Goal: Task Accomplishment & Management: Use online tool/utility

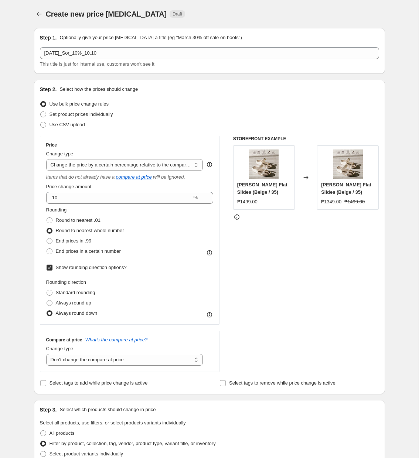
select select "pcap"
select select "no_change"
select select "tag"
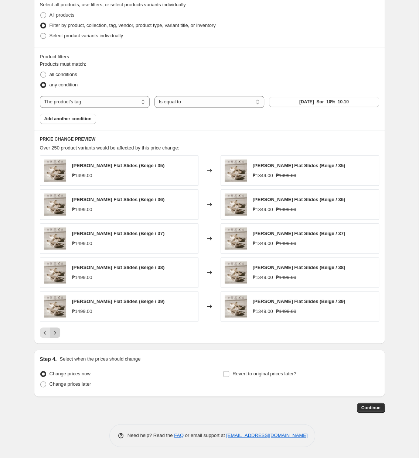
click at [56, 329] on icon "Next" at bounding box center [54, 332] width 7 height 7
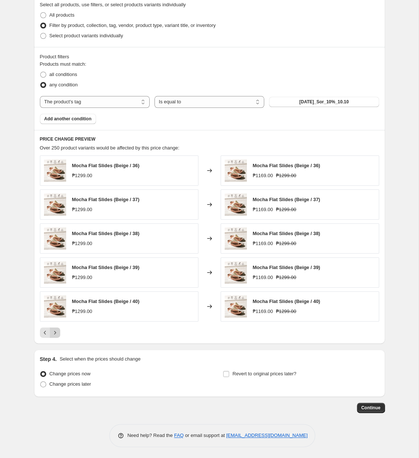
click at [58, 337] on button "Next" at bounding box center [55, 332] width 10 height 10
click at [53, 335] on icon "Next" at bounding box center [54, 332] width 7 height 7
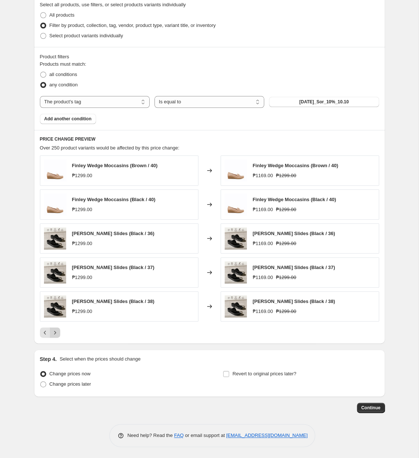
click at [56, 329] on icon "Next" at bounding box center [54, 332] width 7 height 7
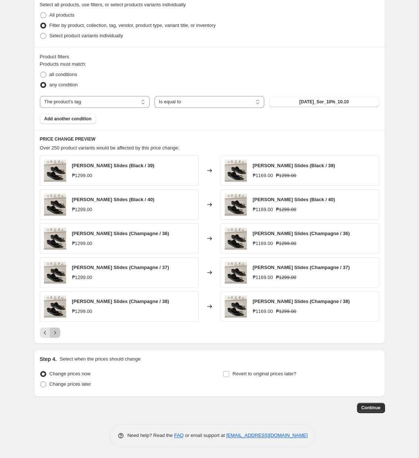
click at [56, 329] on icon "Next" at bounding box center [54, 332] width 7 height 7
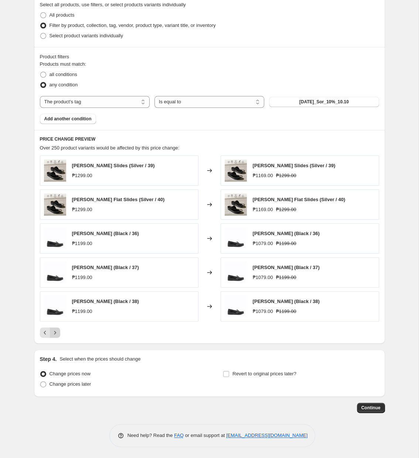
click at [56, 334] on icon "Next" at bounding box center [54, 332] width 7 height 7
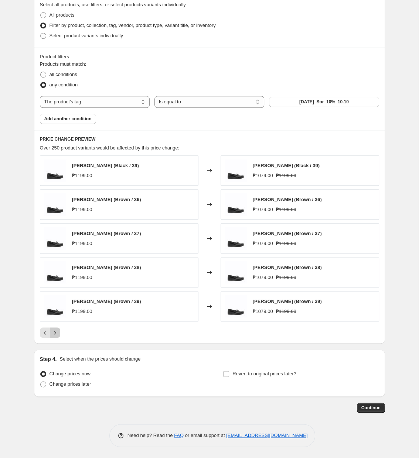
click at [56, 333] on icon "Next" at bounding box center [54, 332] width 7 height 7
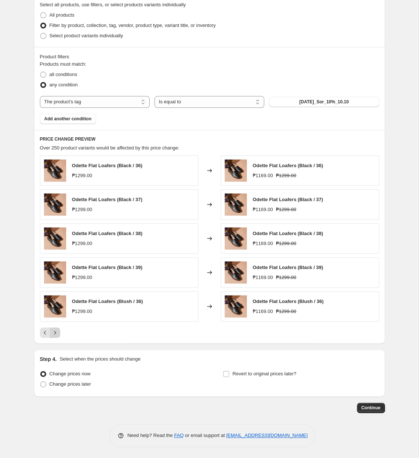
click at [56, 334] on icon "Next" at bounding box center [54, 332] width 7 height 7
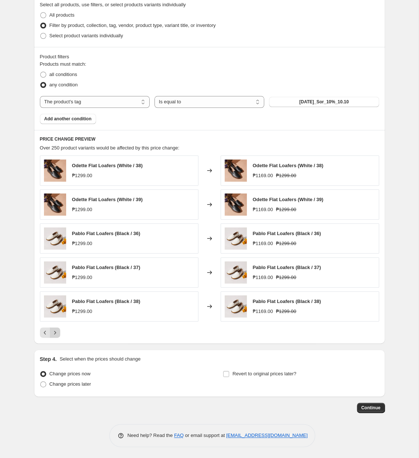
click at [55, 333] on icon "Next" at bounding box center [54, 332] width 7 height 7
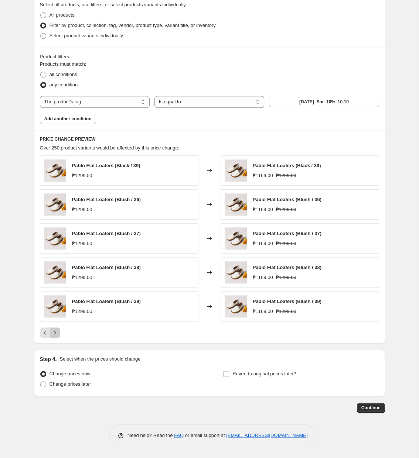
click at [55, 333] on icon "Next" at bounding box center [54, 332] width 7 height 7
click at [54, 333] on icon "Next" at bounding box center [54, 332] width 7 height 7
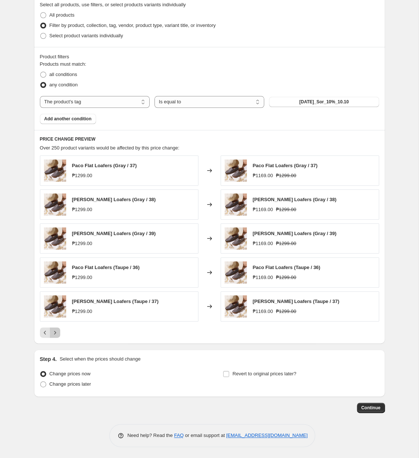
click at [53, 337] on button "Next" at bounding box center [55, 332] width 10 height 10
click at [45, 331] on icon "Previous" at bounding box center [44, 332] width 7 height 7
click at [44, 331] on icon "Previous" at bounding box center [44, 332] width 7 height 7
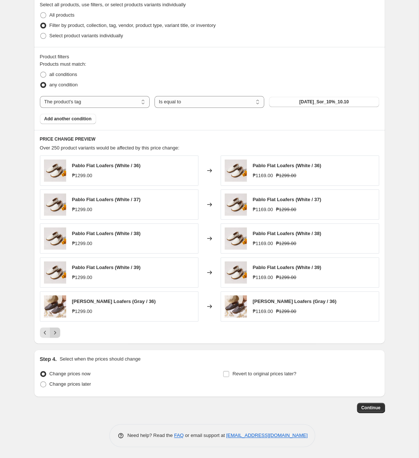
click at [54, 329] on icon "Next" at bounding box center [54, 332] width 7 height 7
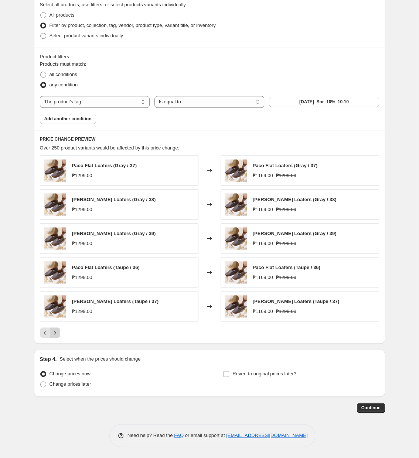
click at [54, 329] on icon "Next" at bounding box center [54, 332] width 7 height 7
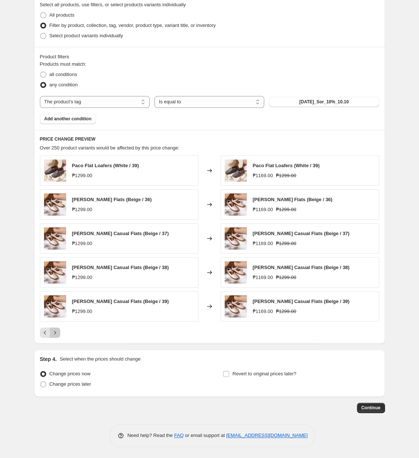
click at [56, 334] on icon "Next" at bounding box center [54, 332] width 7 height 7
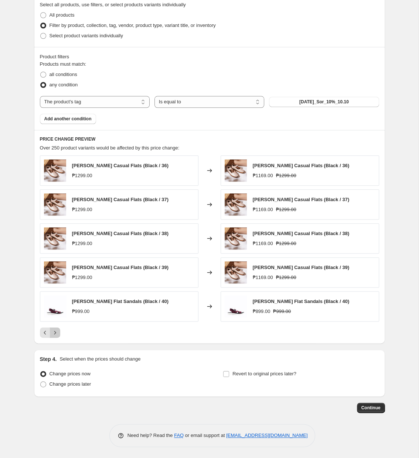
click at [56, 334] on icon "Next" at bounding box center [54, 332] width 7 height 7
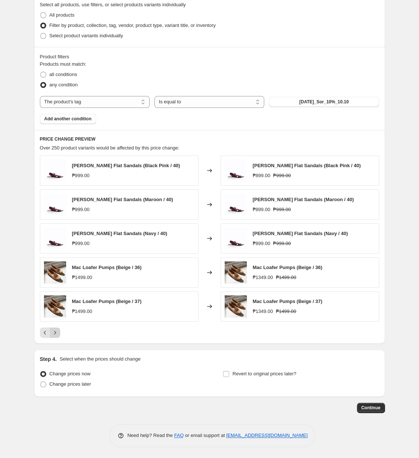
click at [56, 332] on icon "Next" at bounding box center [54, 332] width 7 height 7
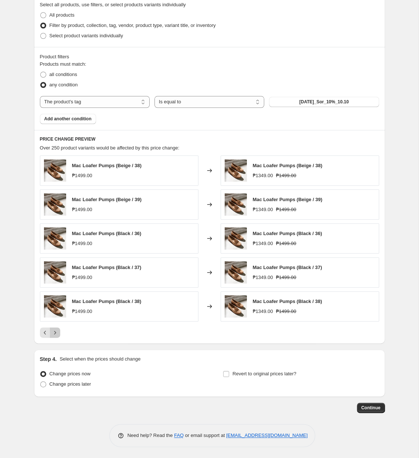
click at [56, 332] on icon "Next" at bounding box center [54, 332] width 7 height 7
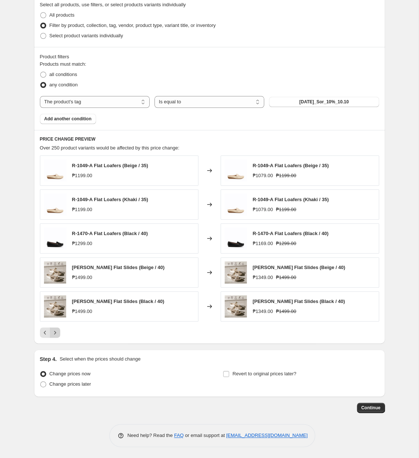
click at [55, 334] on icon "Next" at bounding box center [54, 332] width 7 height 7
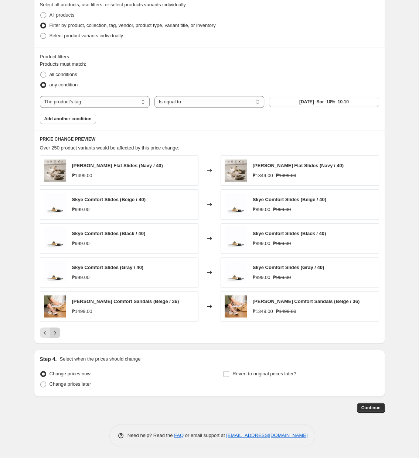
click at [56, 330] on icon "Next" at bounding box center [54, 332] width 7 height 7
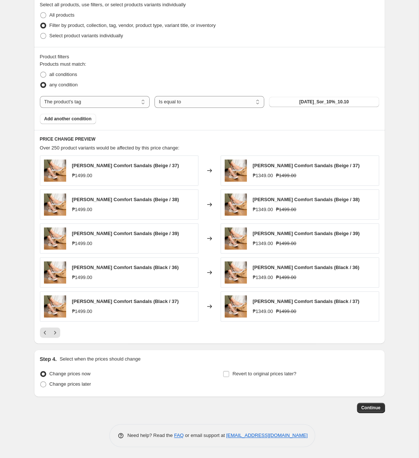
click at [58, 326] on div "Helton Comfort Sandals (Beige / 37) ₱1499.00 Changed to Helton Comfort Sandals …" at bounding box center [209, 246] width 339 height 182
click at [58, 340] on div "PRICE CHANGE PREVIEW Over 250 product variants would be affected by this price …" at bounding box center [209, 237] width 351 height 214
click at [55, 336] on button "Next" at bounding box center [55, 332] width 10 height 10
click at [55, 334] on icon "Next" at bounding box center [54, 332] width 7 height 7
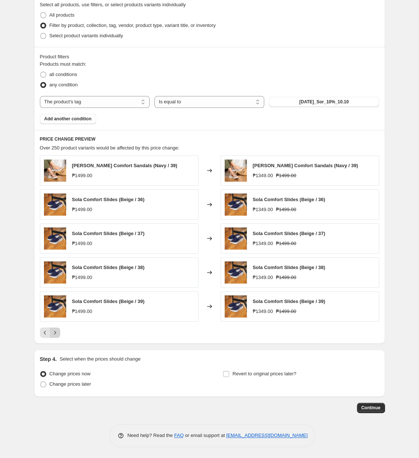
click at [55, 331] on icon "Next" at bounding box center [54, 332] width 7 height 7
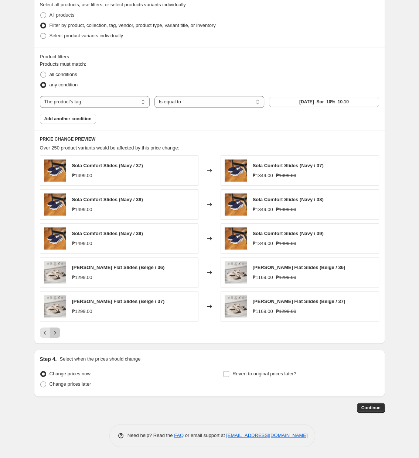
click at [54, 333] on icon "Next" at bounding box center [54, 332] width 7 height 7
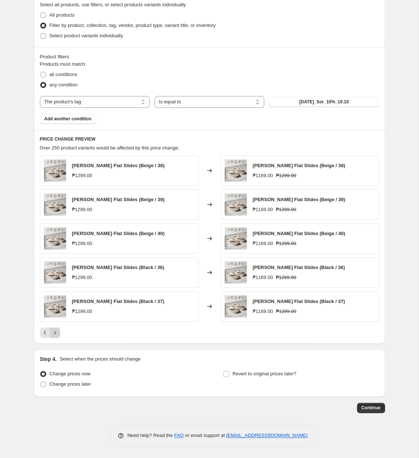
click at [56, 332] on icon "Next" at bounding box center [54, 332] width 7 height 7
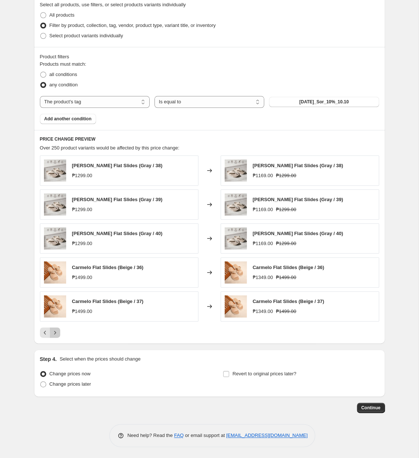
click at [58, 334] on button "Next" at bounding box center [55, 332] width 10 height 10
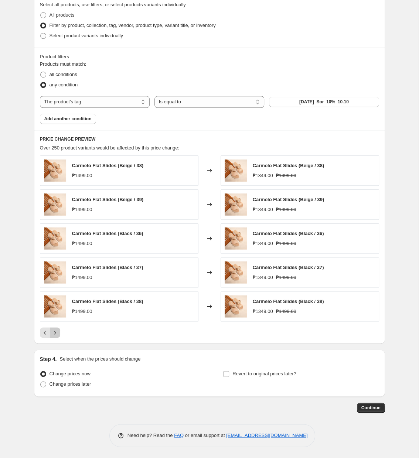
click at [58, 334] on button "Next" at bounding box center [55, 332] width 10 height 10
click at [55, 331] on icon "Next" at bounding box center [54, 332] width 7 height 7
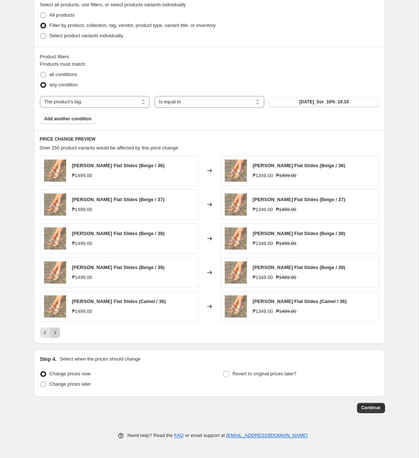
click at [59, 333] on button "Next" at bounding box center [55, 332] width 10 height 10
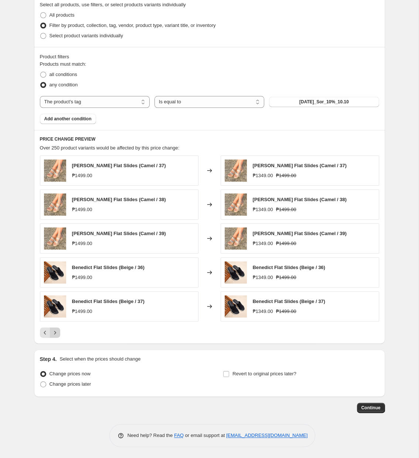
click at [56, 333] on icon "Next" at bounding box center [54, 332] width 7 height 7
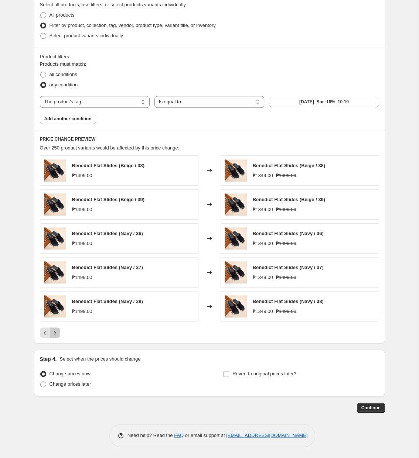
click at [56, 333] on icon "Next" at bounding box center [54, 332] width 7 height 7
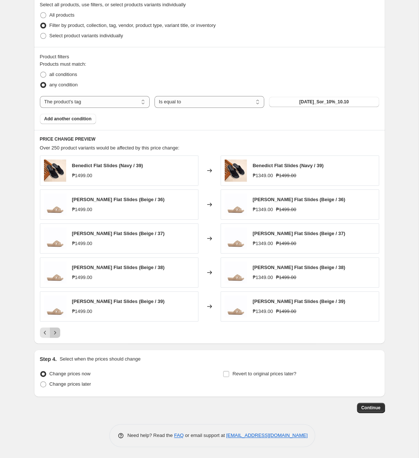
click at [58, 332] on button "Next" at bounding box center [55, 332] width 10 height 10
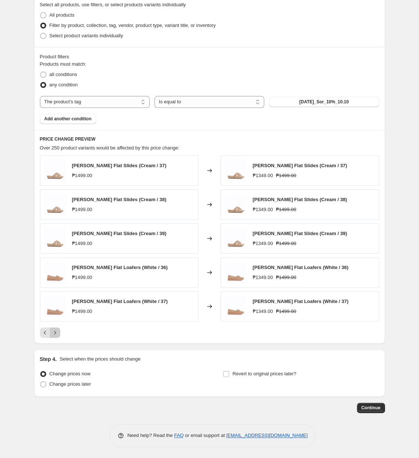
drag, startPoint x: 55, startPoint y: 335, endPoint x: 47, endPoint y: 415, distance: 80.8
click at [56, 361] on div "Step 1. Optionally give your price change job a title (eg "March 30% off sale o…" at bounding box center [206, 8] width 357 height 809
click at [59, 331] on button "Next" at bounding box center [55, 332] width 10 height 10
click at [55, 334] on icon "Next" at bounding box center [54, 332] width 7 height 7
click at [58, 332] on icon "Next" at bounding box center [54, 332] width 7 height 7
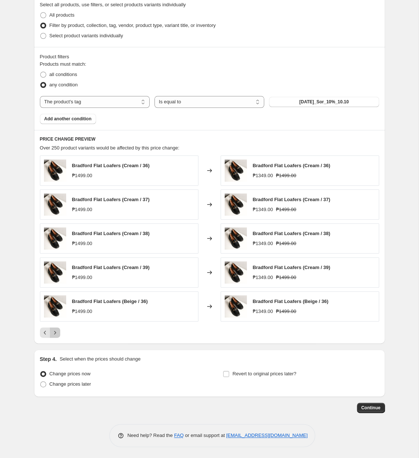
click at [54, 334] on icon "Next" at bounding box center [54, 332] width 7 height 7
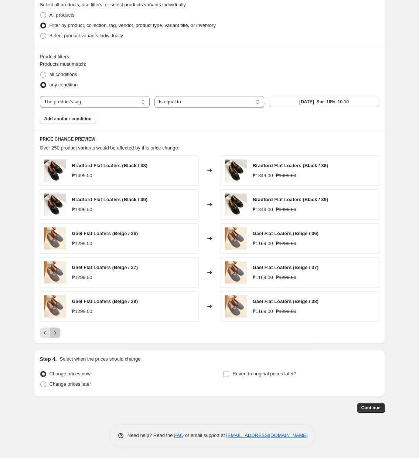
click at [57, 334] on icon "Next" at bounding box center [54, 332] width 7 height 7
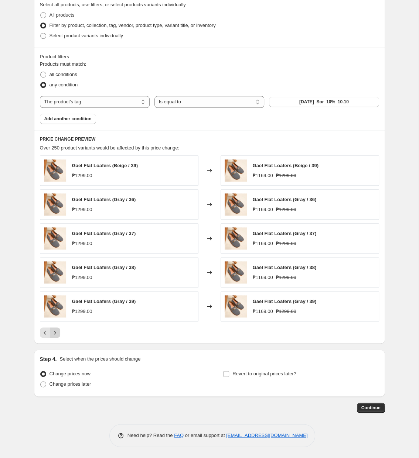
click at [57, 330] on icon "Next" at bounding box center [54, 332] width 7 height 7
click at [57, 329] on icon "Next" at bounding box center [54, 332] width 7 height 7
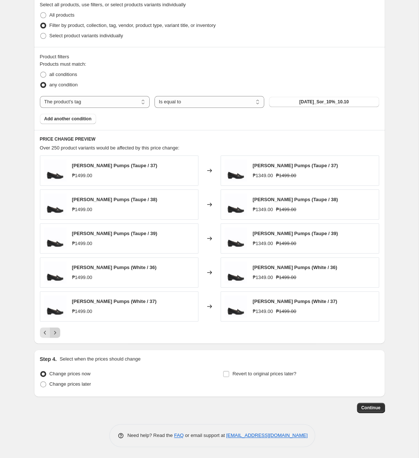
click at [56, 328] on button "Next" at bounding box center [55, 332] width 10 height 10
click at [53, 333] on icon "Next" at bounding box center [54, 332] width 7 height 7
click at [55, 333] on icon "Next" at bounding box center [55, 332] width 2 height 3
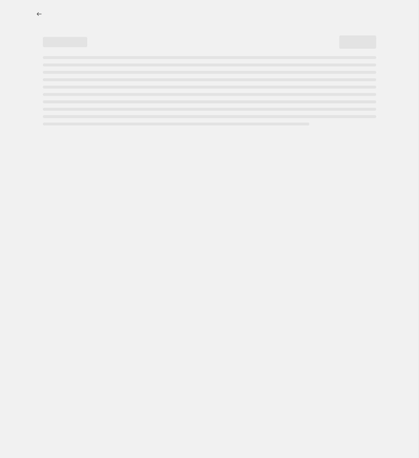
select select "percentage"
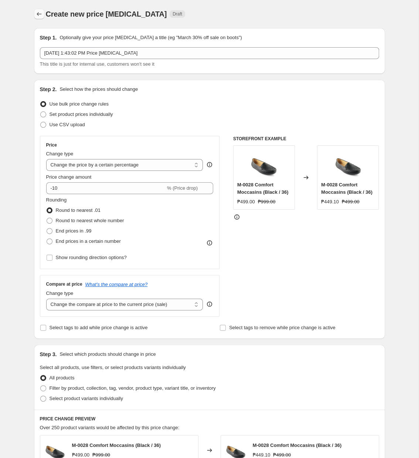
click at [44, 16] on button "Price change jobs" at bounding box center [39, 14] width 10 height 10
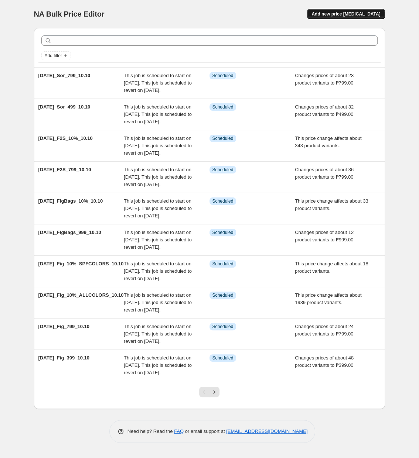
click at [352, 16] on span "Add new price [MEDICAL_DATA]" at bounding box center [345, 14] width 69 height 6
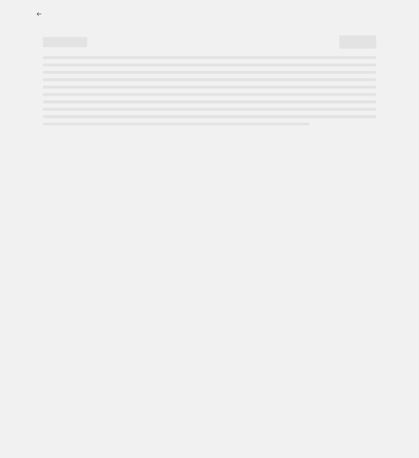
select select "percentage"
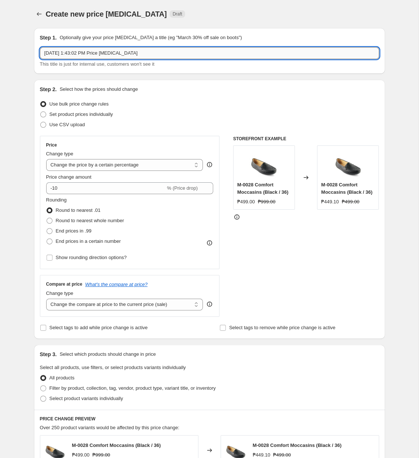
click at [172, 56] on input "[DATE] 1:43:02 PM Price [MEDICAL_DATA]" at bounding box center [209, 53] width 339 height 12
paste input "mahal nakalimutan ko pala banggitin yung payment sa spaylater mo ha."
type input "mahal nakalimutan ko pala banggitin yung payment sa spaylater mo ha."
click at [125, 56] on input "text" at bounding box center [209, 53] width 339 height 12
paste input "[DATE]_Sor_10%_10.10"
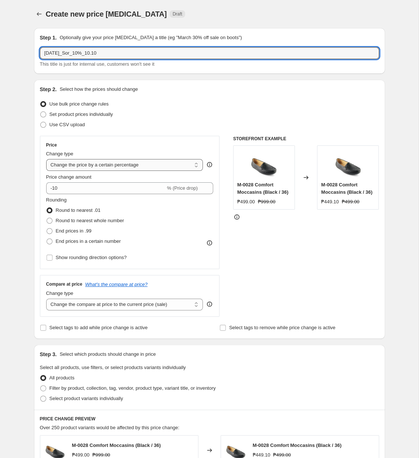
type input "[DATE]_Sor_10%_10.10"
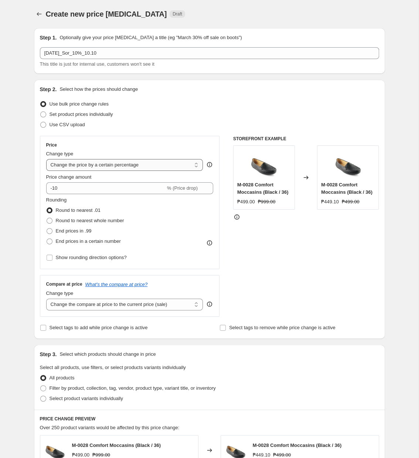
click at [46, 159] on select "Change the price to a certain amount Change the price by a certain amount Chang…" at bounding box center [124, 165] width 157 height 12
select select "pcap"
click option "Change the price by a certain percentage relative to the compare at price" at bounding box center [0, 0] width 0 height 0
type input "-20"
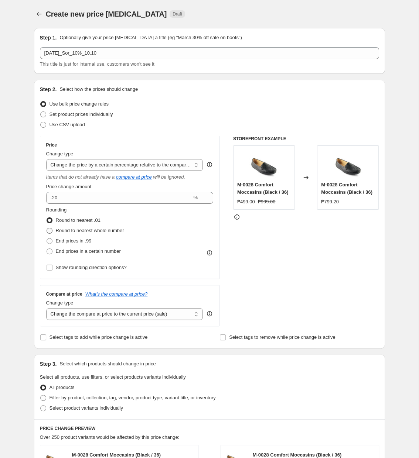
click at [92, 232] on span "Round to nearest whole number" at bounding box center [90, 231] width 68 height 6
click at [47, 228] on input "Round to nearest whole number" at bounding box center [47, 228] width 0 height 0
radio input "true"
click at [103, 265] on span "Show rounding direction options?" at bounding box center [91, 268] width 71 height 6
click at [52, 265] on input "Show rounding direction options?" at bounding box center [50, 268] width 6 height 6
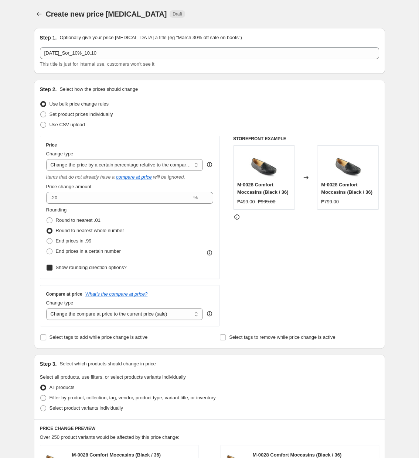
checkbox input "true"
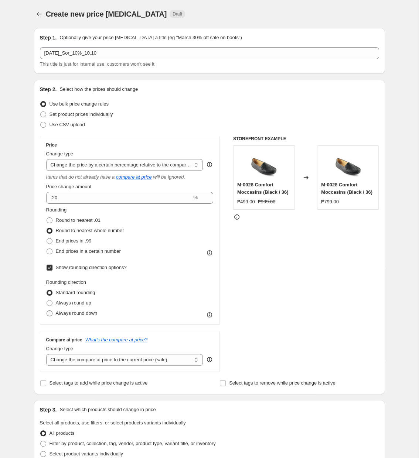
click at [73, 317] on label "Always round down" at bounding box center [71, 313] width 51 height 10
click at [47, 311] on input "Always round down" at bounding box center [47, 310] width 0 height 0
radio input "true"
click at [46, 354] on select "Change the compare at price to the current price (sale) Change the compare at p…" at bounding box center [124, 360] width 157 height 12
select select "no_change"
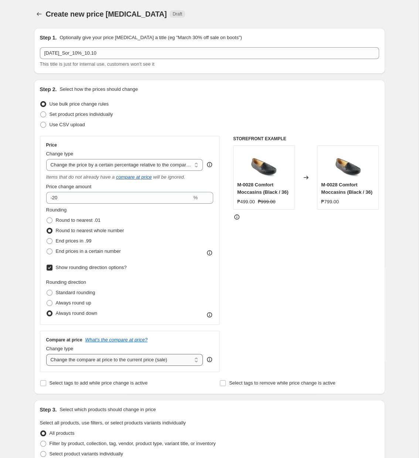
click option "Don't change the compare at price" at bounding box center [0, 0] width 0 height 0
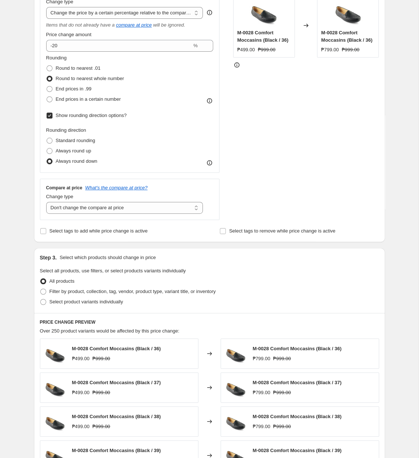
scroll to position [190, 0]
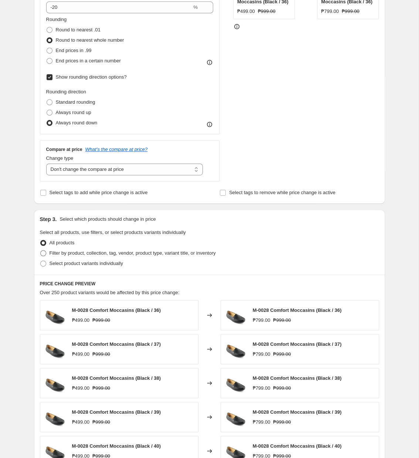
click at [120, 251] on span "Filter by product, collection, tag, vendor, product type, variant title, or inv…" at bounding box center [132, 253] width 166 height 6
click at [41, 251] on input "Filter by product, collection, tag, vendor, product type, variant title, or inv…" at bounding box center [40, 250] width 0 height 0
radio input "true"
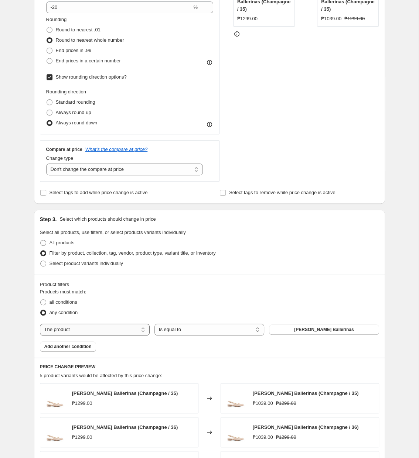
click at [40, 324] on select "The product The product's collection The product's tag The product's vendor The…" at bounding box center [95, 330] width 110 height 12
select select "tag"
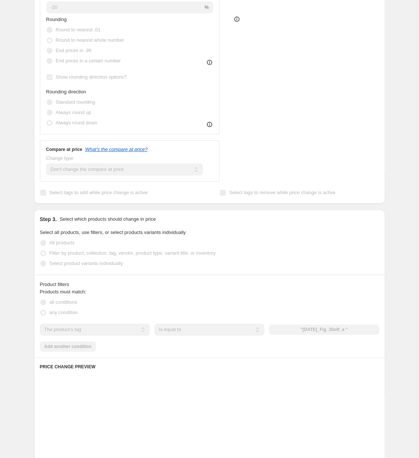
scroll to position [343, 0]
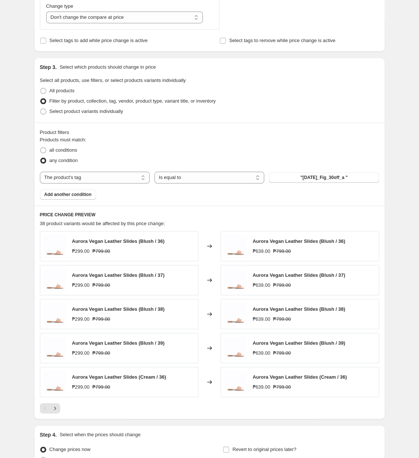
click at [315, 171] on div "Products must match: all conditions any condition The product The product's col…" at bounding box center [209, 167] width 339 height 63
click at [313, 172] on div "Products must match: all conditions any condition The product The product's col…" at bounding box center [209, 167] width 339 height 63
click at [311, 176] on button ""[DATE]_Fig_30off_a "" at bounding box center [324, 177] width 110 height 10
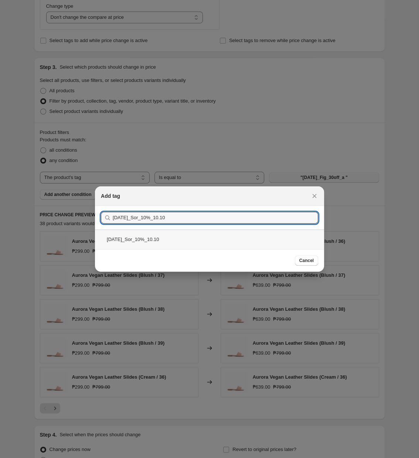
type input "[DATE]_Sor_10%_10.10"
click at [206, 238] on div "[DATE]_Sor_10%_10.10" at bounding box center [209, 240] width 229 height 20
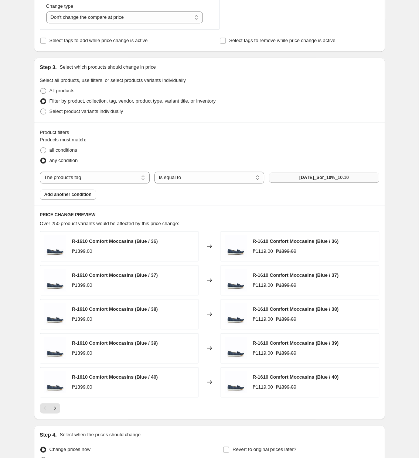
scroll to position [419, 0]
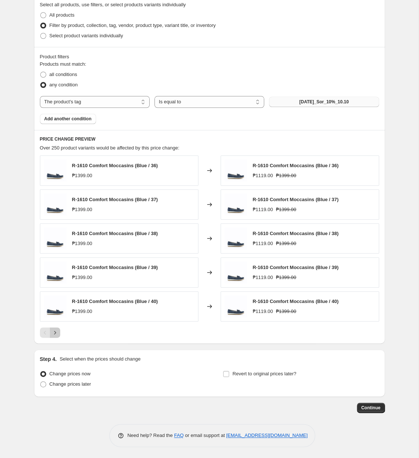
click at [60, 335] on button "Next" at bounding box center [55, 332] width 10 height 10
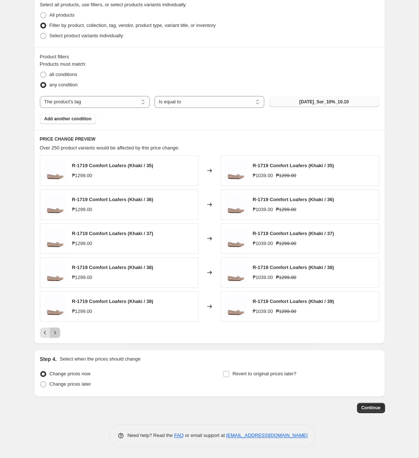
click at [60, 335] on button "Next" at bounding box center [55, 332] width 10 height 10
drag, startPoint x: 60, startPoint y: 335, endPoint x: 231, endPoint y: 323, distance: 171.3
click at [231, 323] on div "R-1719 Comfort Loafers (Khaki / 40) ₱1299.00 Changed to R-1719 Comfort Loafers …" at bounding box center [209, 246] width 339 height 182
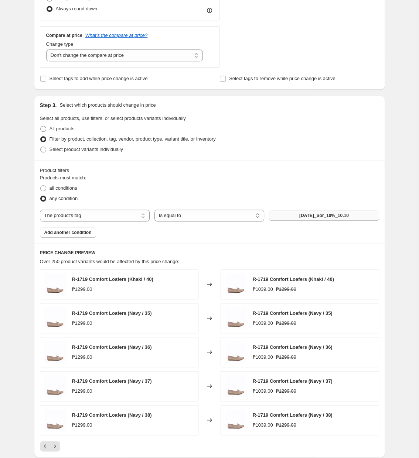
scroll to position [152, 0]
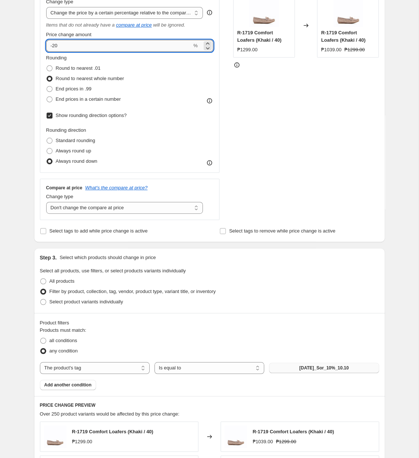
click at [123, 48] on input "-20" at bounding box center [119, 46] width 146 height 12
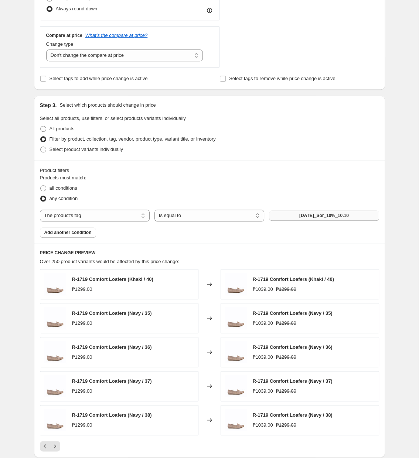
type input "-10"
click at [277, 166] on div "Product filters Products must match: all conditions any condition The product T…" at bounding box center [209, 202] width 351 height 83
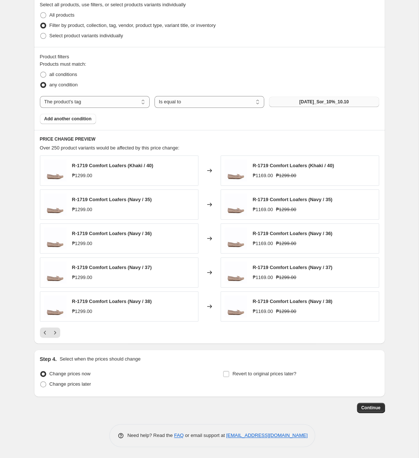
scroll to position [421, 0]
click at [56, 334] on icon "Next" at bounding box center [54, 332] width 7 height 7
click at [58, 333] on icon "Next" at bounding box center [54, 332] width 7 height 7
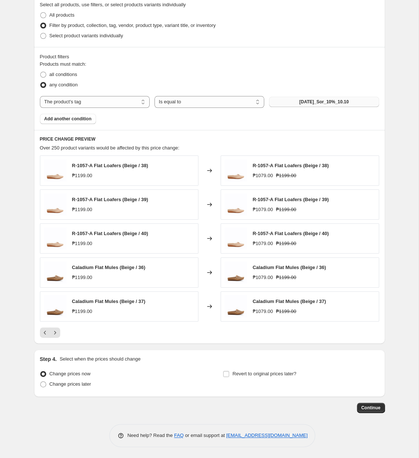
click at [60, 331] on div at bounding box center [209, 332] width 339 height 10
click at [59, 331] on button "Next" at bounding box center [55, 332] width 10 height 10
click at [58, 331] on icon "Next" at bounding box center [54, 332] width 7 height 7
click at [55, 336] on button "Next" at bounding box center [55, 332] width 10 height 10
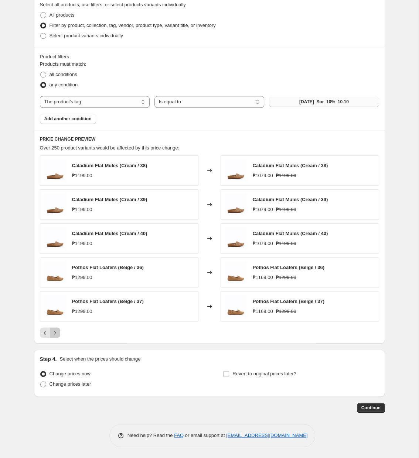
drag, startPoint x: 55, startPoint y: 336, endPoint x: 530, endPoint y: 291, distance: 477.5
click at [55, 333] on icon "Next" at bounding box center [55, 332] width 2 height 3
click at [52, 332] on icon "Next" at bounding box center [54, 332] width 7 height 7
click at [56, 331] on icon "Next" at bounding box center [54, 332] width 7 height 7
click at [58, 335] on button "Next" at bounding box center [55, 332] width 10 height 10
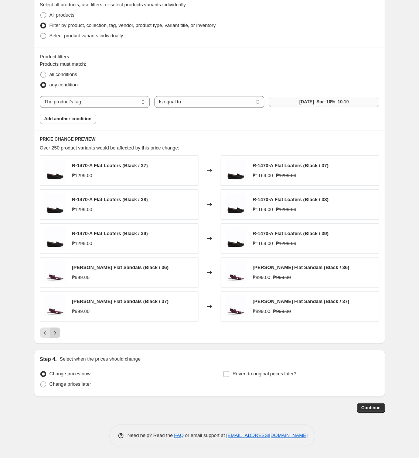
click at [57, 331] on icon "Next" at bounding box center [54, 332] width 7 height 7
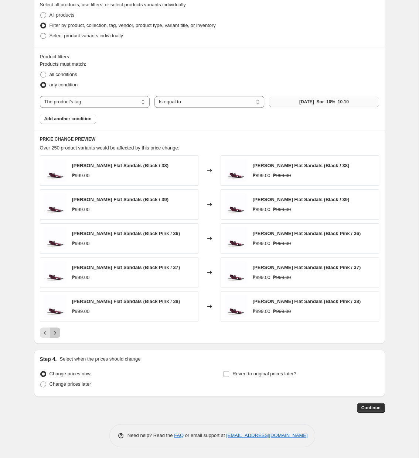
click at [57, 331] on icon "Next" at bounding box center [54, 332] width 7 height 7
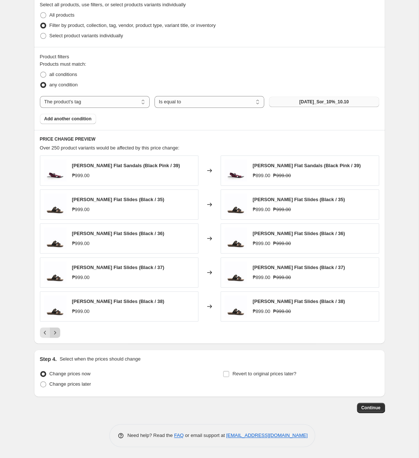
click at [58, 331] on icon "Next" at bounding box center [54, 332] width 7 height 7
click at [60, 331] on div at bounding box center [209, 332] width 339 height 10
click at [59, 331] on button "Next" at bounding box center [55, 332] width 10 height 10
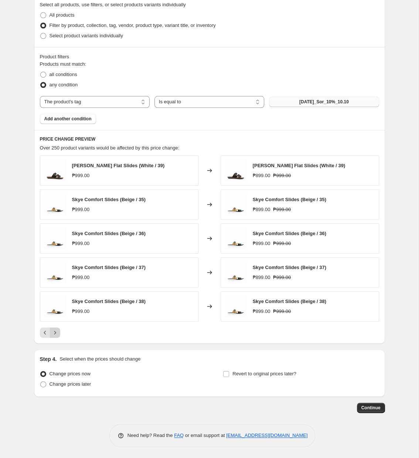
click at [51, 333] on icon "Next" at bounding box center [54, 332] width 7 height 7
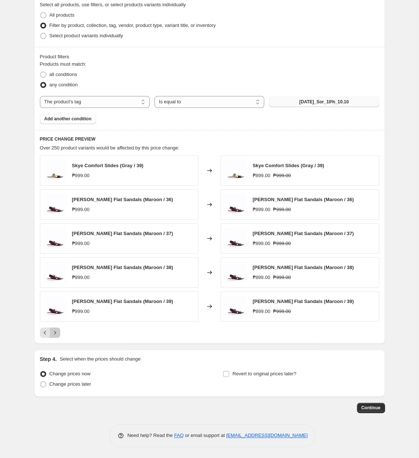
click at [51, 332] on icon "Next" at bounding box center [54, 332] width 7 height 7
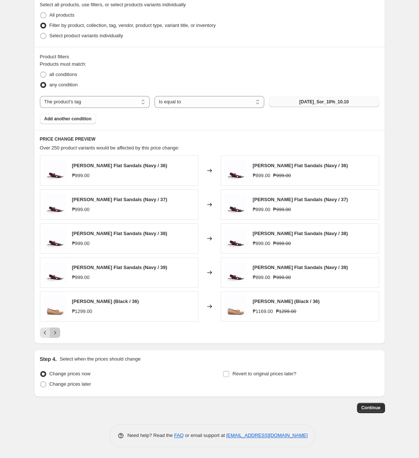
click at [59, 331] on button "Next" at bounding box center [55, 332] width 10 height 10
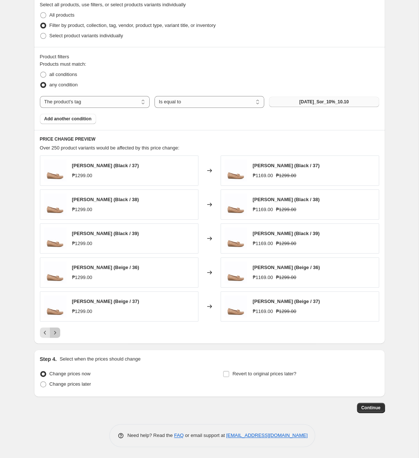
click at [53, 336] on button "Next" at bounding box center [55, 332] width 10 height 10
click at [53, 335] on icon "Next" at bounding box center [54, 332] width 7 height 7
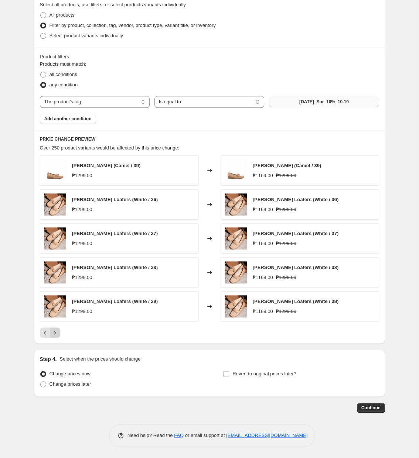
click at [58, 333] on icon "Next" at bounding box center [54, 332] width 7 height 7
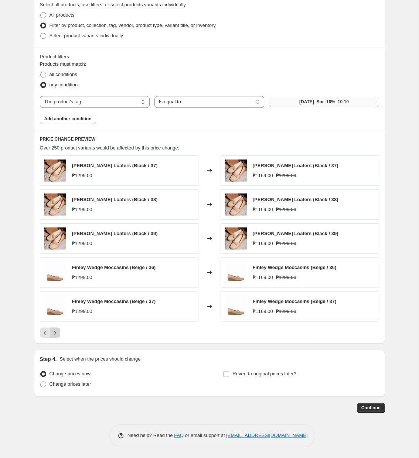
click at [50, 333] on button "Next" at bounding box center [55, 332] width 10 height 10
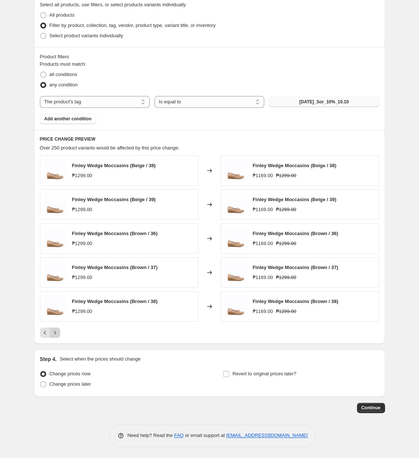
click at [56, 335] on icon "Next" at bounding box center [54, 332] width 7 height 7
click at [54, 332] on icon "Next" at bounding box center [54, 332] width 7 height 7
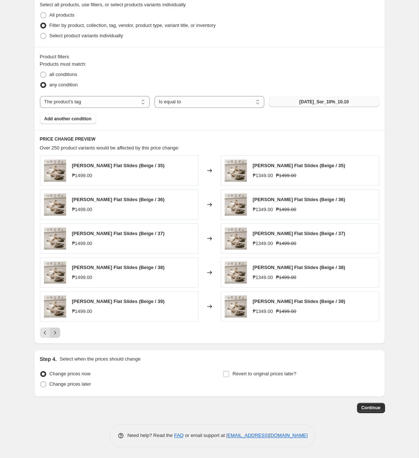
click at [59, 333] on button "Next" at bounding box center [55, 332] width 10 height 10
click at [60, 333] on button "Next" at bounding box center [55, 332] width 10 height 10
click at [60, 333] on div at bounding box center [209, 332] width 339 height 10
click at [56, 333] on icon "Next" at bounding box center [54, 332] width 7 height 7
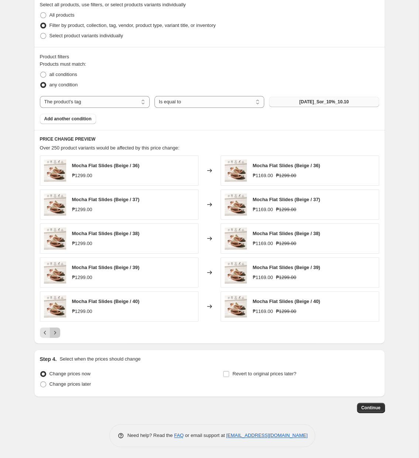
click at [52, 334] on icon "Next" at bounding box center [54, 332] width 7 height 7
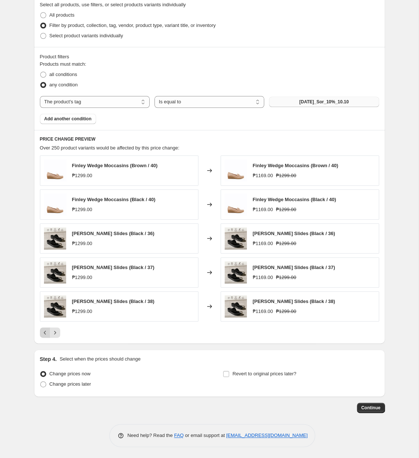
click at [48, 332] on icon "Previous" at bounding box center [44, 332] width 7 height 7
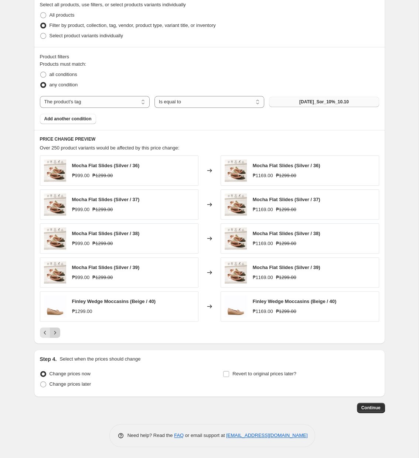
click at [56, 332] on icon "Next" at bounding box center [54, 332] width 7 height 7
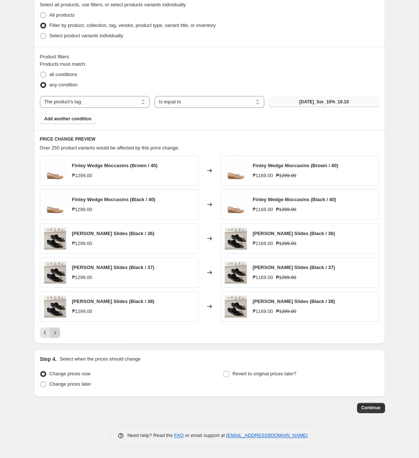
click at [56, 332] on icon "Next" at bounding box center [54, 332] width 7 height 7
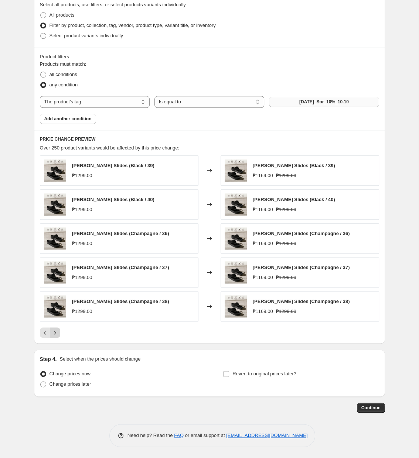
click at [56, 331] on icon "Next" at bounding box center [54, 332] width 7 height 7
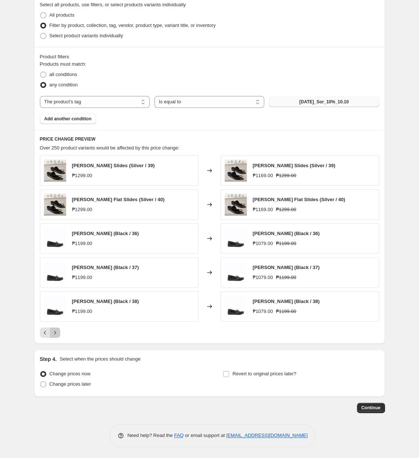
click at [56, 331] on icon "Next" at bounding box center [54, 332] width 7 height 7
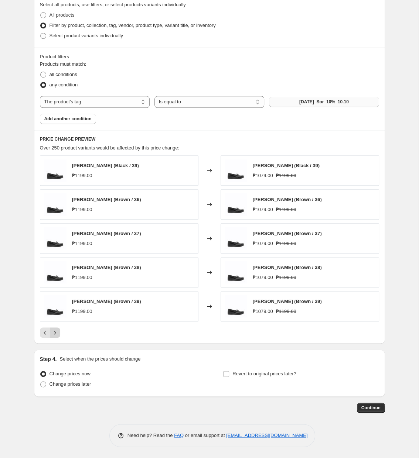
click at [58, 331] on button "Next" at bounding box center [55, 332] width 10 height 10
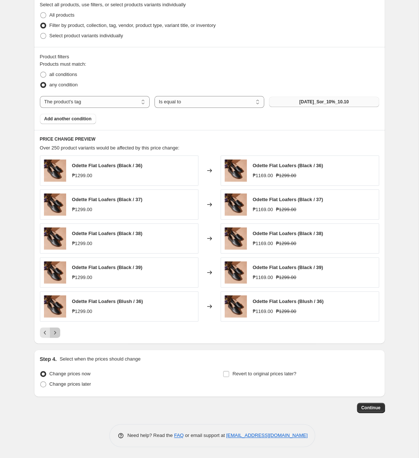
click at [58, 333] on icon "Next" at bounding box center [54, 332] width 7 height 7
click at [58, 333] on button "Next" at bounding box center [55, 332] width 10 height 10
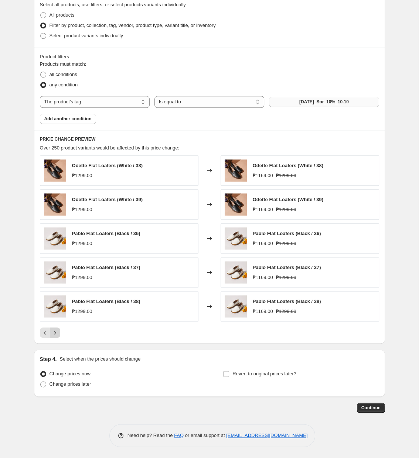
click at [58, 328] on button "Next" at bounding box center [55, 332] width 10 height 10
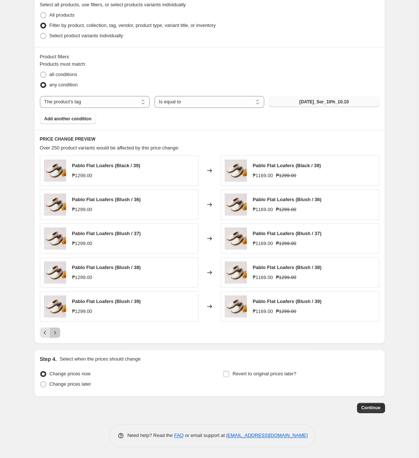
click at [55, 328] on button "Next" at bounding box center [55, 332] width 10 height 10
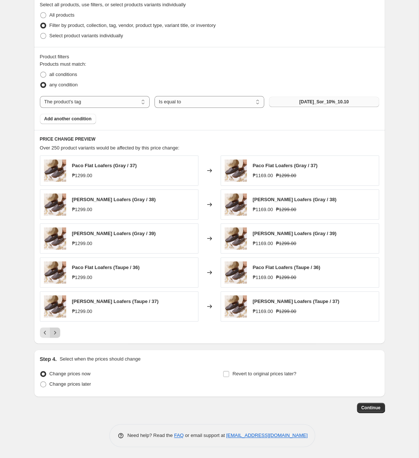
click at [50, 331] on button "Next" at bounding box center [55, 332] width 10 height 10
click at [57, 331] on icon "Next" at bounding box center [54, 332] width 7 height 7
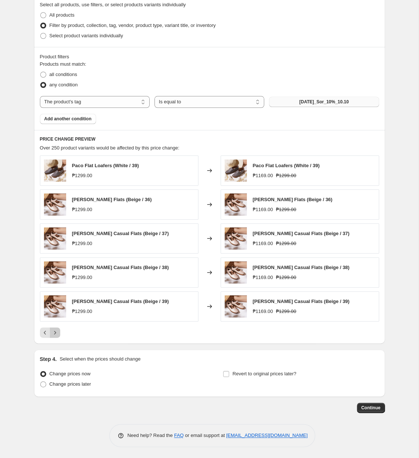
click at [58, 331] on button "Next" at bounding box center [55, 332] width 10 height 10
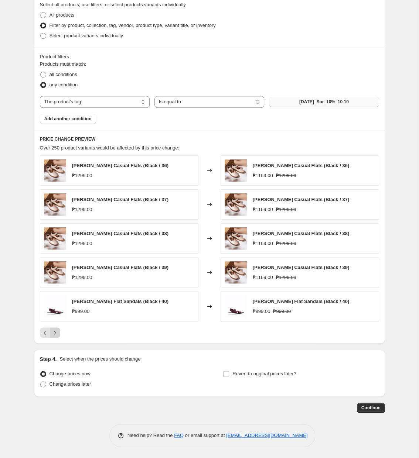
click at [58, 331] on button "Next" at bounding box center [55, 332] width 10 height 10
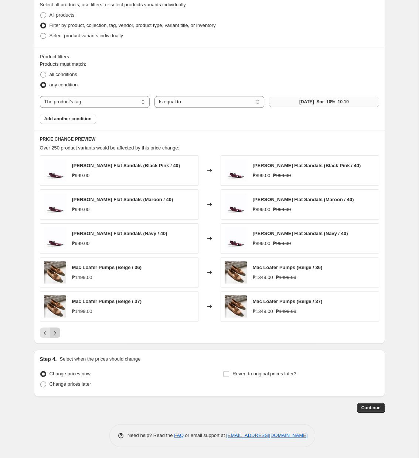
click at [56, 331] on icon "Next" at bounding box center [54, 332] width 7 height 7
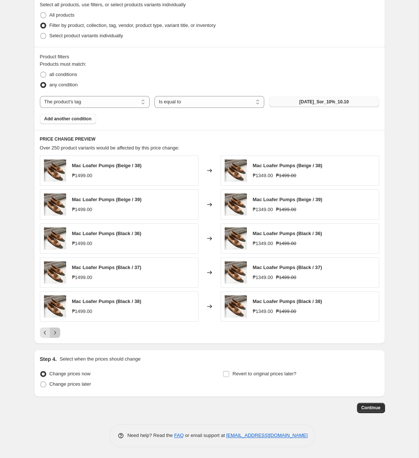
click at [54, 332] on icon "Next" at bounding box center [54, 332] width 7 height 7
click at [49, 332] on button "Previous" at bounding box center [45, 332] width 10 height 10
click at [56, 333] on icon "Next" at bounding box center [54, 332] width 7 height 7
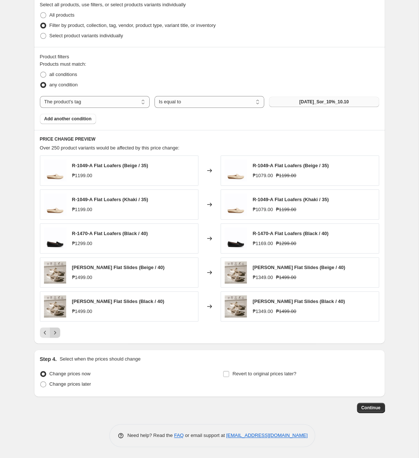
click at [54, 331] on icon "Next" at bounding box center [54, 332] width 7 height 7
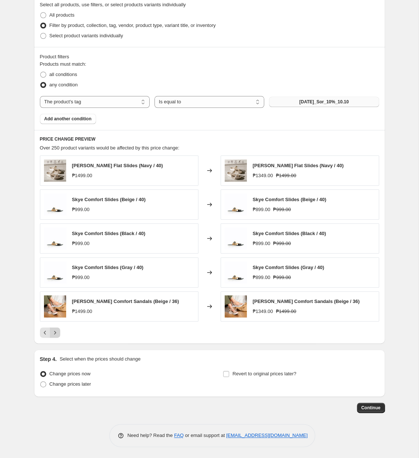
click at [52, 335] on icon "Next" at bounding box center [54, 332] width 7 height 7
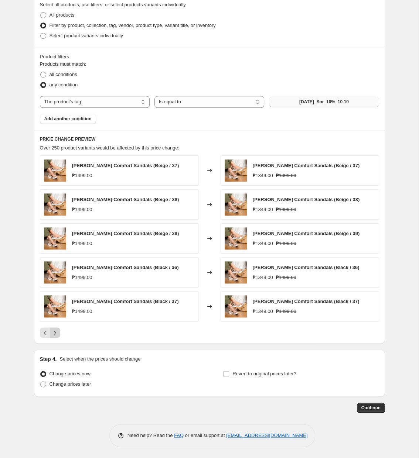
click at [54, 333] on icon "Next" at bounding box center [54, 332] width 7 height 7
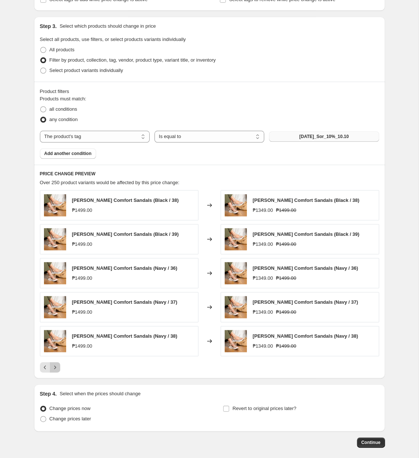
click at [51, 372] on button "Next" at bounding box center [55, 367] width 10 height 10
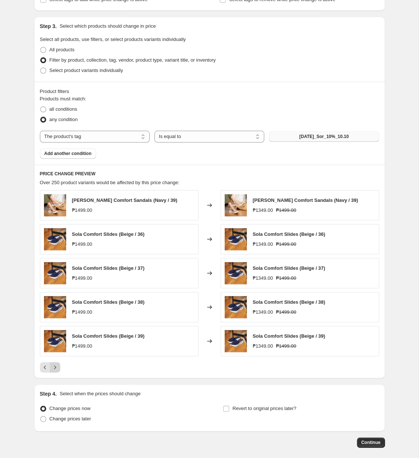
click at [56, 369] on icon "Next" at bounding box center [54, 367] width 7 height 7
click at [52, 366] on button "Next" at bounding box center [55, 367] width 10 height 10
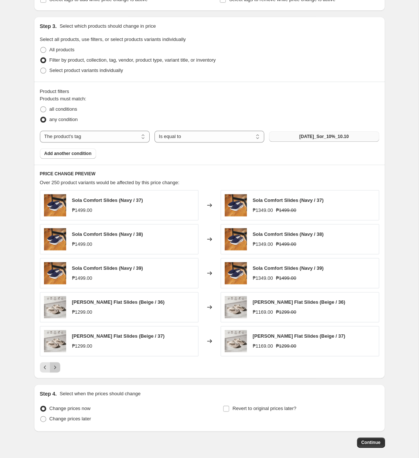
click at [55, 371] on icon "Next" at bounding box center [54, 367] width 7 height 7
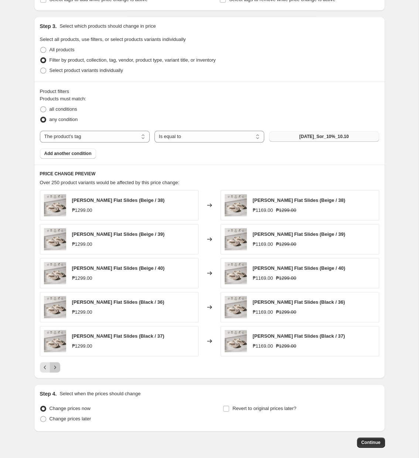
click at [55, 371] on icon "Next" at bounding box center [54, 367] width 7 height 7
click at [54, 371] on icon "Next" at bounding box center [54, 367] width 7 height 7
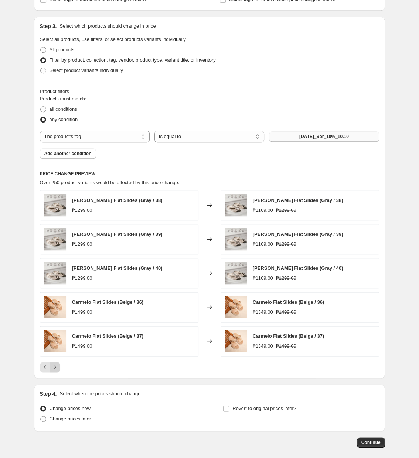
click at [54, 369] on icon "Next" at bounding box center [54, 367] width 7 height 7
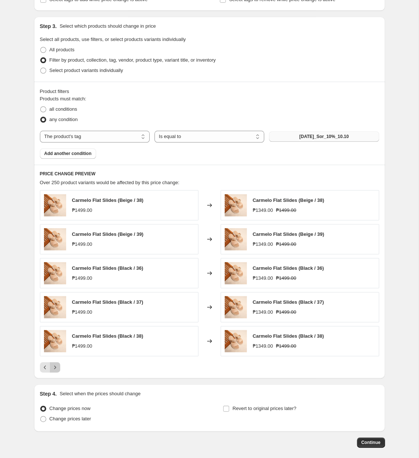
click at [55, 370] on icon "Next" at bounding box center [54, 367] width 7 height 7
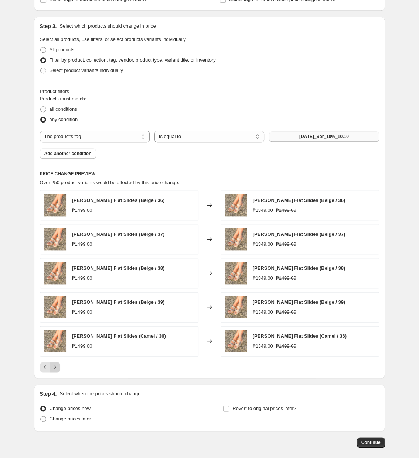
click at [59, 372] on button "Next" at bounding box center [55, 367] width 10 height 10
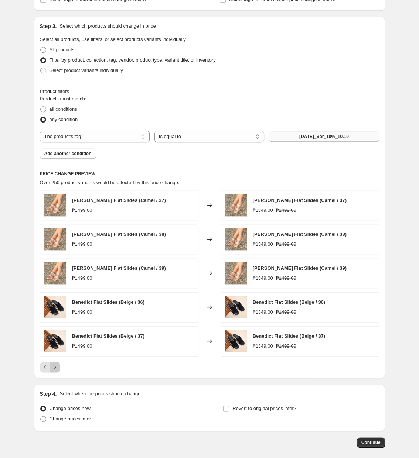
click at [57, 369] on icon "Next" at bounding box center [54, 367] width 7 height 7
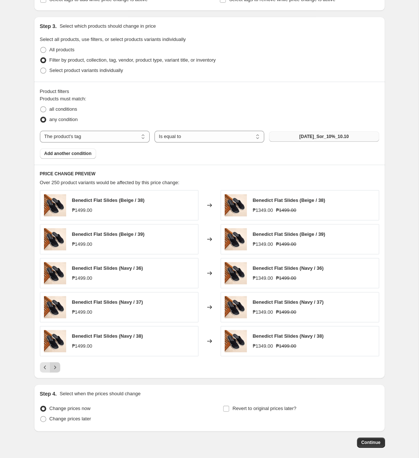
click at [57, 369] on icon "Next" at bounding box center [54, 367] width 7 height 7
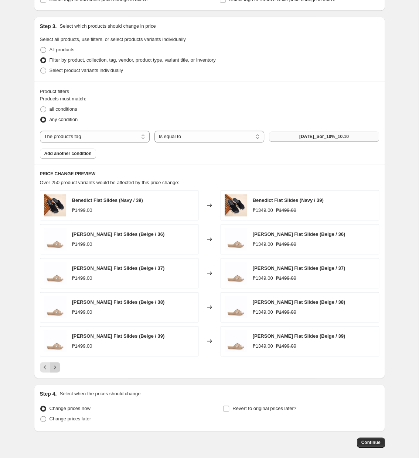
click at [55, 369] on icon "Next" at bounding box center [55, 367] width 2 height 3
click at [56, 371] on icon "Next" at bounding box center [54, 367] width 7 height 7
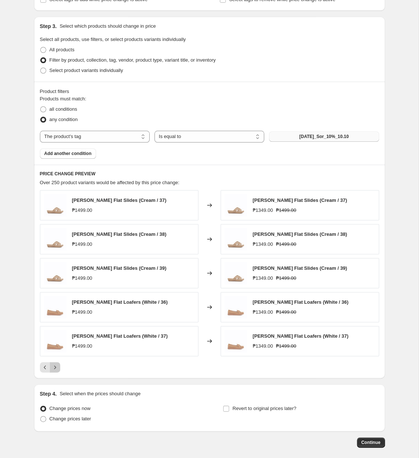
click at [56, 371] on icon "Next" at bounding box center [54, 367] width 7 height 7
click at [55, 369] on icon "Next" at bounding box center [55, 367] width 2 height 3
click at [55, 371] on icon "Next" at bounding box center [54, 367] width 7 height 7
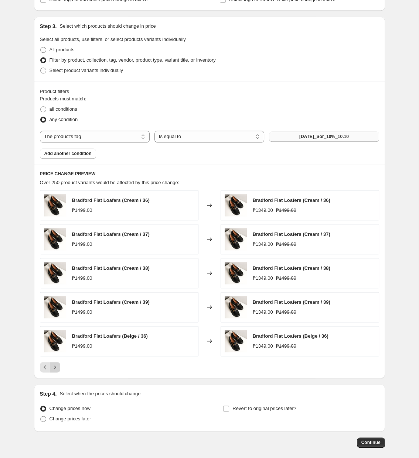
click at [55, 371] on icon "Next" at bounding box center [54, 367] width 7 height 7
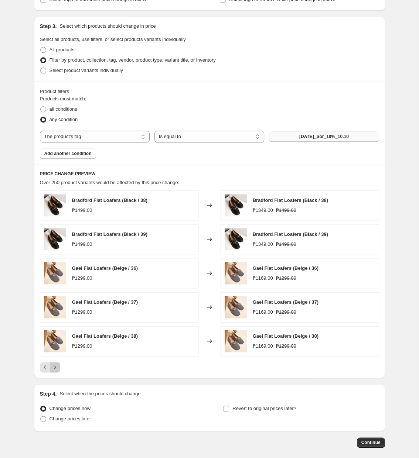
click at [55, 371] on icon "Next" at bounding box center [54, 367] width 7 height 7
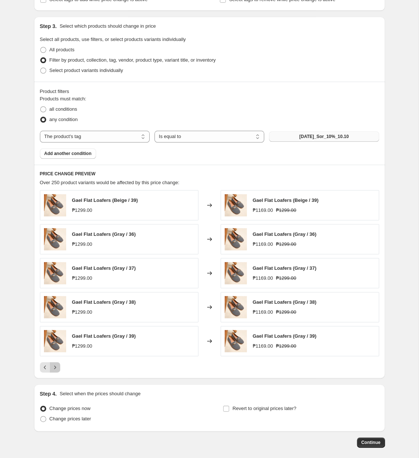
click at [52, 369] on icon "Next" at bounding box center [54, 367] width 7 height 7
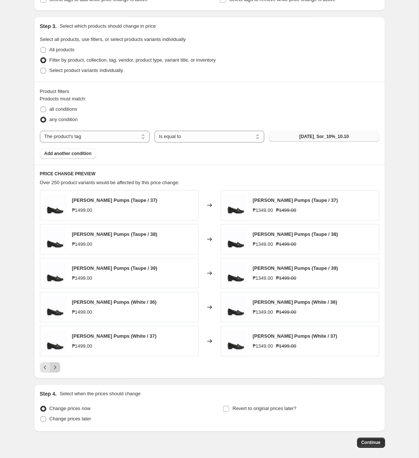
click at [59, 370] on button "Next" at bounding box center [55, 367] width 10 height 10
click at [59, 365] on div "Pagination" at bounding box center [55, 367] width 10 height 10
click at [56, 365] on button "Next" at bounding box center [55, 367] width 10 height 10
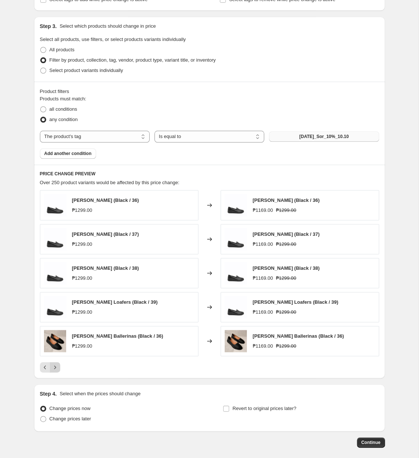
click at [56, 371] on icon "Next" at bounding box center [54, 367] width 7 height 7
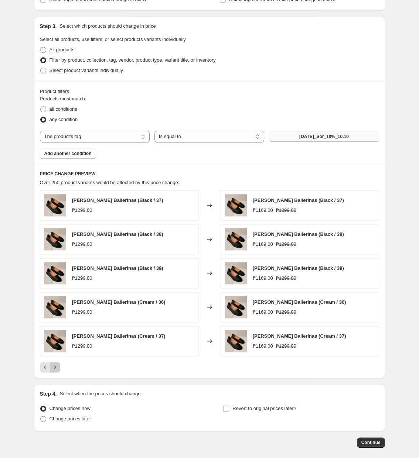
click at [56, 371] on icon "Next" at bounding box center [54, 367] width 7 height 7
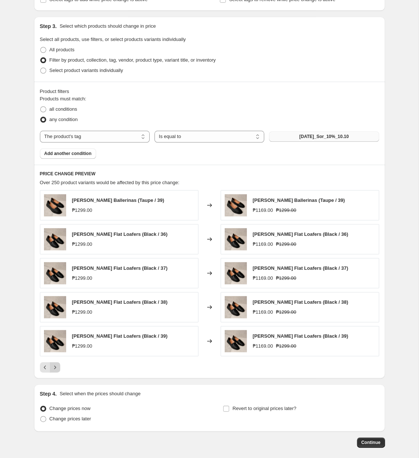
click at [51, 372] on button "Next" at bounding box center [55, 367] width 10 height 10
click at [56, 371] on icon "Next" at bounding box center [54, 367] width 7 height 7
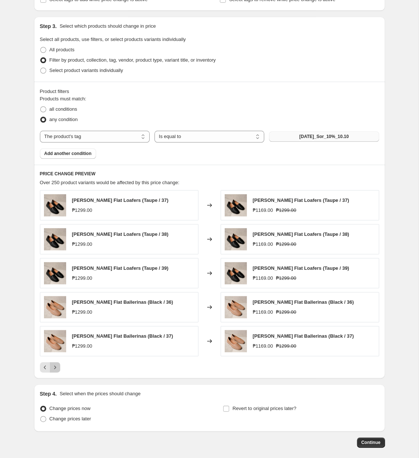
click at [55, 369] on icon "Next" at bounding box center [55, 367] width 2 height 3
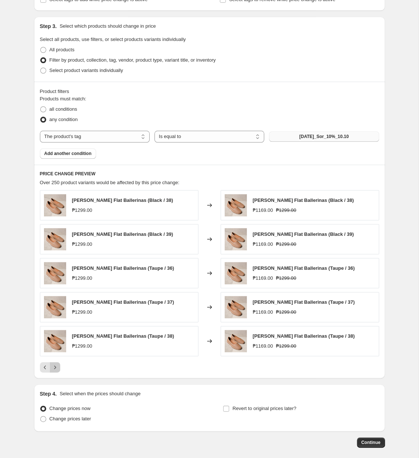
click at [55, 369] on icon "Next" at bounding box center [55, 367] width 2 height 3
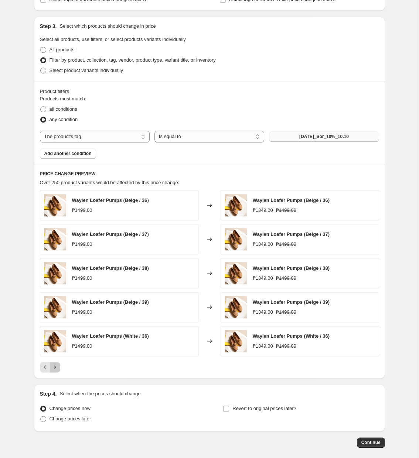
drag, startPoint x: 56, startPoint y: 366, endPoint x: 58, endPoint y: 371, distance: 5.5
click at [57, 366] on button "Next" at bounding box center [55, 367] width 10 height 10
click at [52, 371] on icon "Next" at bounding box center [54, 367] width 7 height 7
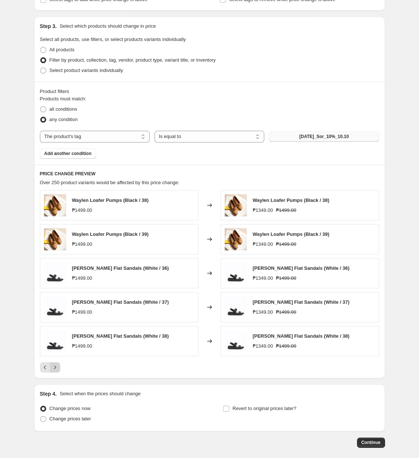
click at [56, 371] on icon "Next" at bounding box center [54, 367] width 7 height 7
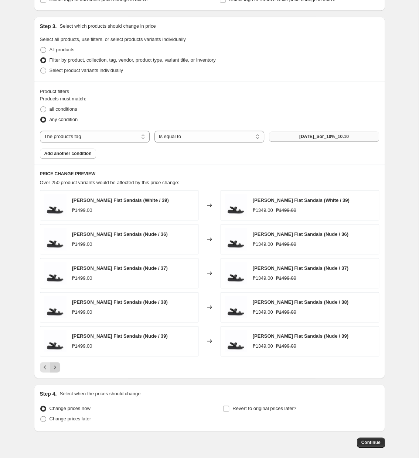
click at [56, 371] on icon "Next" at bounding box center [54, 367] width 7 height 7
click at [58, 370] on button "Next" at bounding box center [55, 367] width 10 height 10
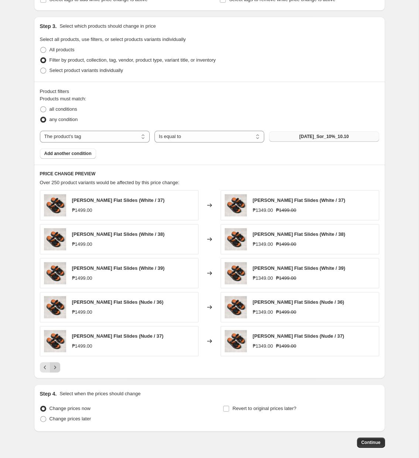
click at [55, 369] on icon "Next" at bounding box center [55, 367] width 2 height 3
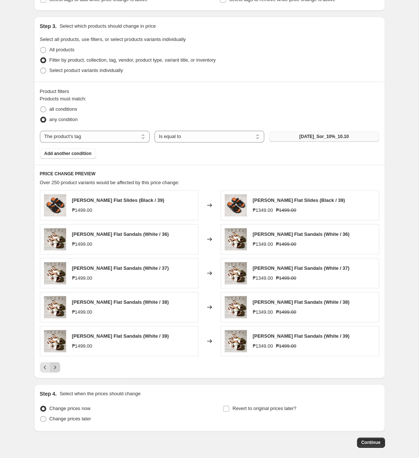
click at [55, 370] on icon "Next" at bounding box center [54, 367] width 7 height 7
click at [55, 369] on icon "Next" at bounding box center [55, 367] width 2 height 3
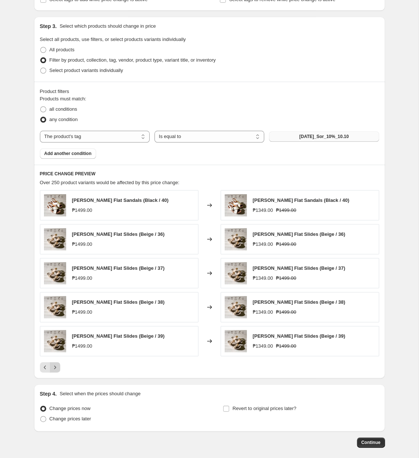
click at [56, 369] on icon "Next" at bounding box center [54, 367] width 7 height 7
click at [54, 370] on icon "Next" at bounding box center [54, 367] width 7 height 7
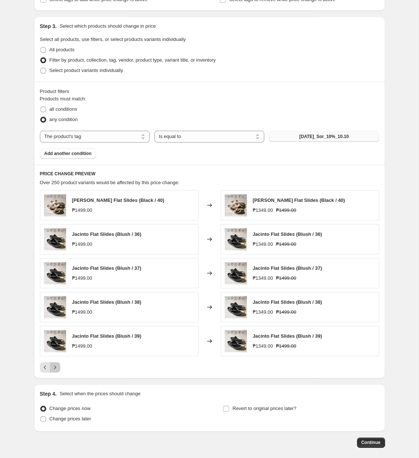
click at [58, 370] on icon "Next" at bounding box center [54, 367] width 7 height 7
click at [52, 371] on icon "Next" at bounding box center [54, 367] width 7 height 7
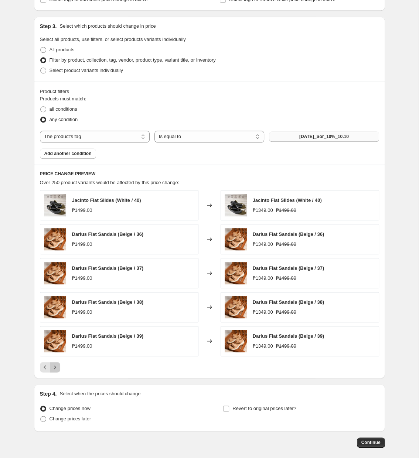
click at [58, 371] on icon "Next" at bounding box center [54, 367] width 7 height 7
click at [57, 371] on icon "Next" at bounding box center [54, 367] width 7 height 7
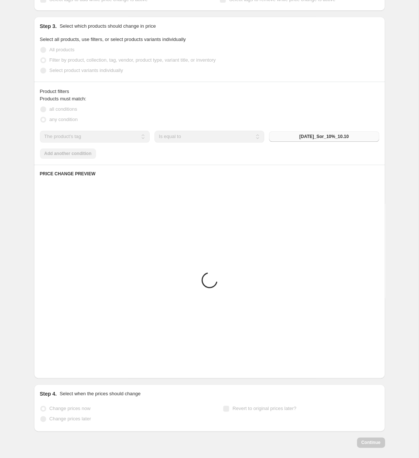
scroll to position [353, 0]
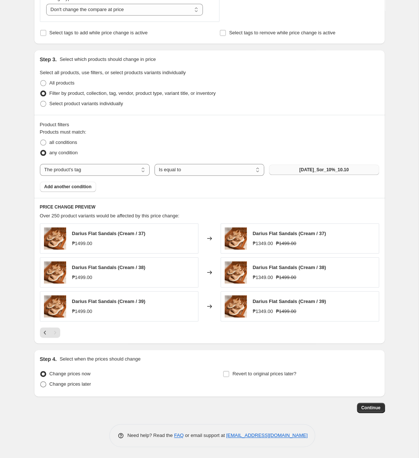
click at [52, 383] on span "Change prices later" at bounding box center [70, 384] width 42 height 6
click at [41, 382] on input "Change prices later" at bounding box center [40, 381] width 0 height 0
radio input "true"
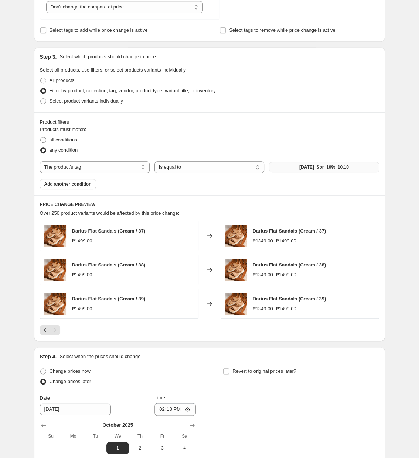
scroll to position [478, 0]
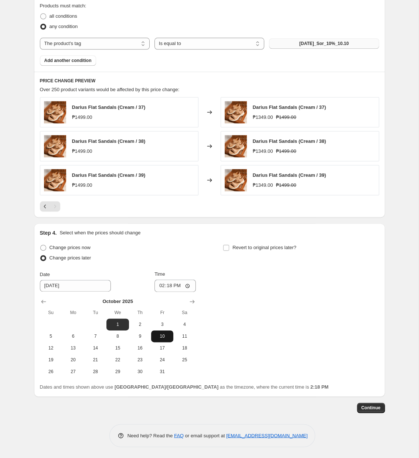
click at [162, 337] on span "10" at bounding box center [162, 336] width 16 height 6
type input "[DATE]"
click at [168, 286] on input "14:18" at bounding box center [174, 285] width 41 height 13
type input "11:00"
click at [273, 250] on span "Revert to original prices later?" at bounding box center [264, 248] width 64 height 6
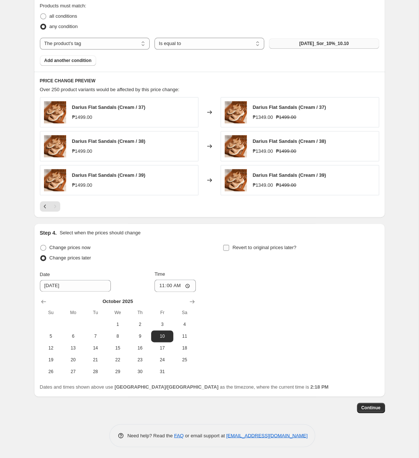
click at [229, 250] on input "Revert to original prices later?" at bounding box center [226, 248] width 6 height 6
checkbox input "true"
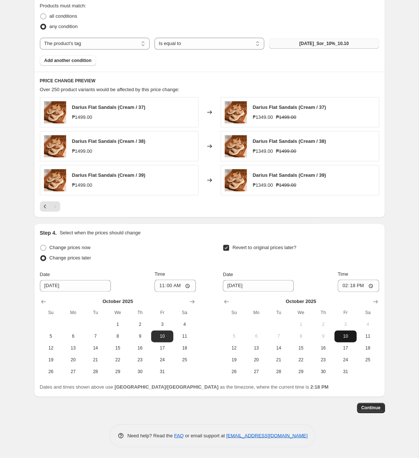
click at [346, 334] on span "10" at bounding box center [345, 336] width 16 height 6
type input "[DATE]"
click at [352, 287] on input "14:18" at bounding box center [357, 285] width 41 height 13
type input "23:59"
click at [372, 409] on span "Continue" at bounding box center [370, 408] width 19 height 6
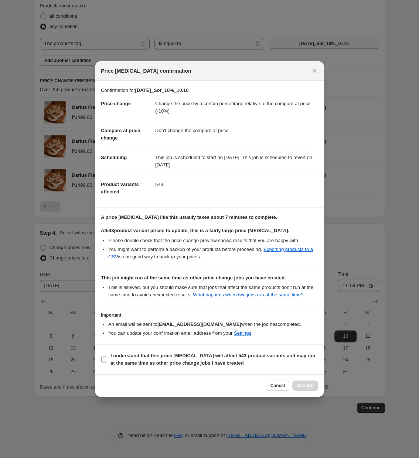
click at [190, 359] on b "I understand that this price [MEDICAL_DATA] will affect 543 product variants an…" at bounding box center [212, 359] width 204 height 13
click at [107, 359] on input "I understand that this price [MEDICAL_DATA] will affect 543 product variants an…" at bounding box center [104, 360] width 6 height 6
checkbox input "true"
click at [313, 382] on button "Confirm" at bounding box center [305, 386] width 26 height 10
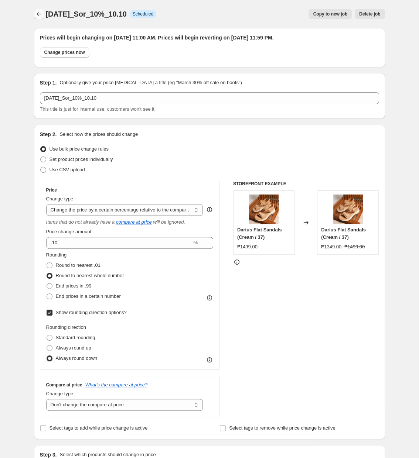
click at [35, 18] on button "Price change jobs" at bounding box center [39, 14] width 10 height 10
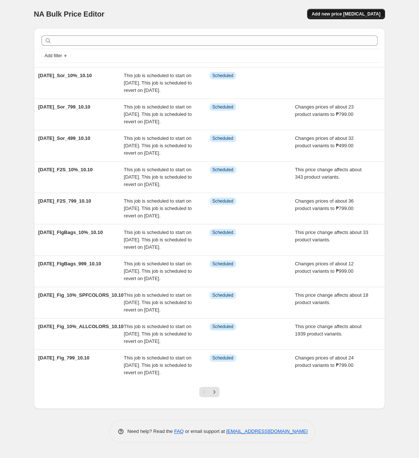
click at [334, 10] on button "Add new price [MEDICAL_DATA]" at bounding box center [346, 14] width 78 height 10
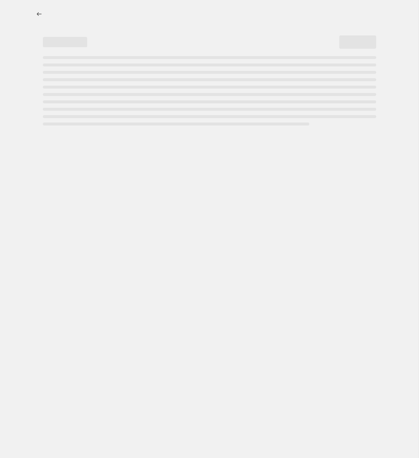
select select "percentage"
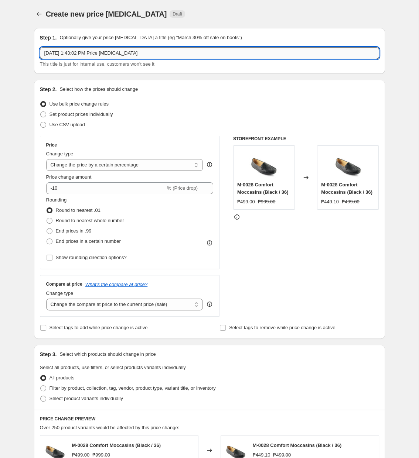
click at [200, 52] on input "[DATE] 1:43:02 PM Price [MEDICAL_DATA]" at bounding box center [209, 53] width 339 height 12
paste input "[DATE]_Shu_799_10.10"
type input "[DATE]_Shu_799_10.10"
click at [46, 159] on select "Change the price to a certain amount Change the price by a certain amount Chang…" at bounding box center [124, 165] width 157 height 12
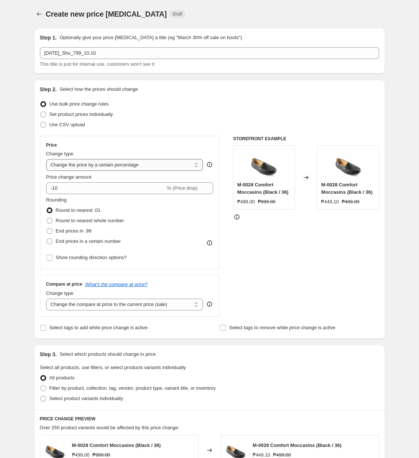
select select "to"
click option "Change the price to a certain amount" at bounding box center [0, 0] width 0 height 0
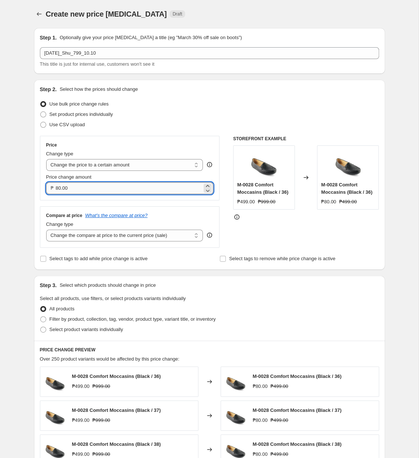
click at [116, 194] on input "80.00" at bounding box center [129, 188] width 147 height 12
type input "799.00"
click at [46, 230] on select "Change the compare at price to the current price (sale) Change the compare at p…" at bounding box center [124, 236] width 157 height 12
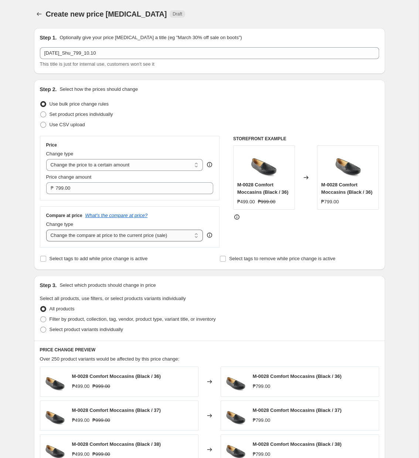
select select "no_change"
click option "Don't change the compare at price" at bounding box center [0, 0] width 0 height 0
click at [95, 317] on span "Filter by product, collection, tag, vendor, product type, variant title, or inv…" at bounding box center [132, 319] width 166 height 7
click at [41, 317] on input "Filter by product, collection, tag, vendor, product type, variant title, or inv…" at bounding box center [40, 316] width 0 height 0
radio input "true"
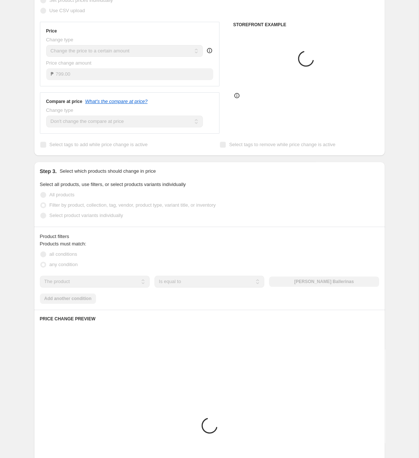
scroll to position [152, 0]
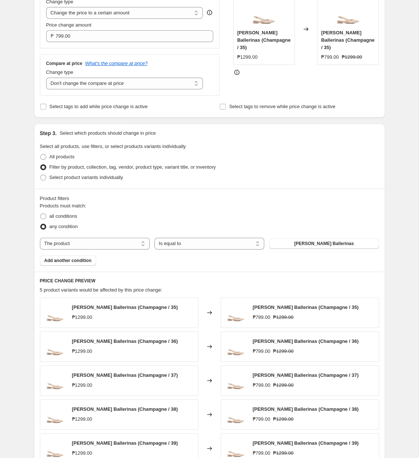
click at [106, 233] on div "Products must match: all conditions any condition The product The product's col…" at bounding box center [209, 233] width 339 height 63
click at [40, 238] on select "The product The product's collection The product's tag The product's vendor The…" at bounding box center [95, 244] width 110 height 12
select select "tag"
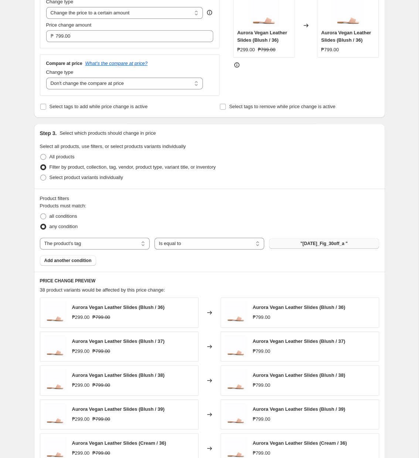
click at [316, 244] on span ""[DATE]_Fig_30off_a "" at bounding box center [323, 244] width 47 height 6
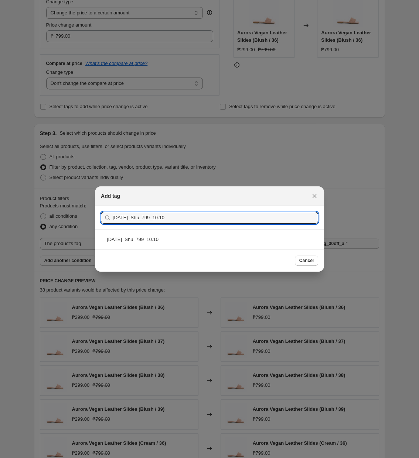
type input "[DATE]_Shu_799_10.10"
click at [218, 241] on div "[DATE]_Shu_799_10.10" at bounding box center [209, 240] width 229 height 20
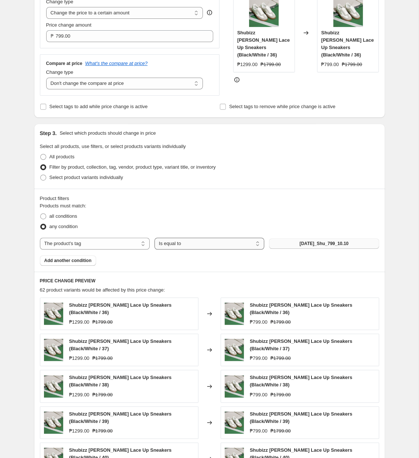
scroll to position [297, 0]
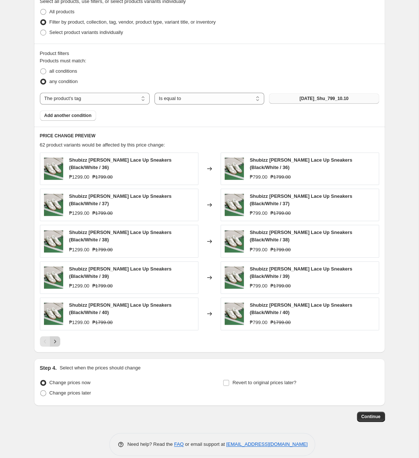
click at [58, 338] on icon "Next" at bounding box center [54, 341] width 7 height 7
click at [56, 336] on button "Next" at bounding box center [55, 341] width 10 height 10
click at [57, 336] on button "Next" at bounding box center [55, 341] width 10 height 10
click at [58, 338] on icon "Next" at bounding box center [54, 341] width 7 height 7
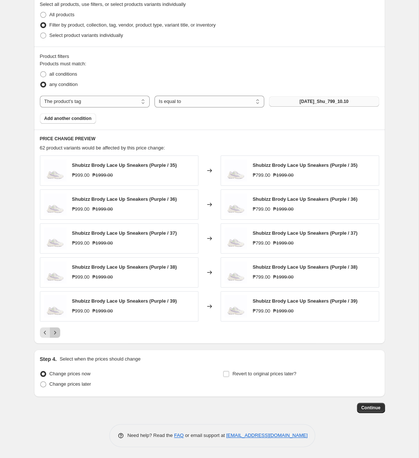
click at [58, 333] on icon "Next" at bounding box center [54, 332] width 7 height 7
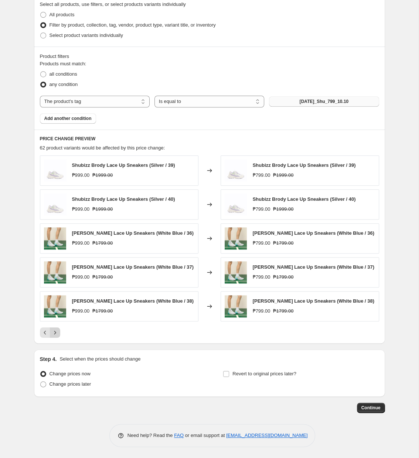
click at [58, 333] on icon "Next" at bounding box center [54, 332] width 7 height 7
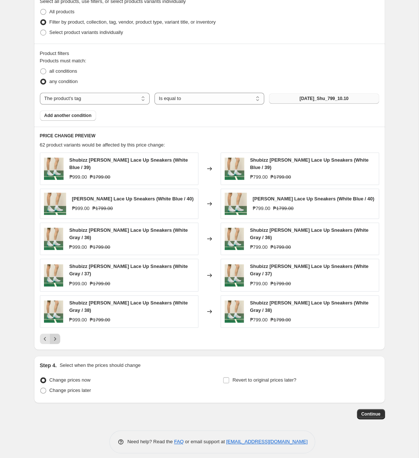
click at [58, 335] on icon "Next" at bounding box center [54, 338] width 7 height 7
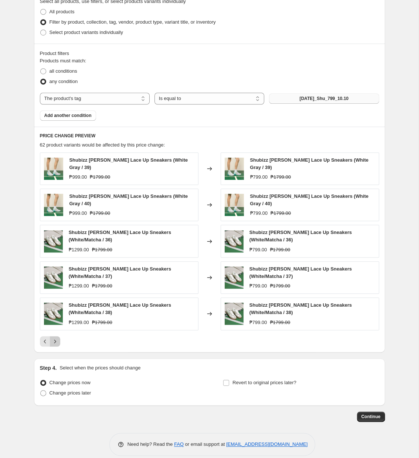
click at [58, 337] on button "Next" at bounding box center [55, 341] width 10 height 10
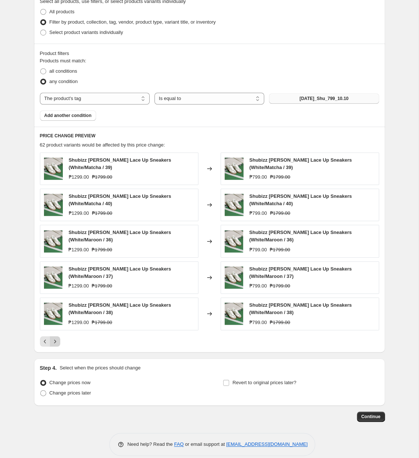
click at [58, 337] on div "Shubizz [PERSON_NAME] Lace Up Sneakers (White/Matcha / 39) ₱1299.00 ₱1799.00 Ch…" at bounding box center [209, 249] width 339 height 194
click at [58, 340] on button "Next" at bounding box center [55, 341] width 10 height 10
click at [57, 342] on div "PRICE CHANGE PREVIEW 62 product variants would be affected by this price change…" at bounding box center [209, 240] width 351 height 226
click at [52, 340] on icon "Next" at bounding box center [54, 341] width 7 height 7
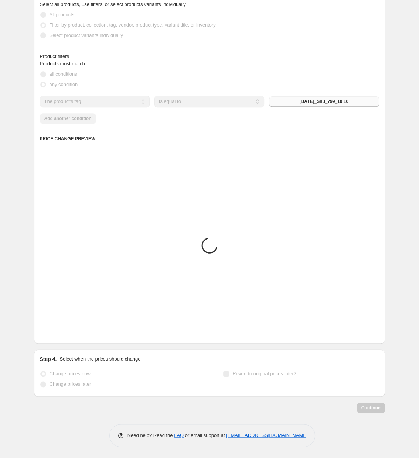
scroll to position [194, 0]
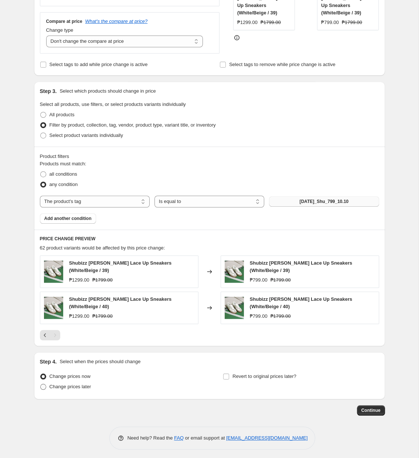
click at [72, 386] on span "Change prices later" at bounding box center [70, 387] width 42 height 6
click at [41, 384] on input "Change prices later" at bounding box center [40, 384] width 0 height 0
radio input "true"
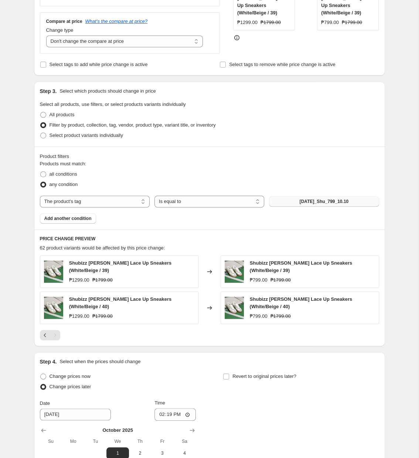
scroll to position [320, 0]
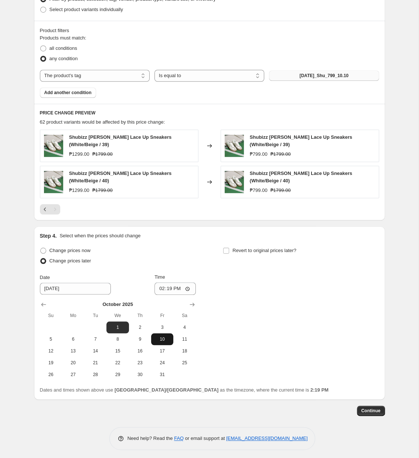
click at [155, 336] on span "10" at bounding box center [162, 339] width 16 height 6
type input "[DATE]"
click at [166, 289] on input "14:19" at bounding box center [174, 288] width 41 height 13
type input "11:00"
click at [272, 248] on span "Revert to original prices later?" at bounding box center [264, 251] width 64 height 6
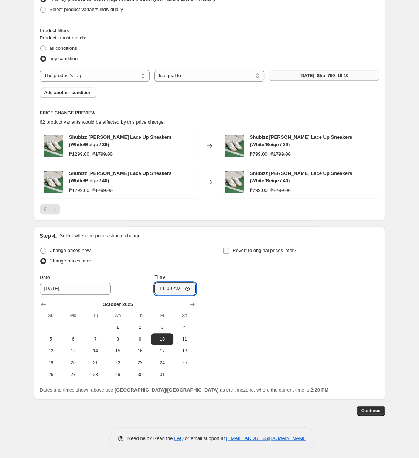
click at [229, 248] on input "Revert to original prices later?" at bounding box center [226, 251] width 6 height 6
checkbox input "true"
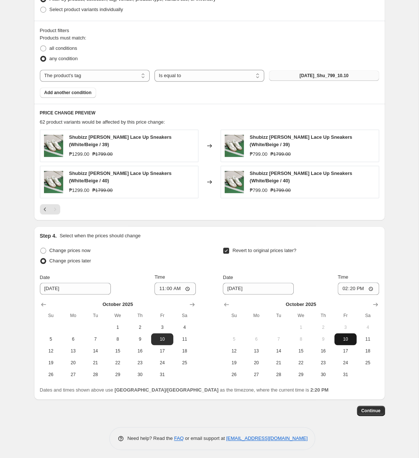
click at [354, 333] on button "10" at bounding box center [345, 339] width 22 height 12
type input "[DATE]"
click at [352, 288] on input "14:20" at bounding box center [357, 288] width 41 height 13
type input "23:59"
click at [365, 408] on span "Continue" at bounding box center [370, 411] width 19 height 6
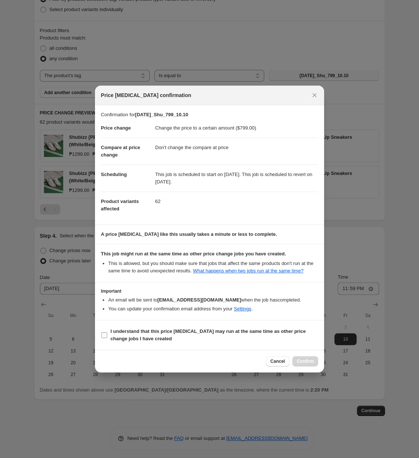
click at [161, 331] on b "I understand that this price [MEDICAL_DATA] may run at the same time as other p…" at bounding box center [207, 334] width 195 height 13
click at [107, 332] on input "I understand that this price [MEDICAL_DATA] may run at the same time as other p…" at bounding box center [104, 335] width 6 height 6
checkbox input "true"
click at [314, 365] on button "Confirm" at bounding box center [305, 361] width 26 height 10
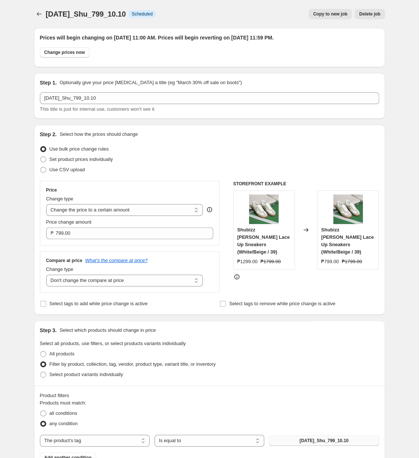
click at [44, 21] on div "[DATE]_Shu_799_10.10. This page is ready [DATE]_Shu_799_10.10 Info Scheduled Co…" at bounding box center [209, 14] width 351 height 28
click at [42, 13] on icon "Price change jobs" at bounding box center [38, 13] width 7 height 7
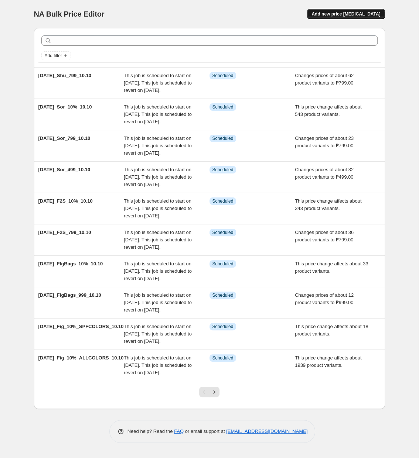
click at [344, 14] on span "Add new price [MEDICAL_DATA]" at bounding box center [345, 14] width 69 height 6
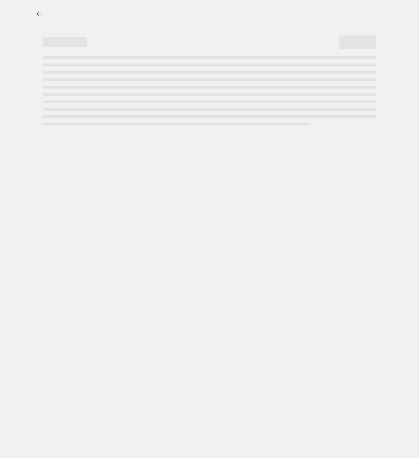
select select "percentage"
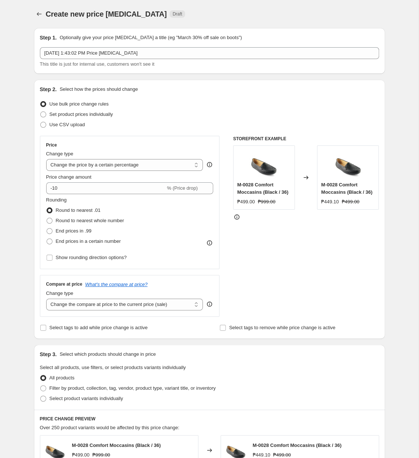
click at [151, 59] on div "[DATE] 1:43:02 PM Price [MEDICAL_DATA] This title is just for internal use, cus…" at bounding box center [209, 57] width 339 height 21
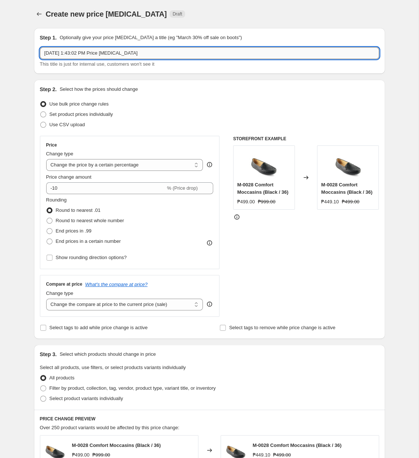
click at [154, 56] on input "[DATE] 1:43:02 PM Price [MEDICAL_DATA]" at bounding box center [209, 53] width 339 height 12
paste input "[DATE]_Shu_10%_10.10"
type input "[DATE]_Shu_10%_10.10"
click at [103, 177] on div "Price change amount" at bounding box center [129, 176] width 167 height 7
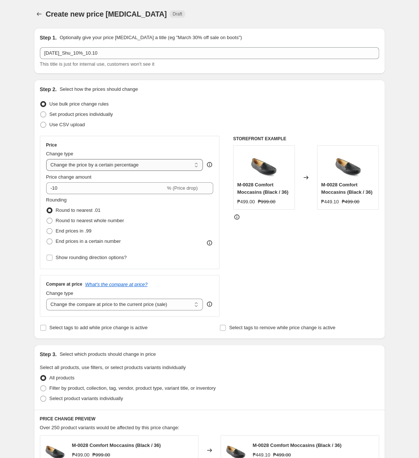
click at [46, 159] on select "Change the price to a certain amount Change the price by a certain amount Chang…" at bounding box center [124, 165] width 157 height 12
select select "pcap"
click option "Change the price by a certain percentage relative to the compare at price" at bounding box center [0, 0] width 0 height 0
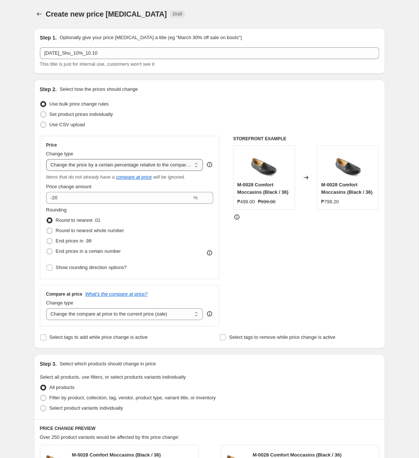
type input "-20"
click at [94, 231] on span "Round to nearest whole number" at bounding box center [90, 231] width 68 height 6
click at [47, 228] on input "Round to nearest whole number" at bounding box center [47, 228] width 0 height 0
radio input "true"
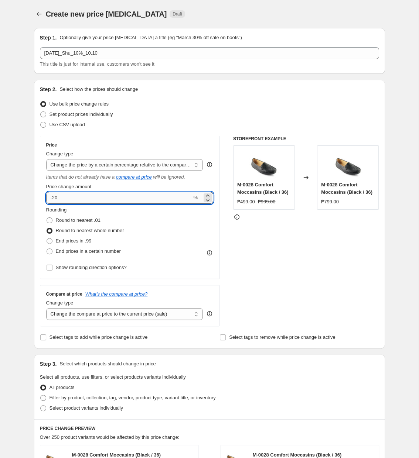
click at [111, 193] on input "-20" at bounding box center [119, 198] width 146 height 12
type input "-2"
type input "-10"
click at [98, 270] on span "Show rounding direction options?" at bounding box center [91, 268] width 71 height 6
click at [52, 270] on input "Show rounding direction options?" at bounding box center [50, 268] width 6 height 6
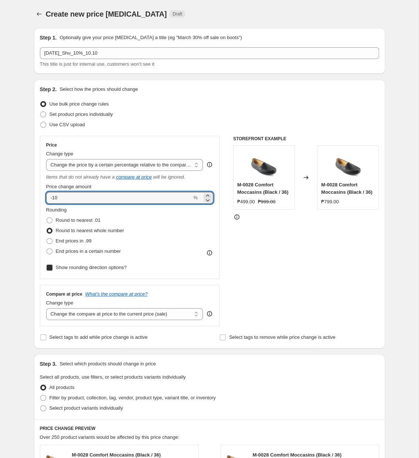
checkbox input "true"
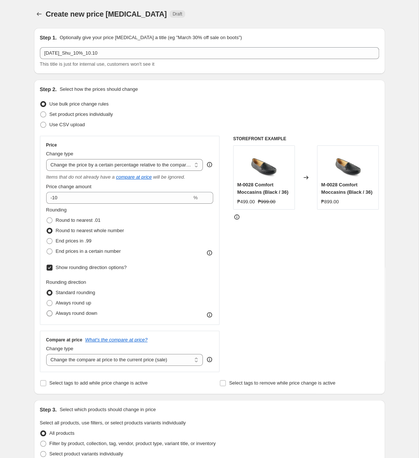
click at [80, 313] on span "Always round down" at bounding box center [77, 313] width 42 height 6
click at [47, 311] on input "Always round down" at bounding box center [47, 310] width 0 height 0
radio input "true"
click at [46, 354] on select "Change the compare at price to the current price (sale) Change the compare at p…" at bounding box center [124, 360] width 157 height 12
select select "no_change"
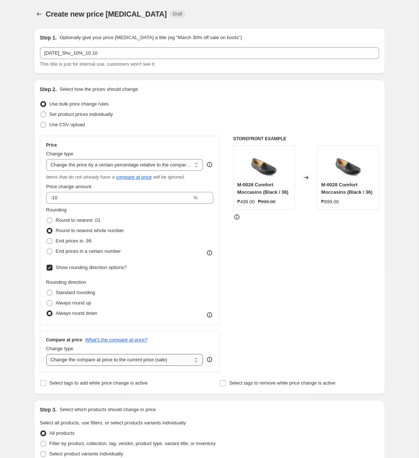
click option "Don't change the compare at price" at bounding box center [0, 0] width 0 height 0
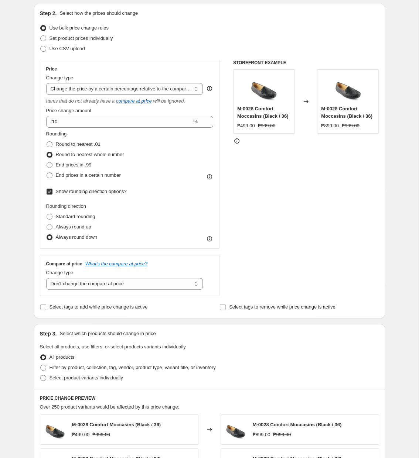
scroll to position [190, 0]
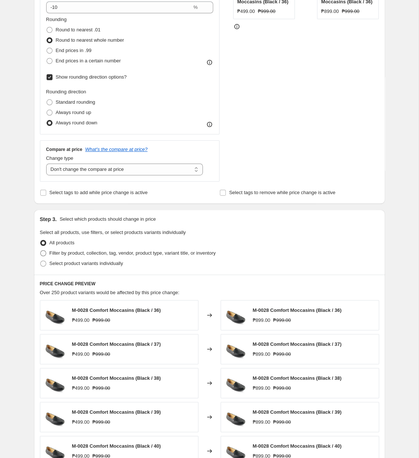
click at [106, 252] on span "Filter by product, collection, tag, vendor, product type, variant title, or inv…" at bounding box center [132, 253] width 166 height 6
click at [41, 251] on input "Filter by product, collection, tag, vendor, product type, variant title, or inv…" at bounding box center [40, 250] width 0 height 0
radio input "true"
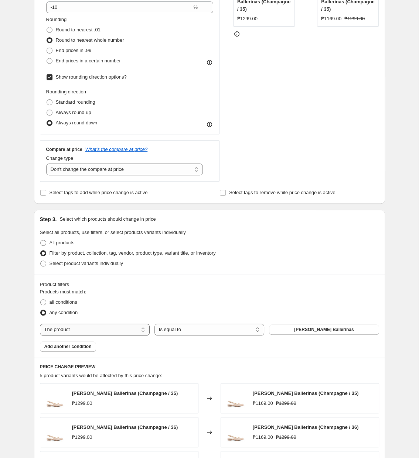
click at [40, 324] on select "The product The product's collection The product's tag The product's vendor The…" at bounding box center [95, 330] width 110 height 12
select select "tag"
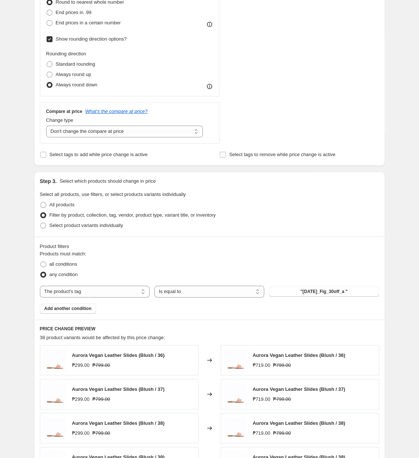
scroll to position [266, 0]
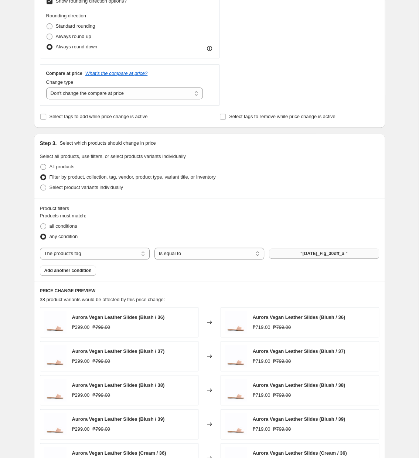
click at [303, 256] on span ""[DATE]_Fig_30off_a "" at bounding box center [323, 254] width 47 height 6
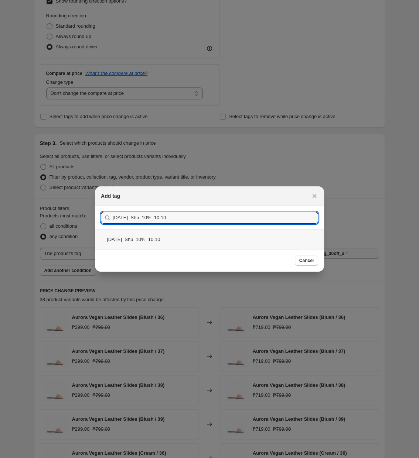
type input "[DATE]_Shu_10%_10.10"
click at [235, 242] on div "[DATE]_Shu_10%_10.10" at bounding box center [209, 240] width 229 height 20
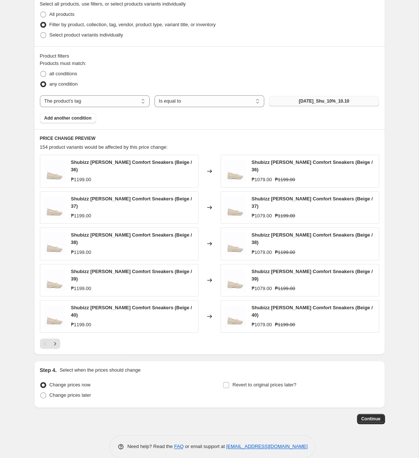
scroll to position [421, 0]
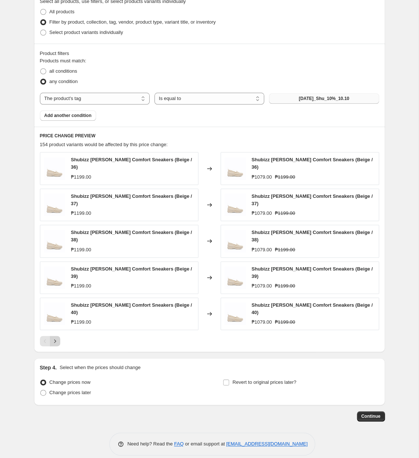
click at [58, 336] on button "Next" at bounding box center [55, 341] width 10 height 10
click at [58, 337] on icon "Next" at bounding box center [54, 340] width 7 height 7
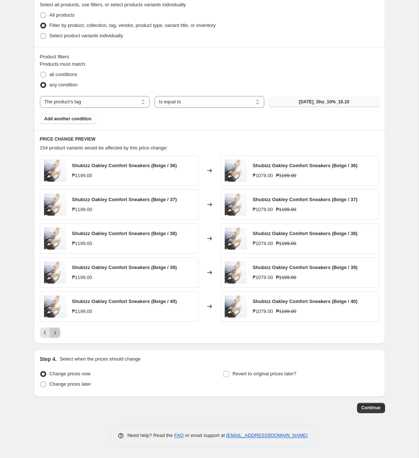
click at [52, 335] on icon "Next" at bounding box center [54, 332] width 7 height 7
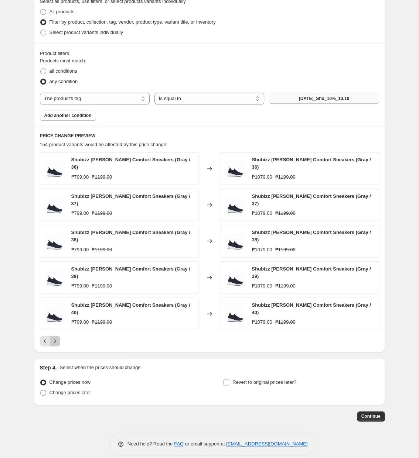
click at [57, 337] on icon "Next" at bounding box center [54, 340] width 7 height 7
click at [44, 337] on icon "Previous" at bounding box center [44, 340] width 7 height 7
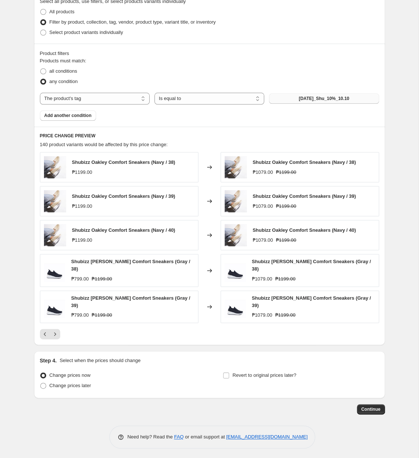
click at [38, 330] on div "PRICE CHANGE PREVIEW 140 product variants would be affected by this price chang…" at bounding box center [209, 236] width 351 height 218
click at [43, 331] on icon "Previous" at bounding box center [44, 333] width 7 height 7
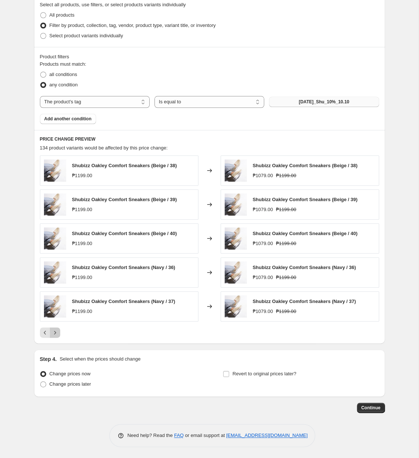
click at [56, 333] on icon "Next" at bounding box center [54, 332] width 7 height 7
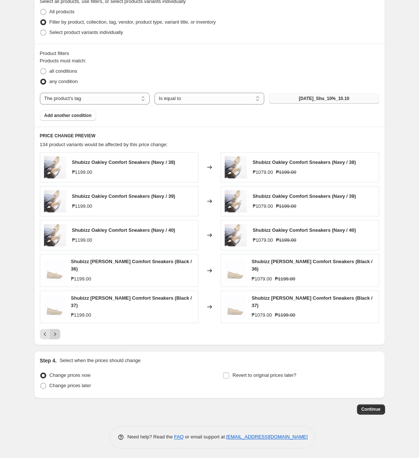
click at [56, 333] on icon "Next" at bounding box center [54, 333] width 7 height 7
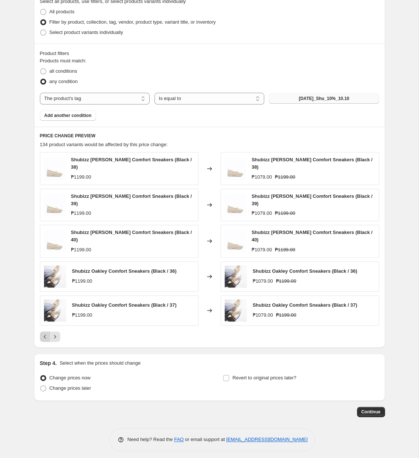
click at [46, 334] on icon "Previous" at bounding box center [44, 336] width 7 height 7
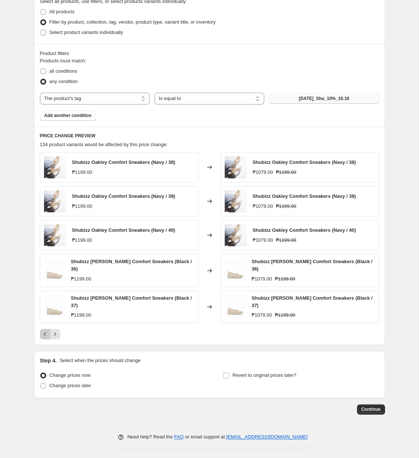
click at [45, 330] on icon "Previous" at bounding box center [44, 333] width 7 height 7
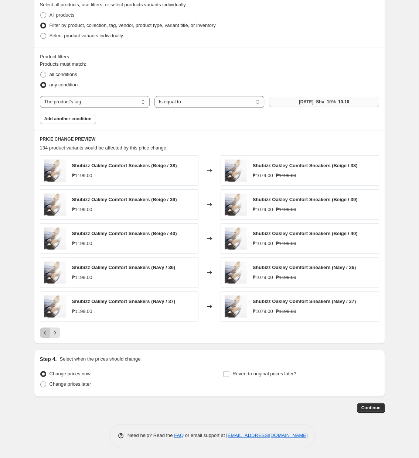
click at [45, 330] on icon "Previous" at bounding box center [44, 332] width 7 height 7
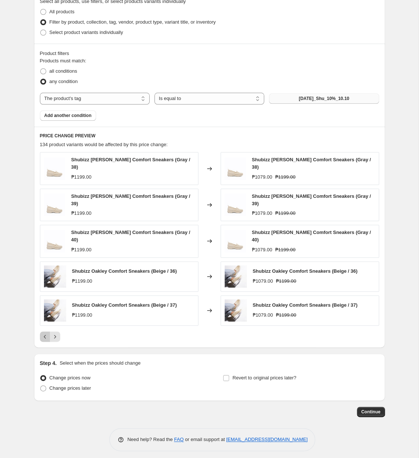
click at [45, 333] on icon "Previous" at bounding box center [44, 336] width 7 height 7
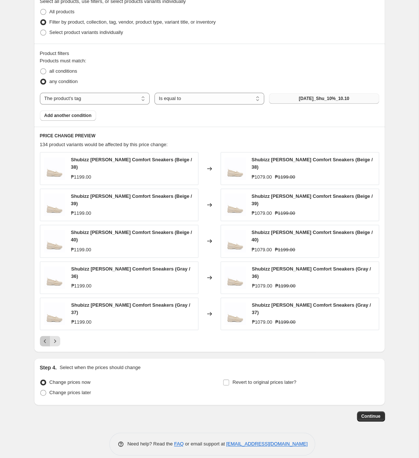
click at [45, 337] on icon "Previous" at bounding box center [44, 340] width 7 height 7
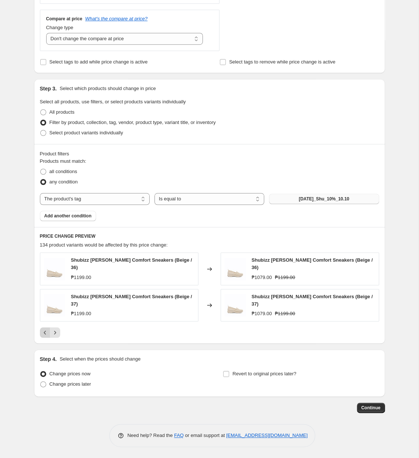
scroll to position [318, 0]
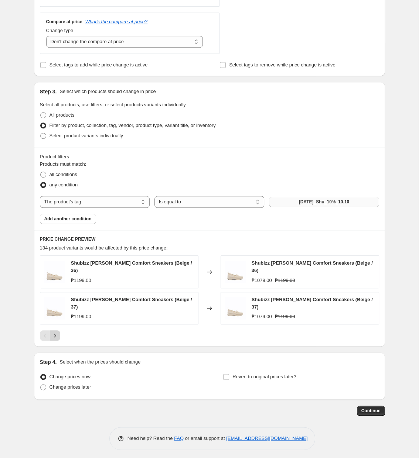
click at [56, 330] on button "Next" at bounding box center [55, 335] width 10 height 10
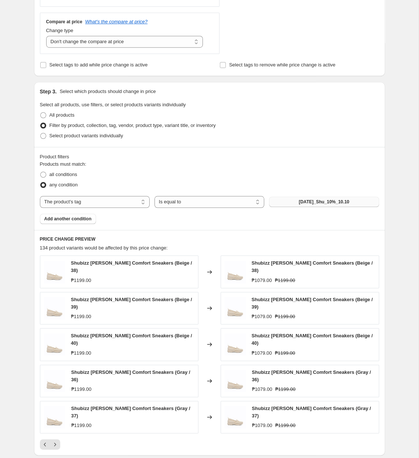
scroll to position [421, 0]
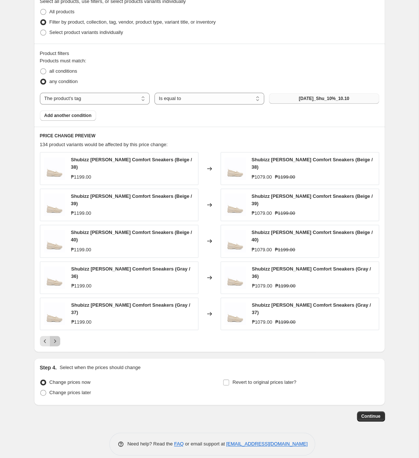
click at [56, 337] on icon "Next" at bounding box center [54, 340] width 7 height 7
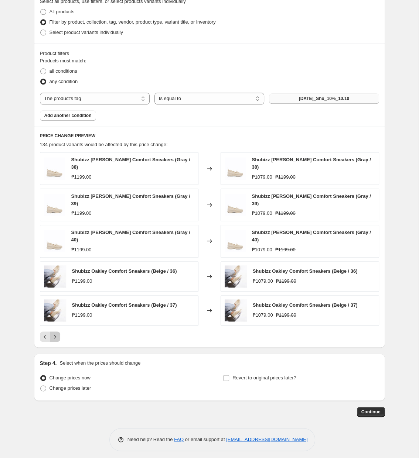
click at [54, 337] on button "Next" at bounding box center [55, 336] width 10 height 10
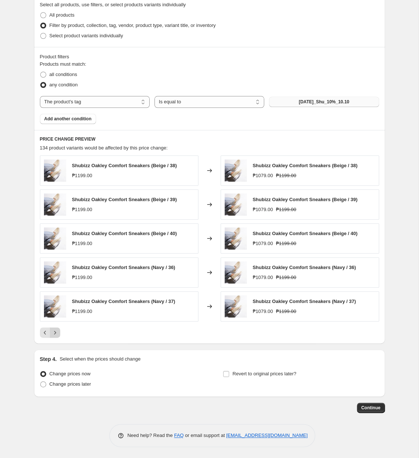
click at [56, 335] on icon "Next" at bounding box center [54, 332] width 7 height 7
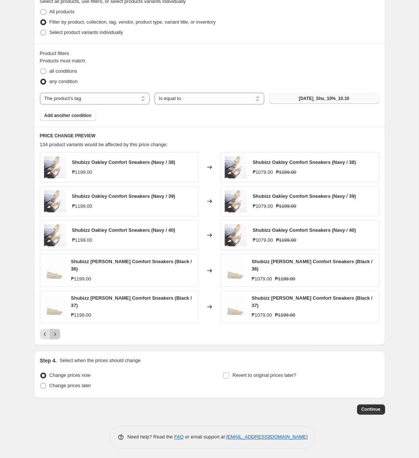
click at [56, 335] on icon "Next" at bounding box center [54, 333] width 7 height 7
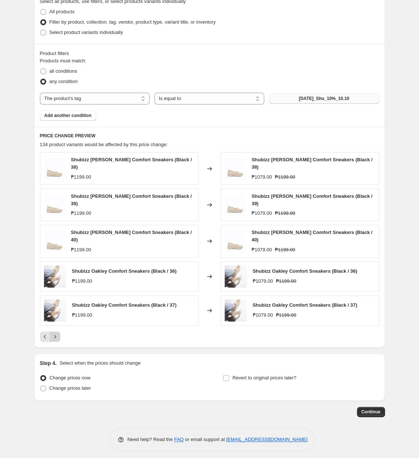
click at [56, 335] on icon "Next" at bounding box center [54, 336] width 7 height 7
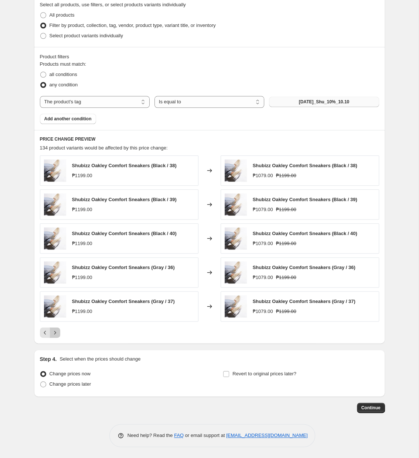
click at [53, 335] on icon "Next" at bounding box center [54, 332] width 7 height 7
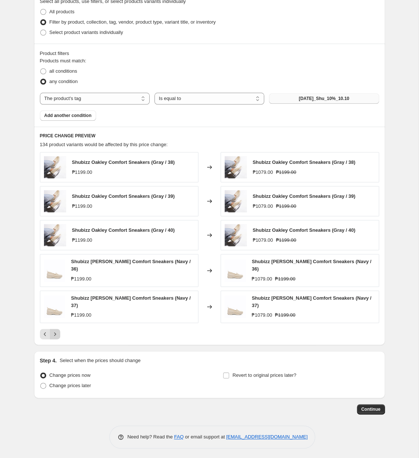
click at [53, 335] on icon "Next" at bounding box center [54, 333] width 7 height 7
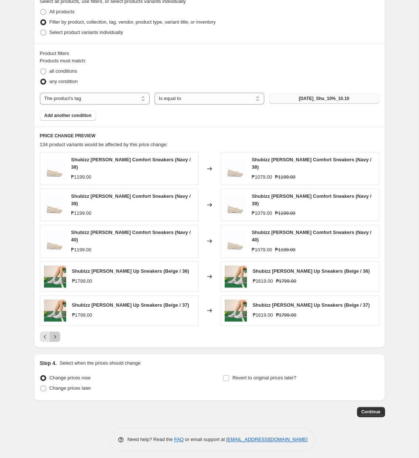
click at [58, 335] on button "Next" at bounding box center [55, 336] width 10 height 10
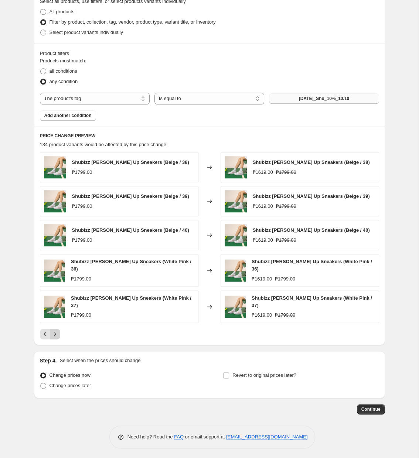
click at [56, 337] on button "Next" at bounding box center [55, 334] width 10 height 10
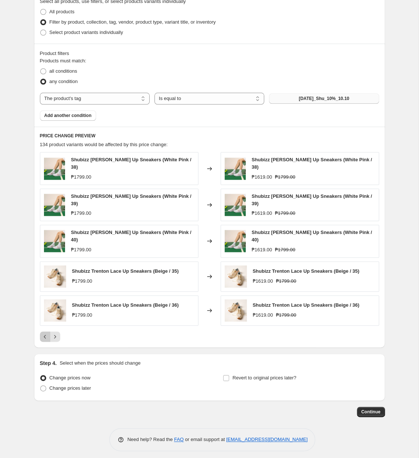
click at [48, 333] on icon "Previous" at bounding box center [44, 336] width 7 height 7
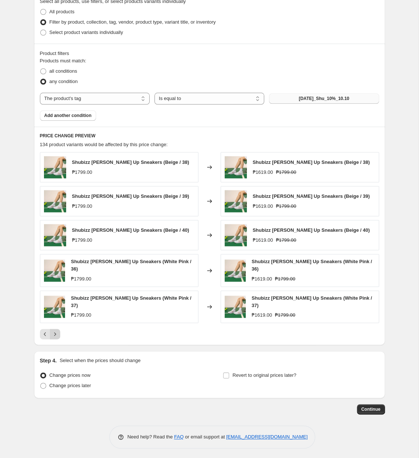
click at [57, 336] on button "Next" at bounding box center [55, 334] width 10 height 10
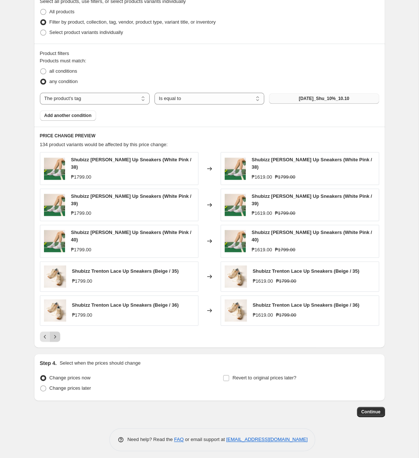
click at [57, 336] on button "Next" at bounding box center [55, 336] width 10 height 10
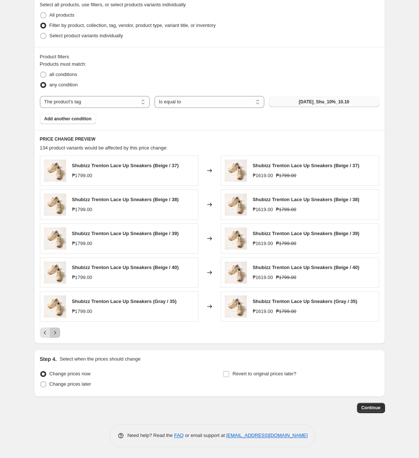
click at [57, 336] on button "Next" at bounding box center [55, 332] width 10 height 10
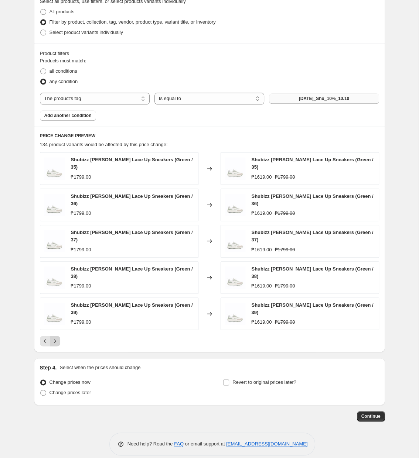
click at [55, 340] on icon "Next" at bounding box center [55, 341] width 2 height 3
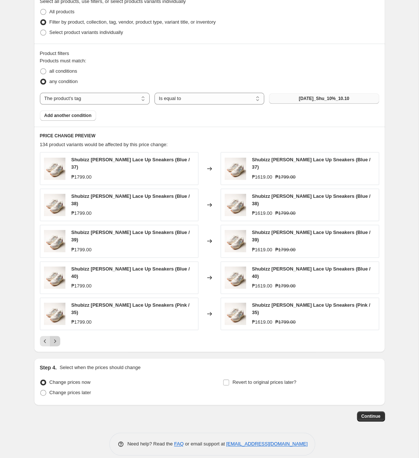
click at [58, 337] on icon "Next" at bounding box center [54, 340] width 7 height 7
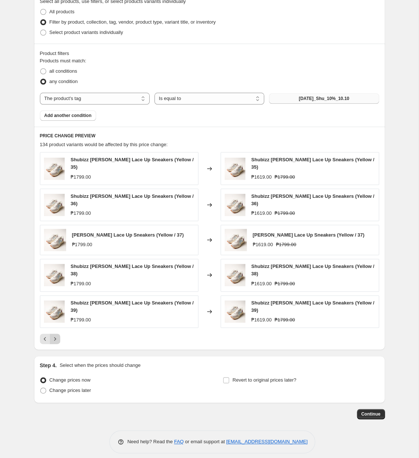
click at [58, 335] on icon "Next" at bounding box center [54, 338] width 7 height 7
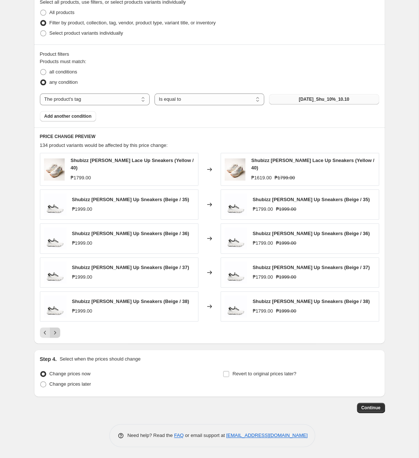
click at [59, 333] on button "Next" at bounding box center [55, 332] width 10 height 10
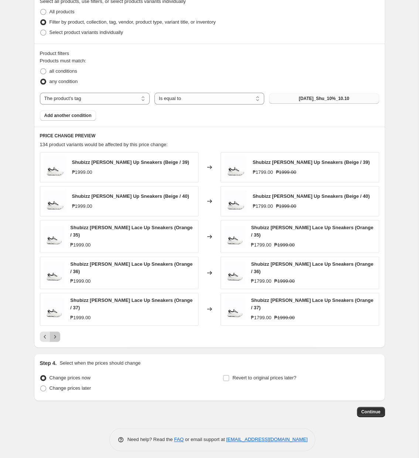
click at [59, 333] on button "Next" at bounding box center [55, 336] width 10 height 10
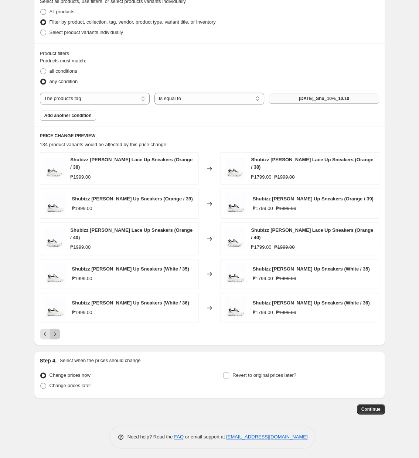
click at [59, 333] on button "Next" at bounding box center [55, 334] width 10 height 10
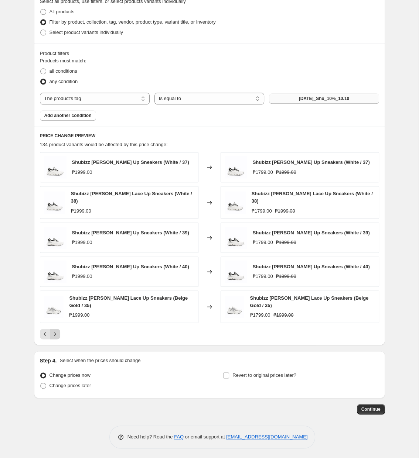
click at [59, 333] on button "Next" at bounding box center [55, 334] width 10 height 10
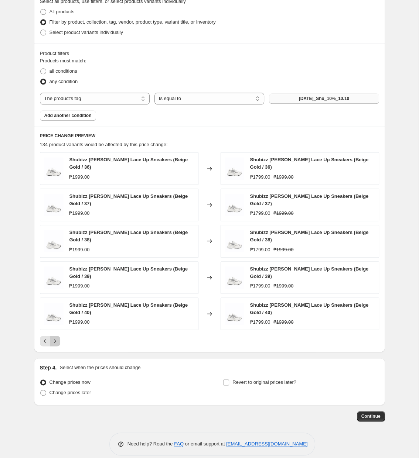
click at [58, 337] on icon "Next" at bounding box center [54, 340] width 7 height 7
click at [56, 344] on icon "Next" at bounding box center [54, 340] width 7 height 7
click at [56, 338] on icon "Next" at bounding box center [54, 340] width 7 height 7
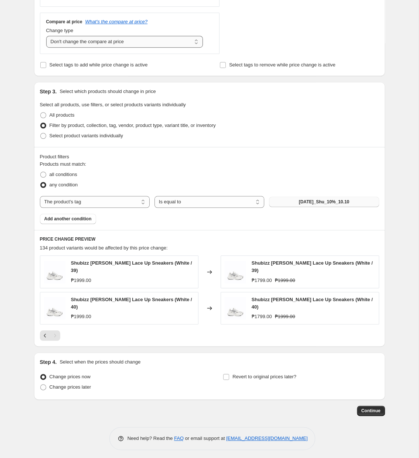
scroll to position [280, 0]
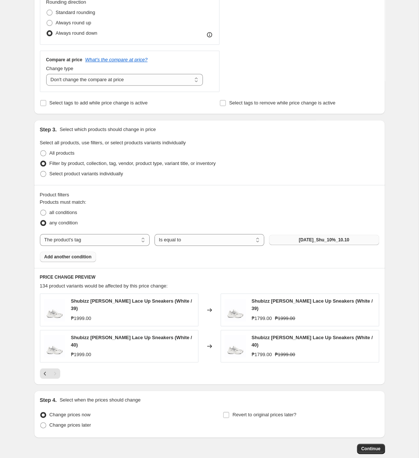
click at [75, 257] on span "Add another condition" at bounding box center [67, 257] width 47 height 6
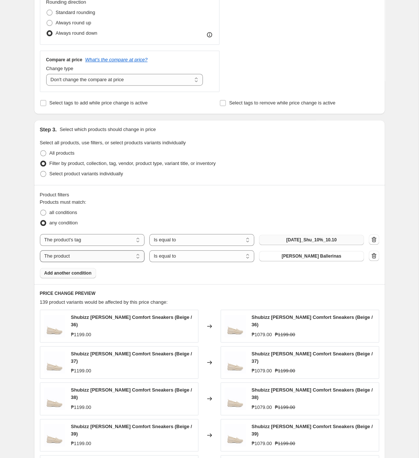
click at [40, 250] on select "The product The product's collection The product's tag The product's vendor The…" at bounding box center [92, 256] width 105 height 12
click at [280, 255] on button "[PERSON_NAME] Ballerinas" at bounding box center [311, 256] width 105 height 10
click at [40, 250] on select "The product The product's collection The product's tag The product's vendor The…" at bounding box center [92, 256] width 105 height 12
click at [374, 259] on icon "button" at bounding box center [373, 255] width 7 height 7
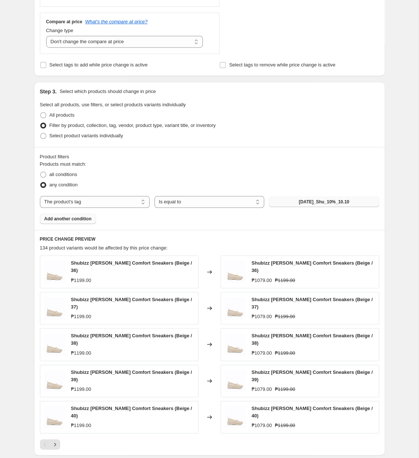
scroll to position [421, 0]
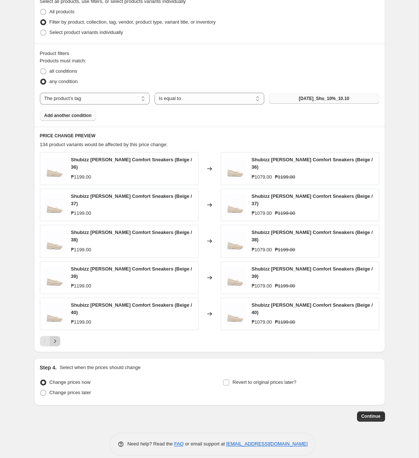
click at [56, 337] on icon "Next" at bounding box center [54, 340] width 7 height 7
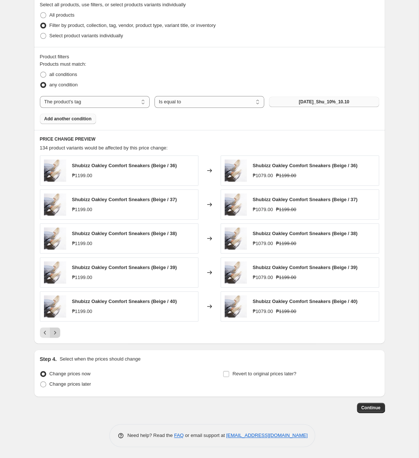
click at [56, 333] on icon "Next" at bounding box center [54, 332] width 7 height 7
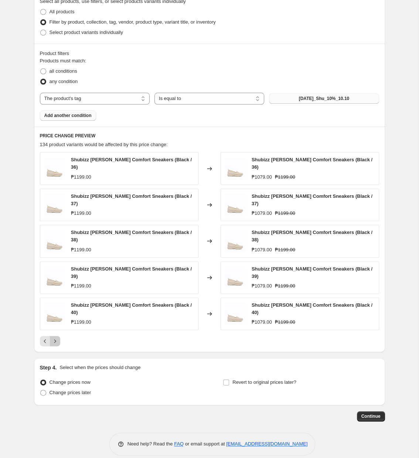
click at [56, 337] on icon "Next" at bounding box center [54, 340] width 7 height 7
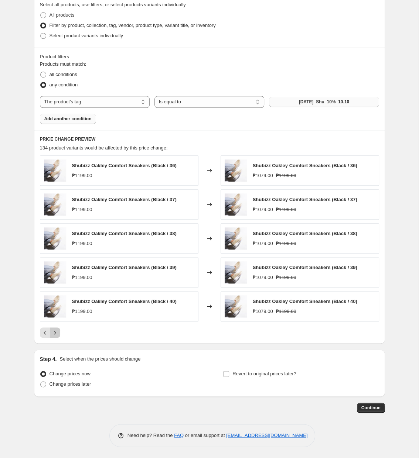
click at [56, 333] on icon "Next" at bounding box center [54, 332] width 7 height 7
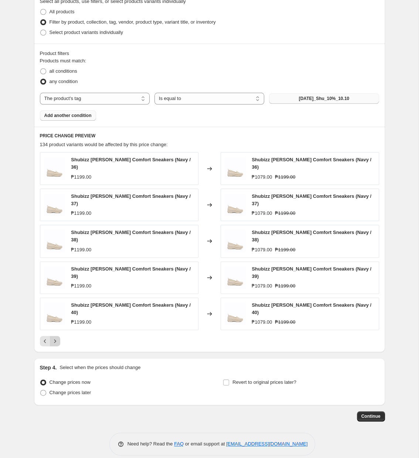
click at [56, 337] on icon "Next" at bounding box center [54, 340] width 7 height 7
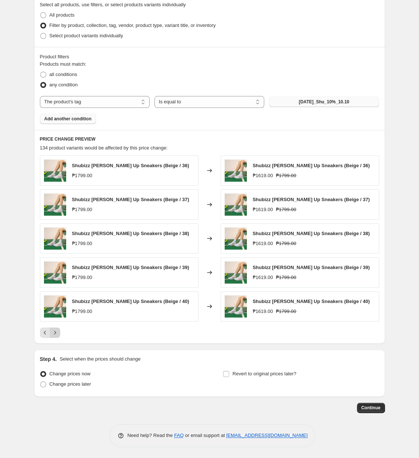
click at [56, 333] on icon "Next" at bounding box center [54, 332] width 7 height 7
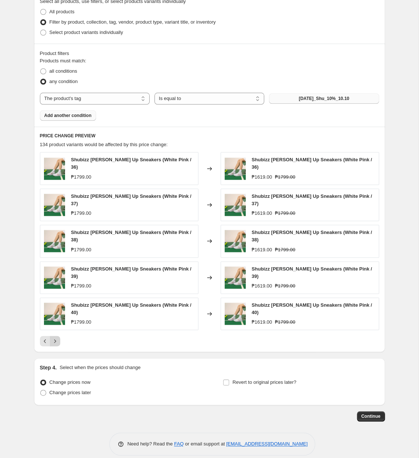
click at [56, 337] on icon "Next" at bounding box center [54, 340] width 7 height 7
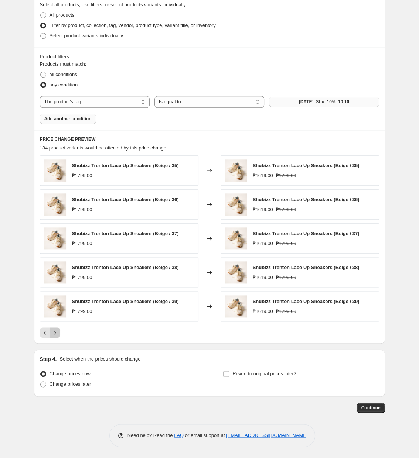
click at [56, 333] on icon "Next" at bounding box center [54, 332] width 7 height 7
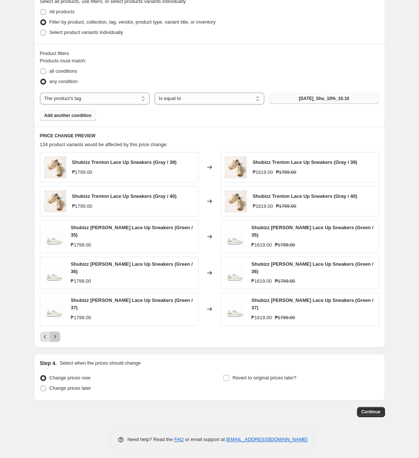
click at [56, 333] on icon "Next" at bounding box center [54, 336] width 7 height 7
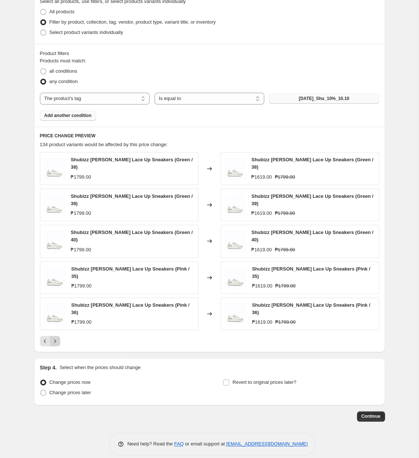
click at [56, 337] on icon "Next" at bounding box center [54, 340] width 7 height 7
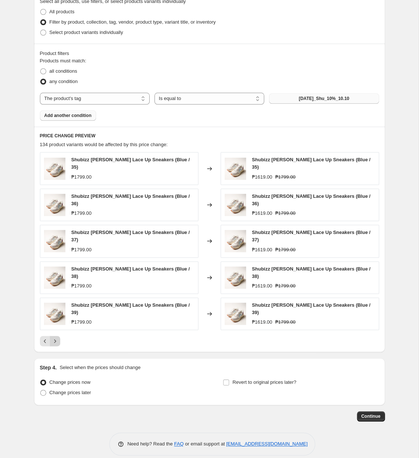
click at [56, 337] on icon "Next" at bounding box center [54, 340] width 7 height 7
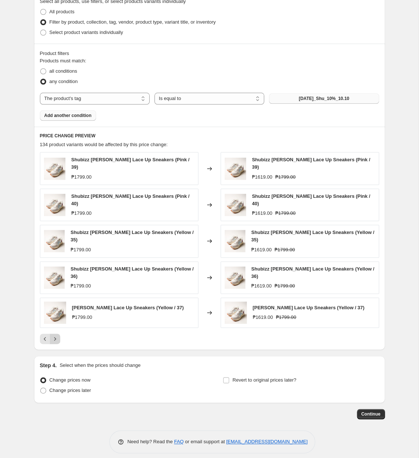
click at [56, 335] on icon "Next" at bounding box center [54, 338] width 7 height 7
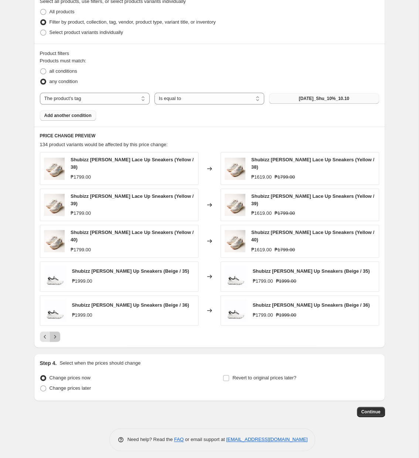
click at [58, 332] on button "Next" at bounding box center [55, 336] width 10 height 10
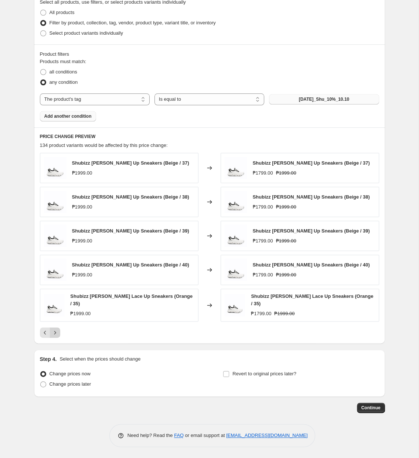
click at [58, 332] on button "Next" at bounding box center [55, 332] width 10 height 10
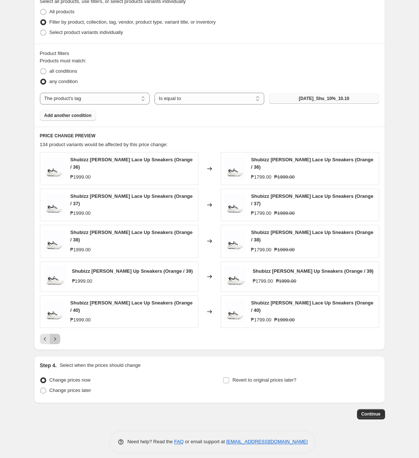
click at [58, 334] on button "Next" at bounding box center [55, 339] width 10 height 10
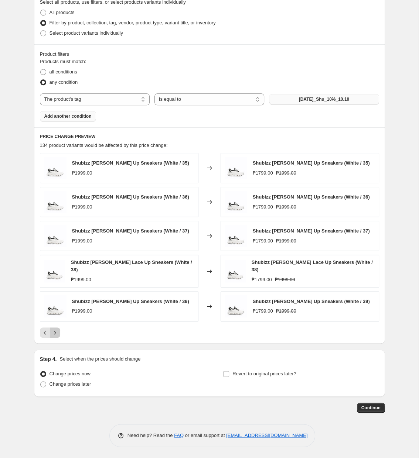
click at [58, 332] on button "Next" at bounding box center [55, 332] width 10 height 10
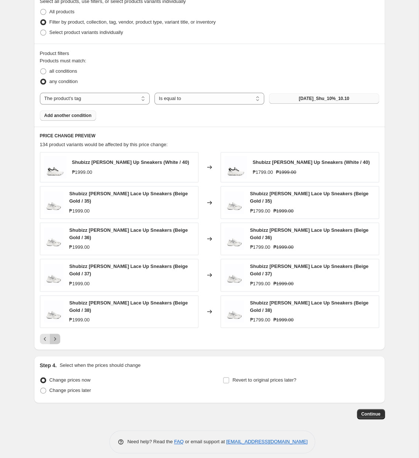
click at [58, 334] on button "Next" at bounding box center [55, 339] width 10 height 10
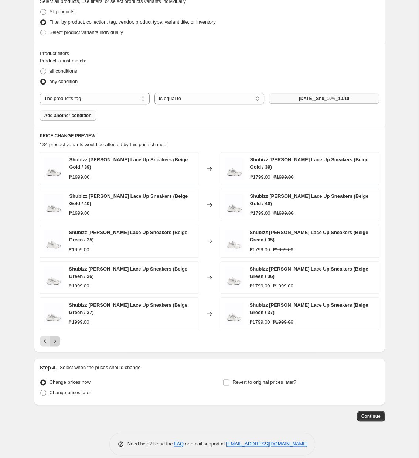
click at [58, 338] on icon "Next" at bounding box center [54, 340] width 7 height 7
click at [58, 342] on icon "Next" at bounding box center [54, 340] width 7 height 7
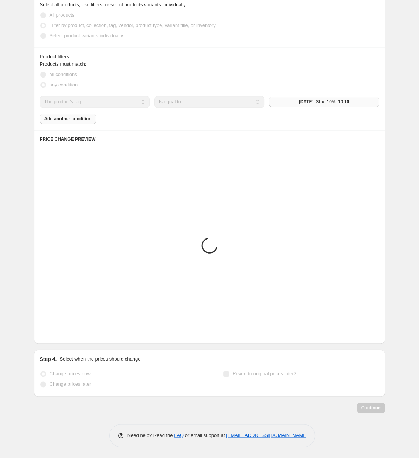
scroll to position [387, 0]
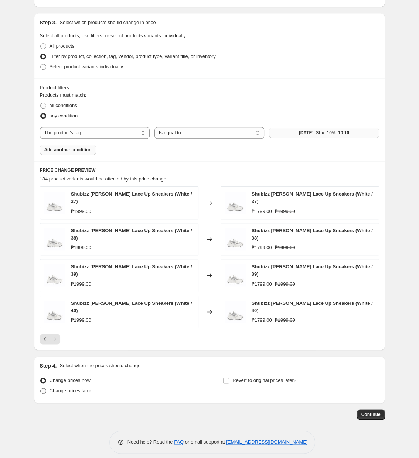
click at [69, 388] on span "Change prices later" at bounding box center [70, 391] width 42 height 6
click at [41, 388] on input "Change prices later" at bounding box center [40, 388] width 0 height 0
radio input "true"
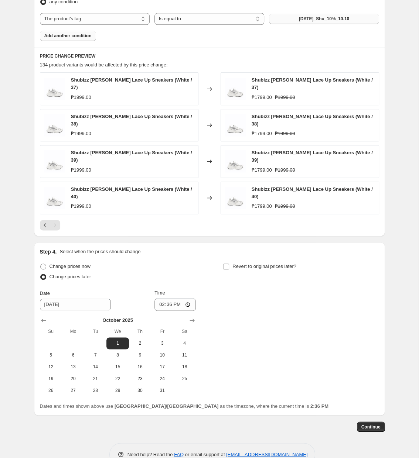
scroll to position [512, 0]
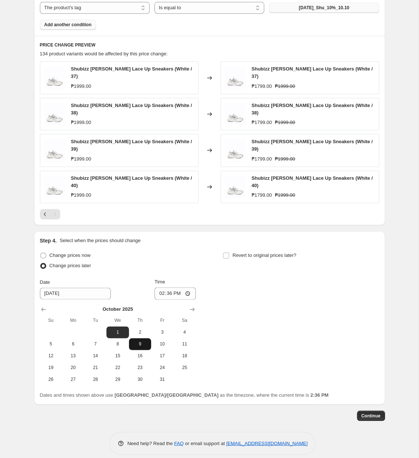
click at [150, 341] on button "9" at bounding box center [140, 344] width 22 height 12
click at [171, 338] on button "10" at bounding box center [162, 344] width 22 height 12
type input "[DATE]"
click at [175, 287] on input "14:36" at bounding box center [174, 293] width 41 height 13
type input "11:00"
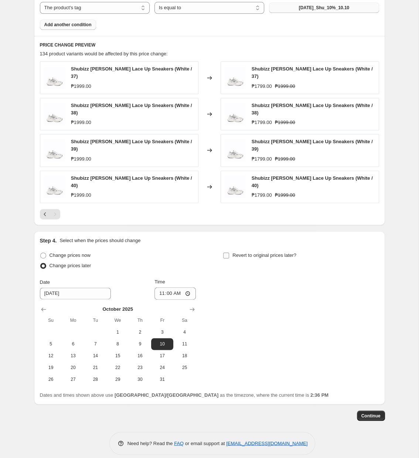
click at [246, 250] on label "Revert to original prices later?" at bounding box center [259, 255] width 73 height 10
click at [229, 252] on input "Revert to original prices later?" at bounding box center [226, 255] width 6 height 6
checkbox input "true"
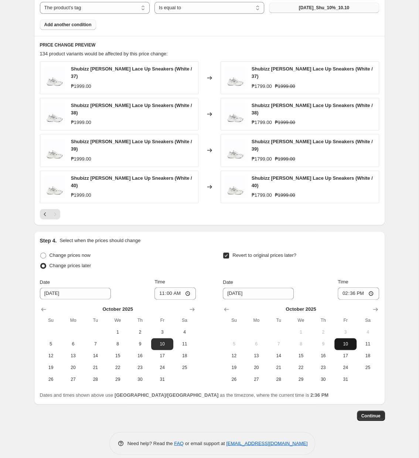
click at [343, 341] on span "10" at bounding box center [345, 344] width 16 height 6
type input "[DATE]"
click at [351, 289] on input "14:36" at bounding box center [357, 293] width 41 height 13
type input "23:59"
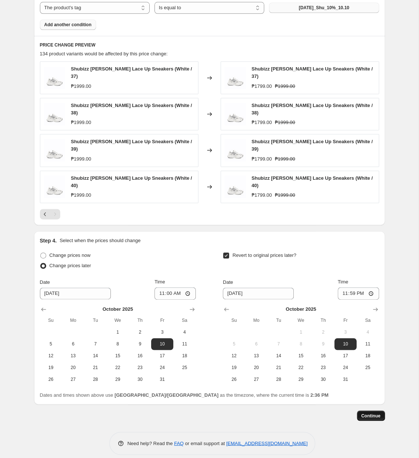
click at [377, 413] on span "Continue" at bounding box center [370, 416] width 19 height 6
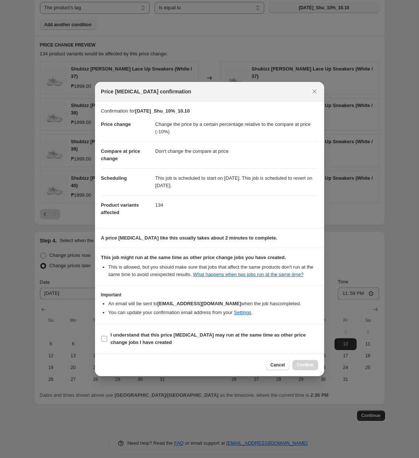
click at [211, 346] on span "I understand that this price [MEDICAL_DATA] may run at the same time as other p…" at bounding box center [213, 338] width 207 height 15
click at [107, 342] on input "I understand that this price [MEDICAL_DATA] may run at the same time as other p…" at bounding box center [104, 339] width 6 height 6
checkbox input "true"
click at [307, 365] on span "Confirm" at bounding box center [304, 365] width 17 height 6
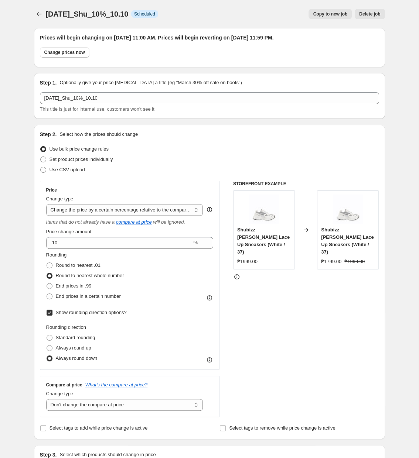
click at [41, 21] on div "[DATE]_Shu_10%_10.10. This page is ready [DATE]_Shu_10%_10.10 Info Scheduled Co…" at bounding box center [209, 14] width 351 height 28
click at [44, 13] on button "Price change jobs" at bounding box center [39, 14] width 10 height 10
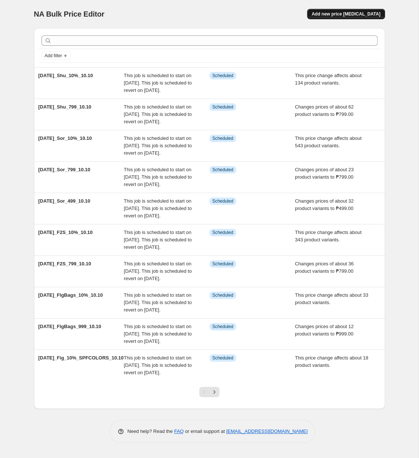
click at [345, 16] on span "Add new price [MEDICAL_DATA]" at bounding box center [345, 14] width 69 height 6
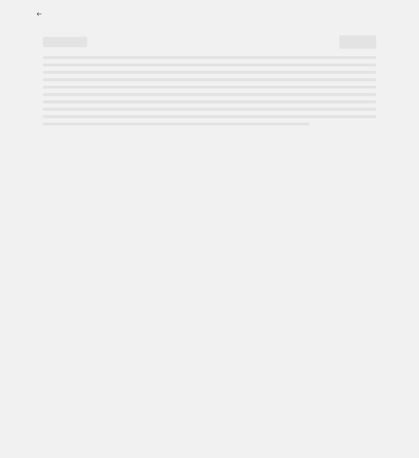
select select "percentage"
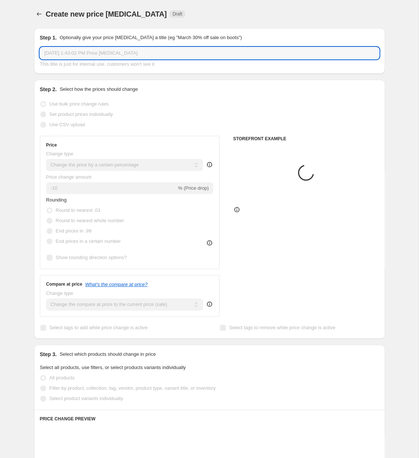
click at [148, 59] on input "[DATE] 1:43:02 PM Price [MEDICAL_DATA]" at bounding box center [209, 53] width 339 height 12
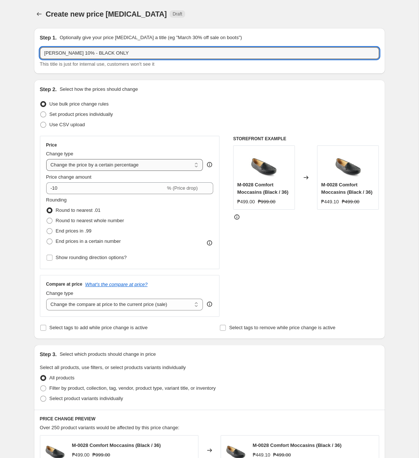
type input "[PERSON_NAME] 10% - BLACK ONLY"
click at [46, 159] on select "Change the price to a certain amount Change the price by a certain amount Chang…" at bounding box center [124, 165] width 157 height 12
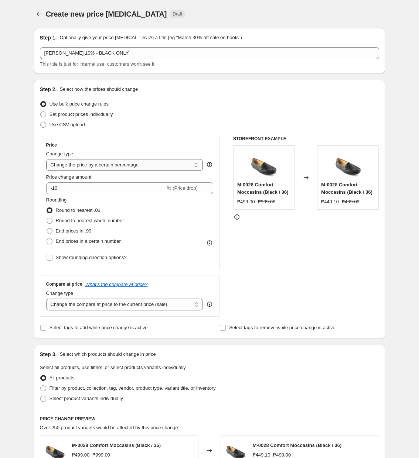
select select "pcap"
click option "Change the price by a certain percentage relative to the compare at price" at bounding box center [0, 0] width 0 height 0
type input "-20"
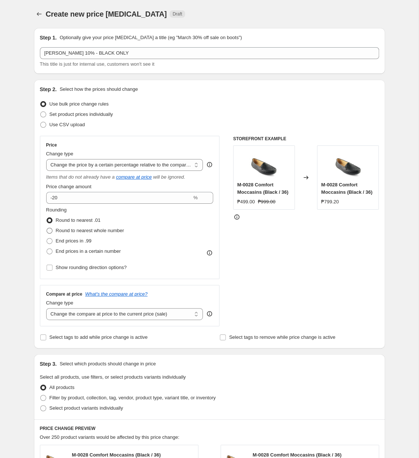
click at [86, 232] on span "Round to nearest whole number" at bounding box center [90, 231] width 68 height 6
click at [47, 228] on input "Round to nearest whole number" at bounding box center [47, 228] width 0 height 0
radio input "true"
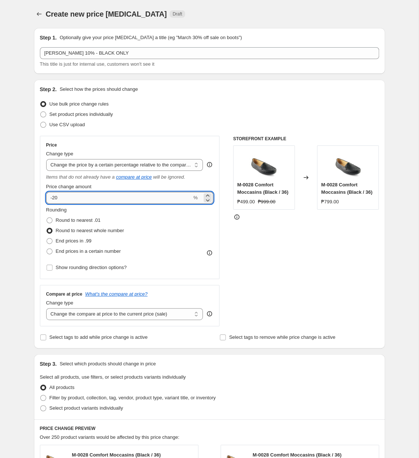
click at [86, 200] on input "-20" at bounding box center [119, 198] width 146 height 12
type input "-2"
type input "-10"
click at [83, 269] on span "Show rounding direction options?" at bounding box center [91, 268] width 71 height 6
click at [52, 269] on input "Show rounding direction options?" at bounding box center [50, 268] width 6 height 6
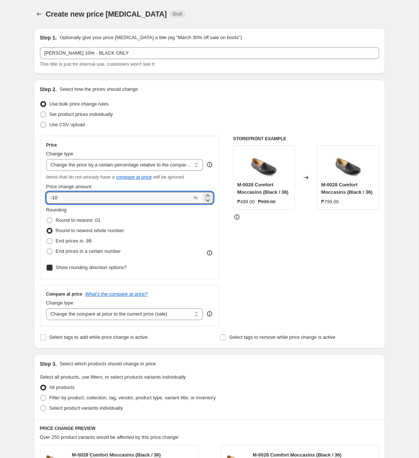
checkbox input "true"
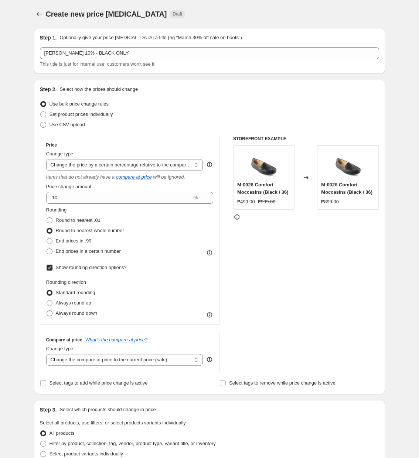
click at [85, 314] on span "Always round down" at bounding box center [77, 313] width 42 height 6
click at [47, 311] on input "Always round down" at bounding box center [47, 310] width 0 height 0
radio input "true"
select select "no_change"
click option "Don't change the compare at price" at bounding box center [0, 0] width 0 height 0
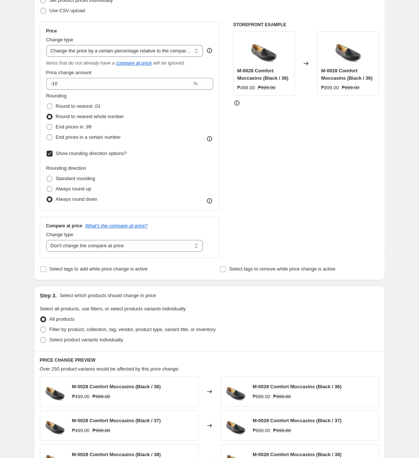
scroll to position [152, 0]
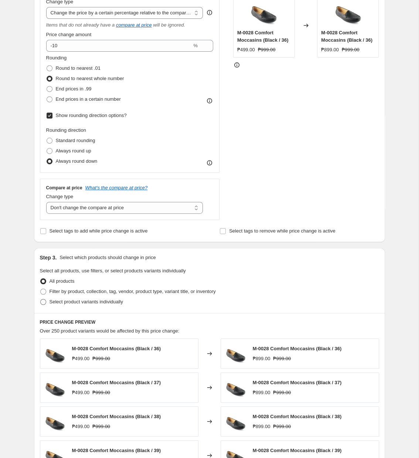
click at [76, 307] on label "Select product variants individually" at bounding box center [81, 302] width 83 height 10
click at [41, 299] on input "Select product variants individually" at bounding box center [40, 299] width 0 height 0
radio input "true"
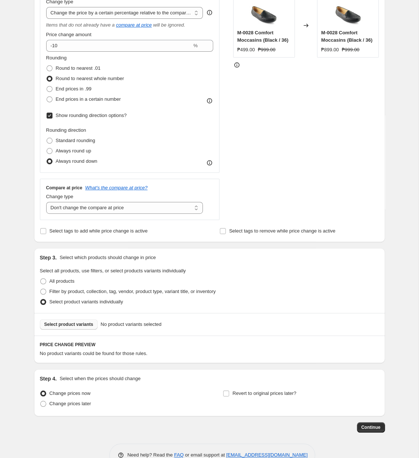
click at [68, 323] on button "Select product variants" at bounding box center [69, 324] width 58 height 10
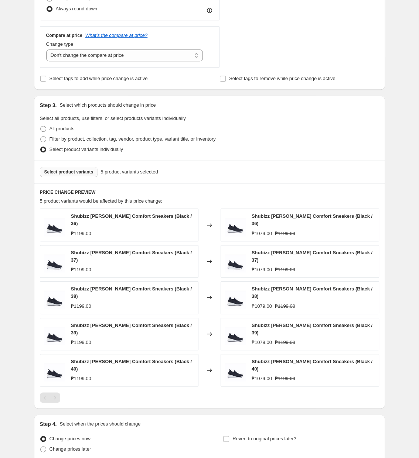
scroll to position [343, 0]
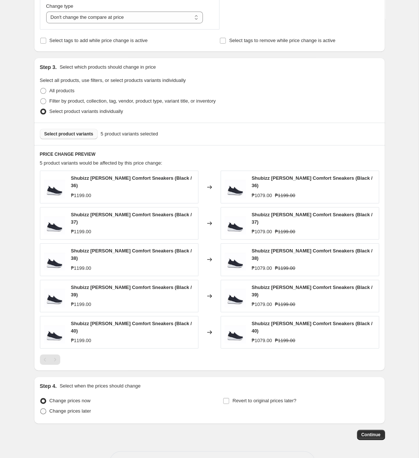
click at [66, 408] on span "Change prices later" at bounding box center [70, 411] width 42 height 6
click at [41, 408] on input "Change prices later" at bounding box center [40, 408] width 0 height 0
radio input "true"
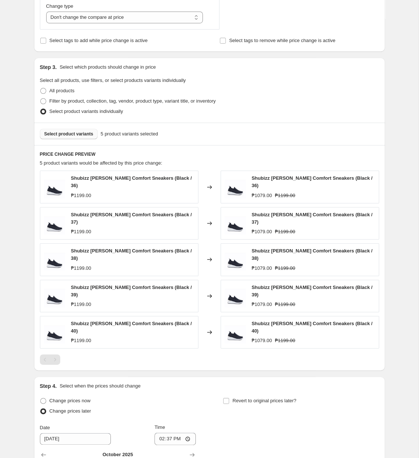
scroll to position [486, 0]
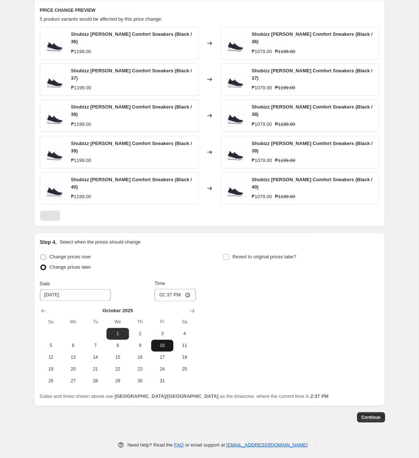
click at [164, 343] on span "10" at bounding box center [162, 346] width 16 height 6
type input "[DATE]"
click at [165, 289] on input "14:37" at bounding box center [174, 295] width 41 height 13
type input "11:00"
click at [283, 240] on div "Step 4. Select when the prices should change Change prices now Change prices la…" at bounding box center [209, 319] width 339 height 162
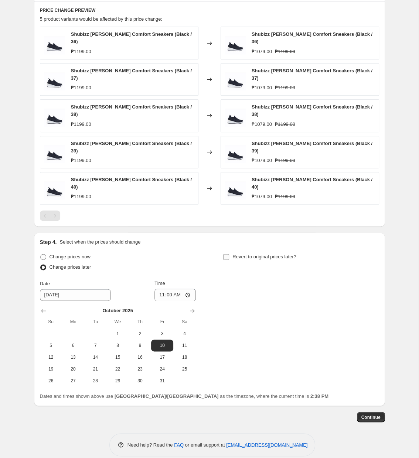
click at [279, 254] on span "Revert to original prices later?" at bounding box center [264, 257] width 64 height 6
click at [229, 254] on input "Revert to original prices later?" at bounding box center [226, 257] width 6 height 6
checkbox input "true"
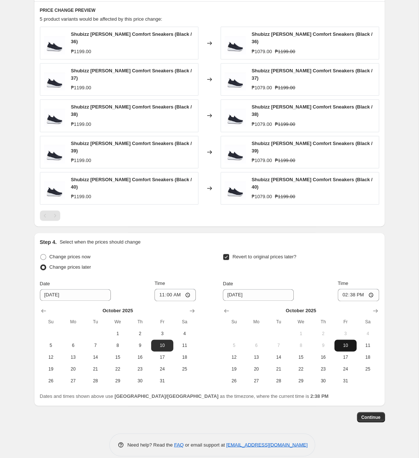
click at [347, 343] on span "10" at bounding box center [345, 346] width 16 height 6
type input "[DATE]"
click at [348, 289] on input "14:38" at bounding box center [357, 295] width 41 height 13
type input "23:59"
click at [372, 414] on span "Continue" at bounding box center [370, 417] width 19 height 6
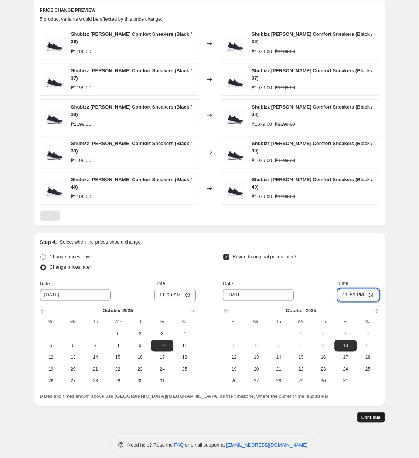
scroll to position [0, 0]
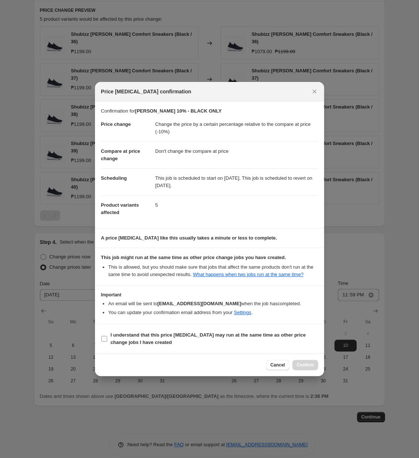
click at [287, 338] on b "I understand that this price [MEDICAL_DATA] may run at the same time as other p…" at bounding box center [207, 338] width 195 height 13
click at [107, 338] on input "I understand that this price [MEDICAL_DATA] may run at the same time as other p…" at bounding box center [104, 339] width 6 height 6
checkbox input "true"
click at [309, 366] on span "Confirm" at bounding box center [304, 365] width 17 height 6
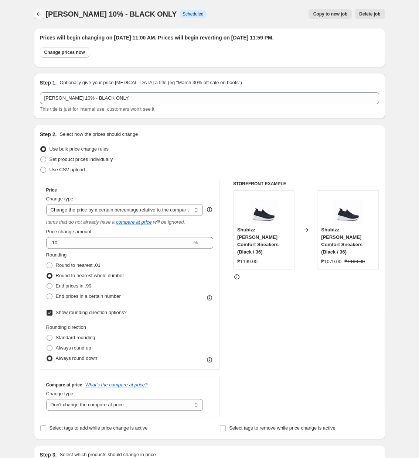
click at [39, 15] on icon "Price change jobs" at bounding box center [38, 13] width 7 height 7
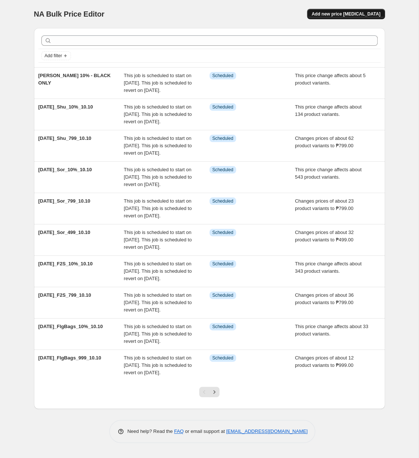
click at [362, 13] on span "Add new price [MEDICAL_DATA]" at bounding box center [345, 14] width 69 height 6
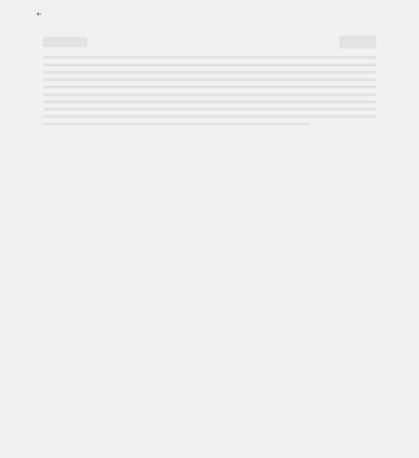
select select "percentage"
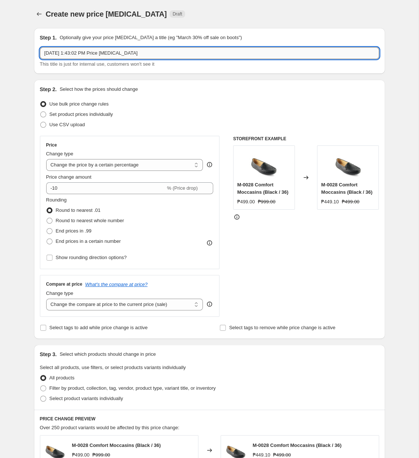
click at [192, 51] on input "[DATE] 1:43:02 PM Price [MEDICAL_DATA]" at bounding box center [209, 53] width 339 height 12
paste input "[DATE]_UOMO_10%_10.10"
type input "[DATE]_UOMO_10%_10.10"
click at [37, 16] on icon "Price change jobs" at bounding box center [38, 13] width 7 height 7
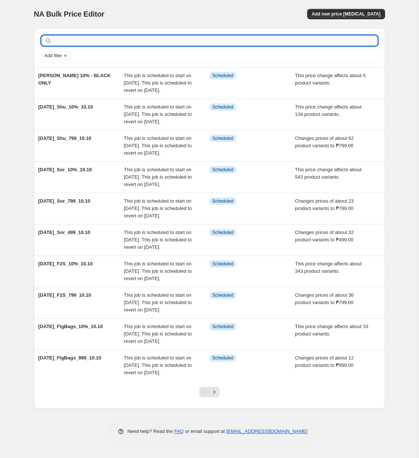
click at [169, 37] on input "text" at bounding box center [215, 40] width 324 height 10
paste input "[DATE]_UOMO_10%_10.10"
type input "[DATE]_UOMO_10%_10.10"
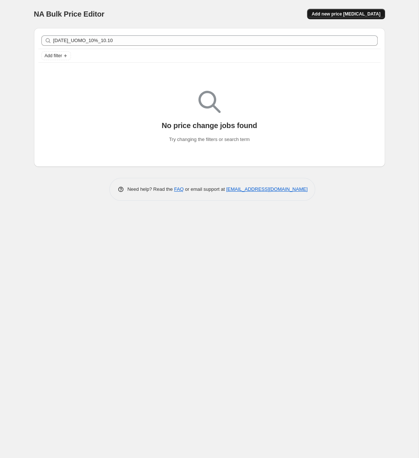
click at [344, 13] on span "Add new price [MEDICAL_DATA]" at bounding box center [345, 14] width 69 height 6
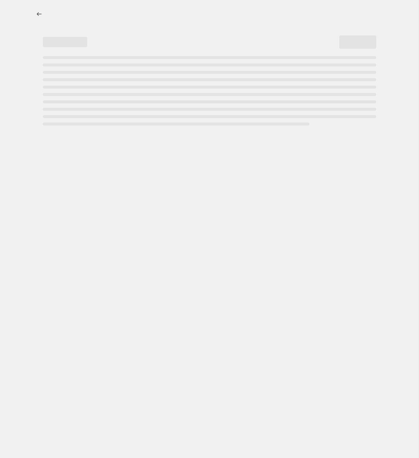
select select "percentage"
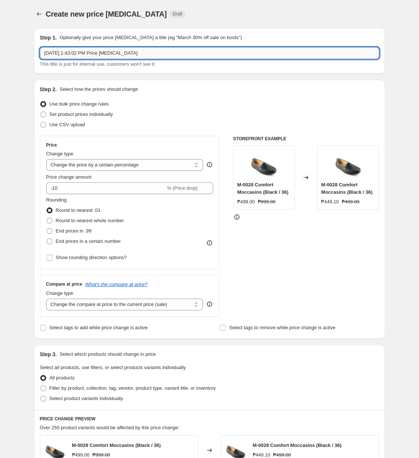
click at [208, 55] on input "[DATE] 1:43:02 PM Price [MEDICAL_DATA]" at bounding box center [209, 53] width 339 height 12
paste input "[DATE]_UOMO_10%_10.10"
type input "[DATE]_UOMO_10%_10.10"
click at [46, 159] on select "Change the price to a certain amount Change the price by a certain amount Chang…" at bounding box center [124, 165] width 157 height 12
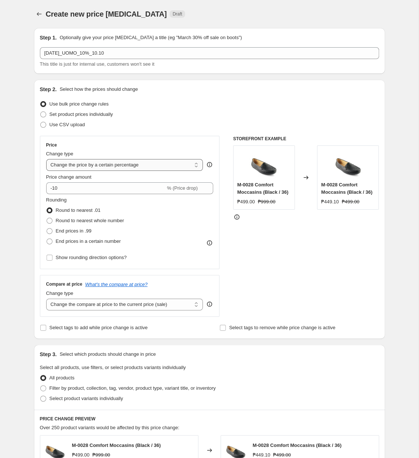
select select "pcap"
click option "Change the price by a certain percentage relative to the compare at price" at bounding box center [0, 0] width 0 height 0
type input "-20"
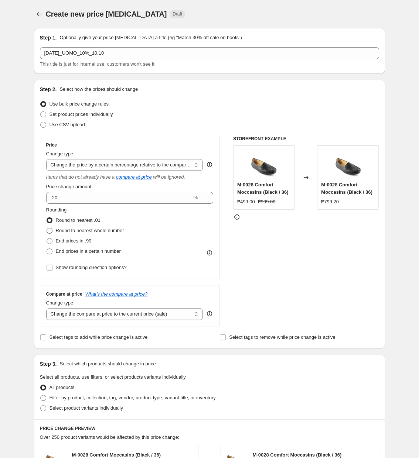
click at [99, 233] on span "Round to nearest whole number" at bounding box center [90, 231] width 68 height 6
click at [47, 228] on input "Round to nearest whole number" at bounding box center [47, 228] width 0 height 0
radio input "true"
click at [106, 267] on span "Show rounding direction options?" at bounding box center [91, 268] width 71 height 6
click at [52, 267] on input "Show rounding direction options?" at bounding box center [50, 268] width 6 height 6
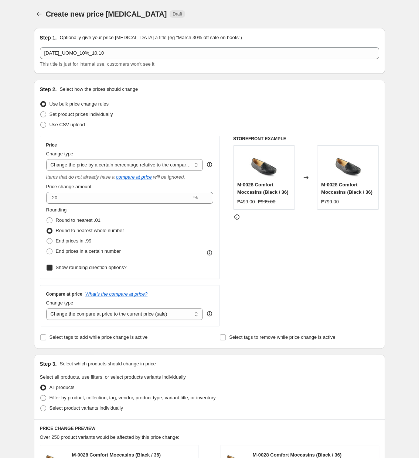
checkbox input "true"
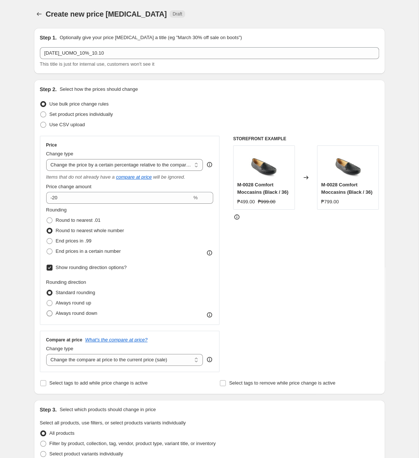
click at [86, 312] on span "Always round down" at bounding box center [77, 313] width 42 height 6
click at [47, 311] on input "Always round down" at bounding box center [47, 310] width 0 height 0
radio input "true"
click at [46, 354] on select "Change the compare at price to the current price (sale) Change the compare at p…" at bounding box center [124, 360] width 157 height 12
select select "no_change"
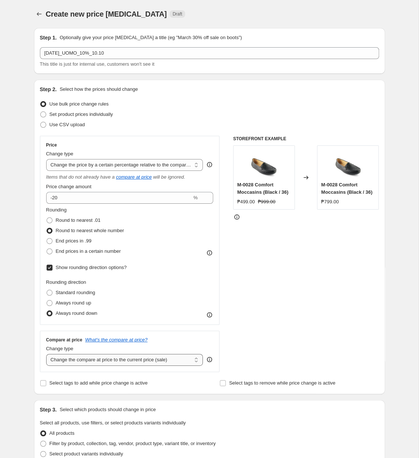
click option "Don't change the compare at price" at bounding box center [0, 0] width 0 height 0
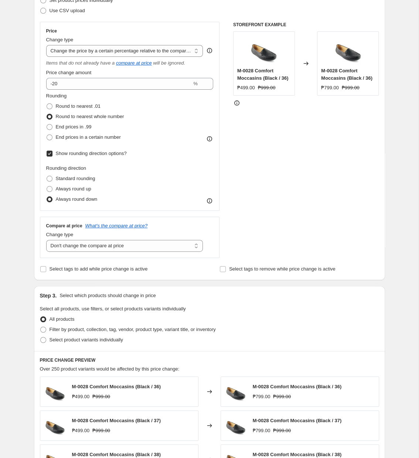
scroll to position [152, 0]
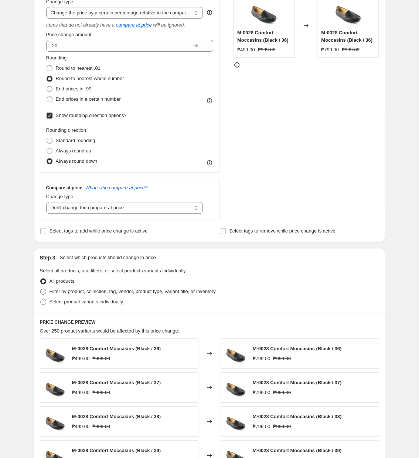
click at [162, 292] on span "Filter by product, collection, tag, vendor, product type, variant title, or inv…" at bounding box center [132, 292] width 166 height 6
click at [41, 289] on input "Filter by product, collection, tag, vendor, product type, variant title, or inv…" at bounding box center [40, 289] width 0 height 0
radio input "true"
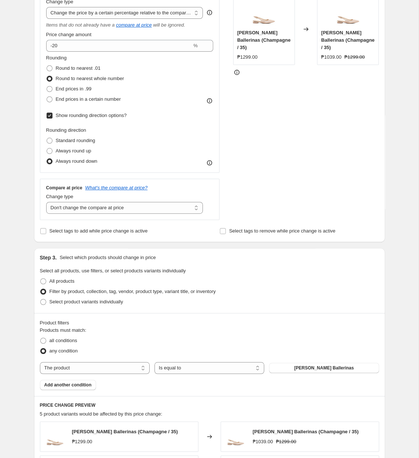
scroll to position [266, 0]
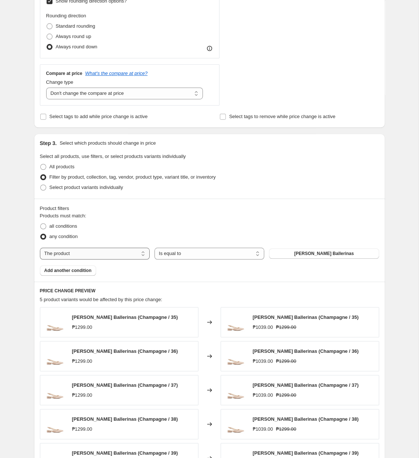
click at [40, 248] on select "The product The product's collection The product's tag The product's vendor The…" at bounding box center [95, 254] width 110 height 12
select select "tag"
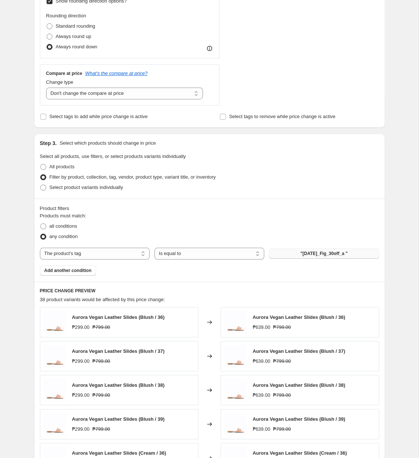
click at [326, 254] on span ""[DATE]_Fig_30off_a "" at bounding box center [323, 254] width 47 height 6
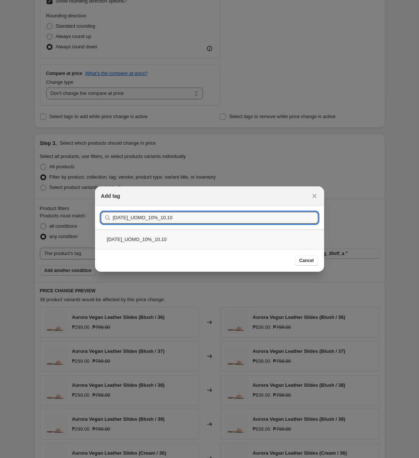
type input "[DATE]_UOMO_10%_10.10"
click at [213, 242] on div "[DATE]_UOMO_10%_10.10" at bounding box center [209, 240] width 229 height 20
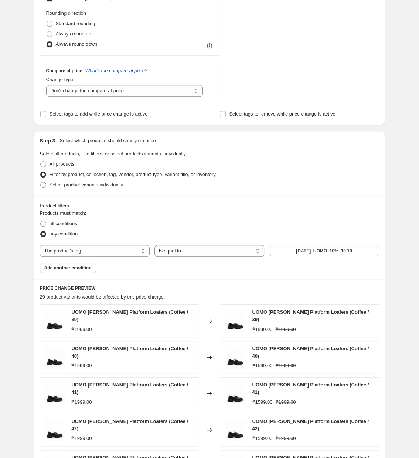
scroll to position [79, 0]
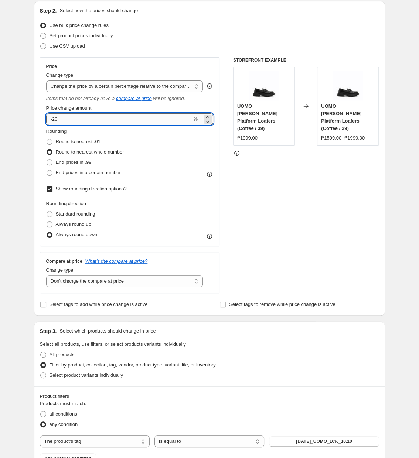
click at [69, 118] on input "-20" at bounding box center [119, 119] width 146 height 12
type input "-2"
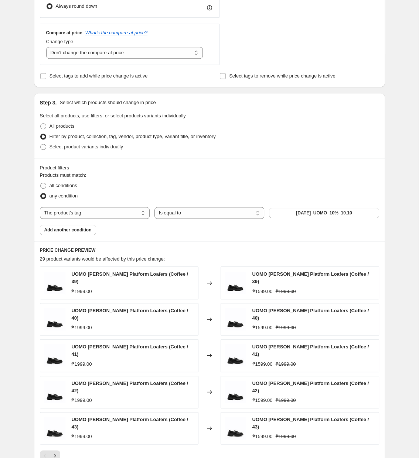
scroll to position [421, 0]
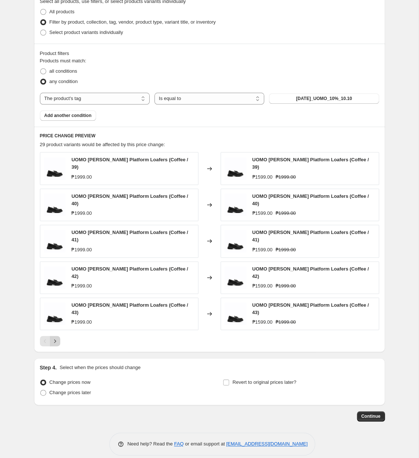
type input "-10"
click at [56, 337] on icon "Next" at bounding box center [54, 340] width 7 height 7
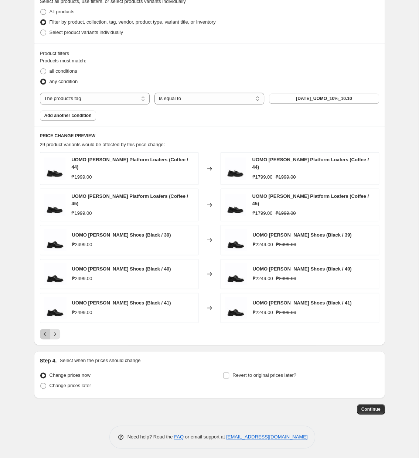
click at [46, 335] on icon "Previous" at bounding box center [44, 333] width 7 height 7
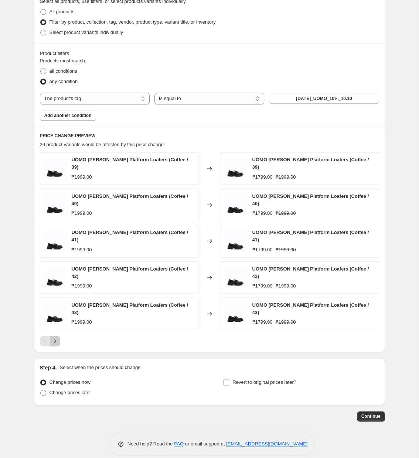
click at [52, 337] on icon "Next" at bounding box center [54, 340] width 7 height 7
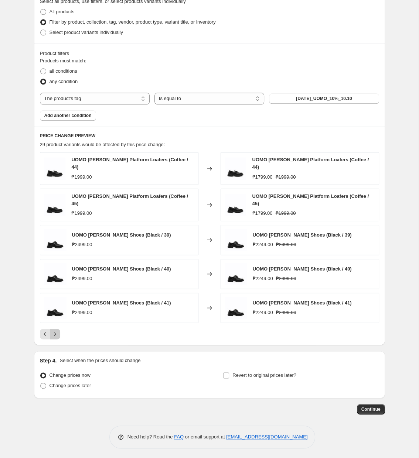
click at [52, 333] on icon "Next" at bounding box center [54, 333] width 7 height 7
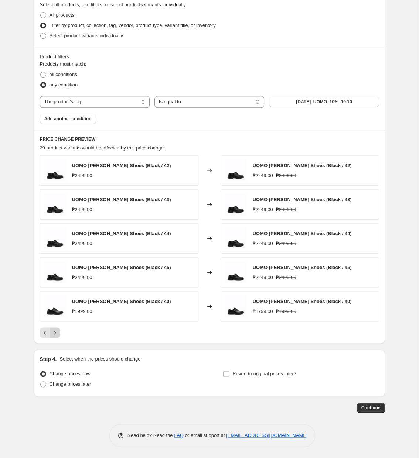
click at [52, 333] on icon "Next" at bounding box center [54, 332] width 7 height 7
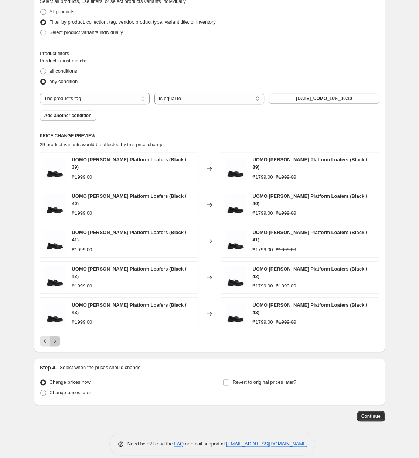
click at [52, 337] on icon "Next" at bounding box center [54, 340] width 7 height 7
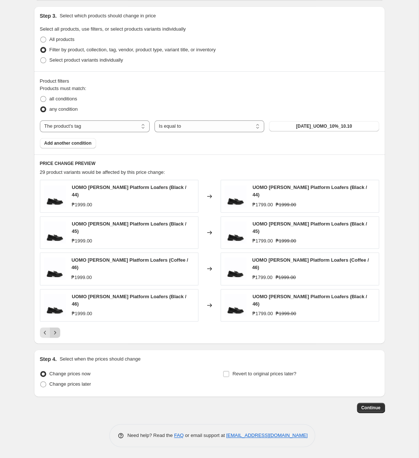
scroll to position [387, 0]
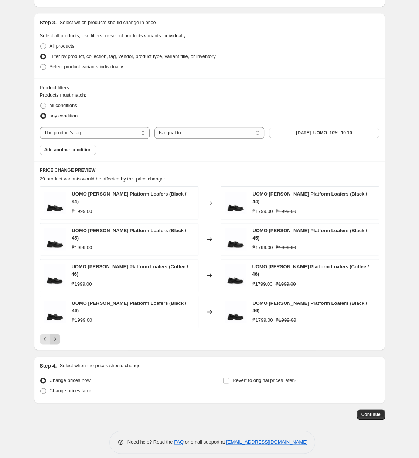
click at [52, 334] on div "Pagination" at bounding box center [55, 339] width 10 height 10
click at [67, 388] on span "Change prices later" at bounding box center [70, 391] width 42 height 6
click at [41, 388] on input "Change prices later" at bounding box center [40, 388] width 0 height 0
radio input "true"
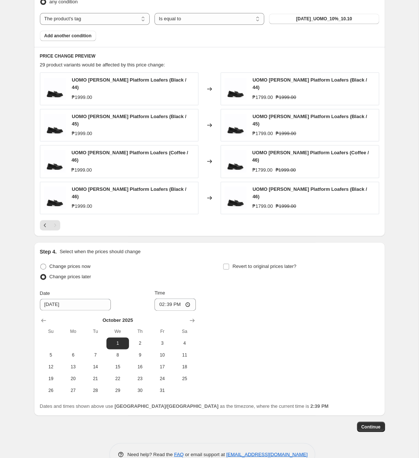
scroll to position [512, 0]
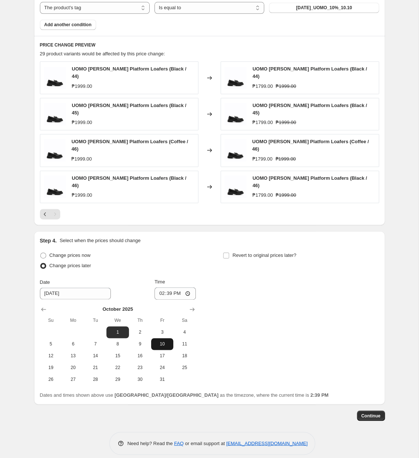
click at [155, 341] on span "10" at bounding box center [162, 344] width 16 height 6
type input "[DATE]"
click at [166, 288] on input "14:39" at bounding box center [174, 293] width 41 height 13
type input "11:00"
click at [232, 250] on label "Revert to original prices later?" at bounding box center [259, 255] width 73 height 10
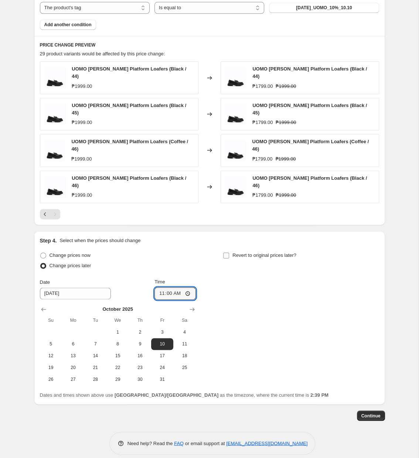
click at [229, 252] on input "Revert to original prices later?" at bounding box center [226, 255] width 6 height 6
checkbox input "true"
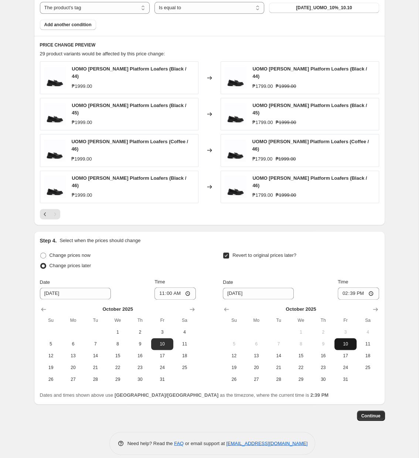
click at [351, 341] on span "10" at bounding box center [345, 344] width 16 height 6
type input "[DATE]"
click at [350, 287] on input "14:39" at bounding box center [357, 293] width 41 height 13
type input "23:59"
click at [365, 413] on span "Continue" at bounding box center [370, 416] width 19 height 6
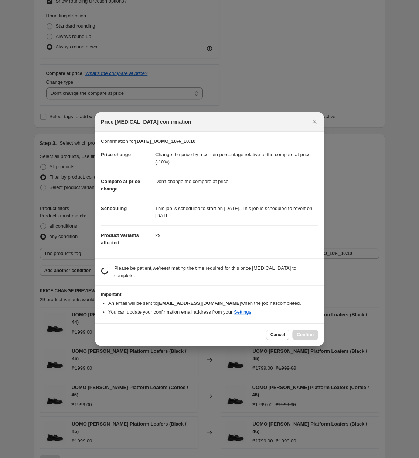
scroll to position [0, 0]
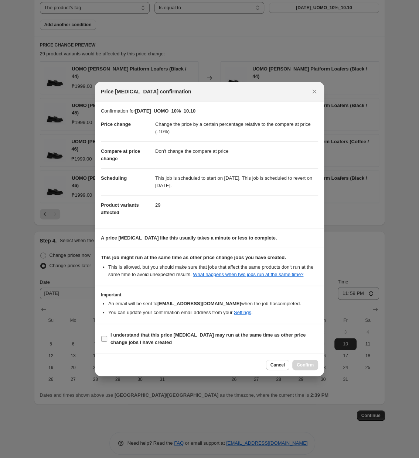
click at [206, 340] on span "I understand that this price [MEDICAL_DATA] may run at the same time as other p…" at bounding box center [213, 338] width 207 height 15
click at [107, 340] on input "I understand that this price [MEDICAL_DATA] may run at the same time as other p…" at bounding box center [104, 339] width 6 height 6
checkbox input "true"
click at [298, 368] on span "Confirm" at bounding box center [304, 365] width 17 height 6
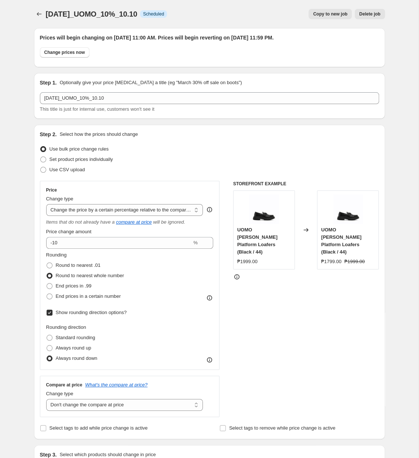
click at [41, 8] on div "[DATE]_UOMO_10%_10.10. This page is ready [DATE]_UOMO_10%_10.10 Info Scheduled …" at bounding box center [209, 14] width 351 height 28
click at [35, 14] on icon "Price change jobs" at bounding box center [38, 13] width 7 height 7
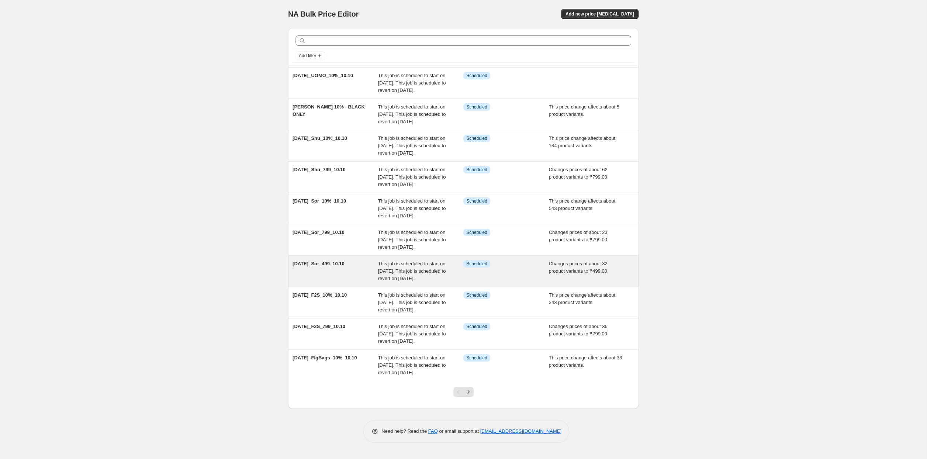
scroll to position [32, 0]
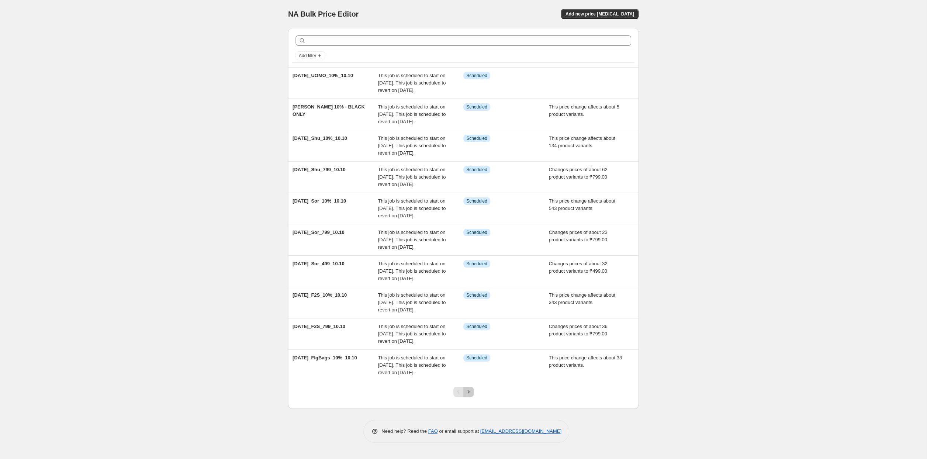
click at [418, 397] on button "Next" at bounding box center [469, 392] width 10 height 10
